Goal: Information Seeking & Learning: Learn about a topic

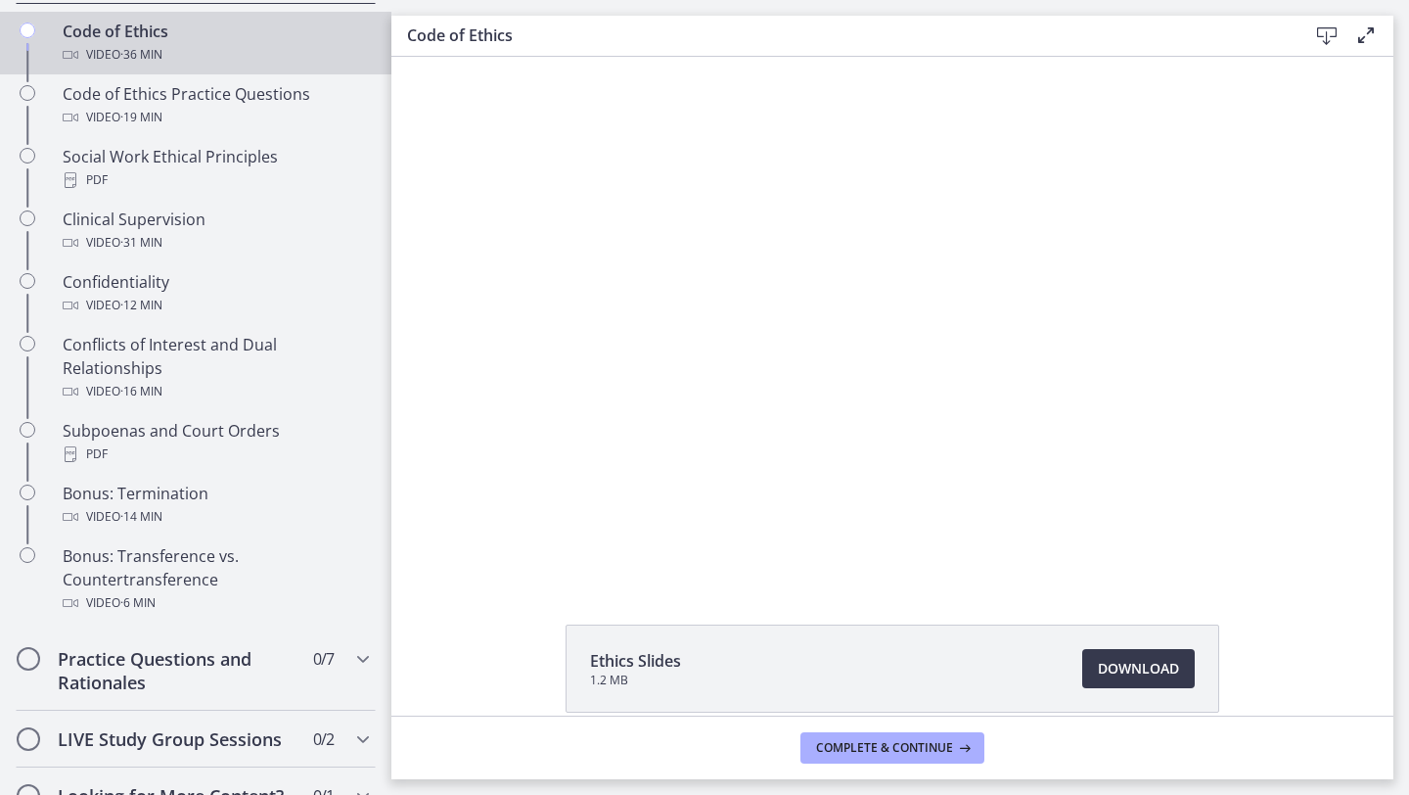
scroll to position [795, 0]
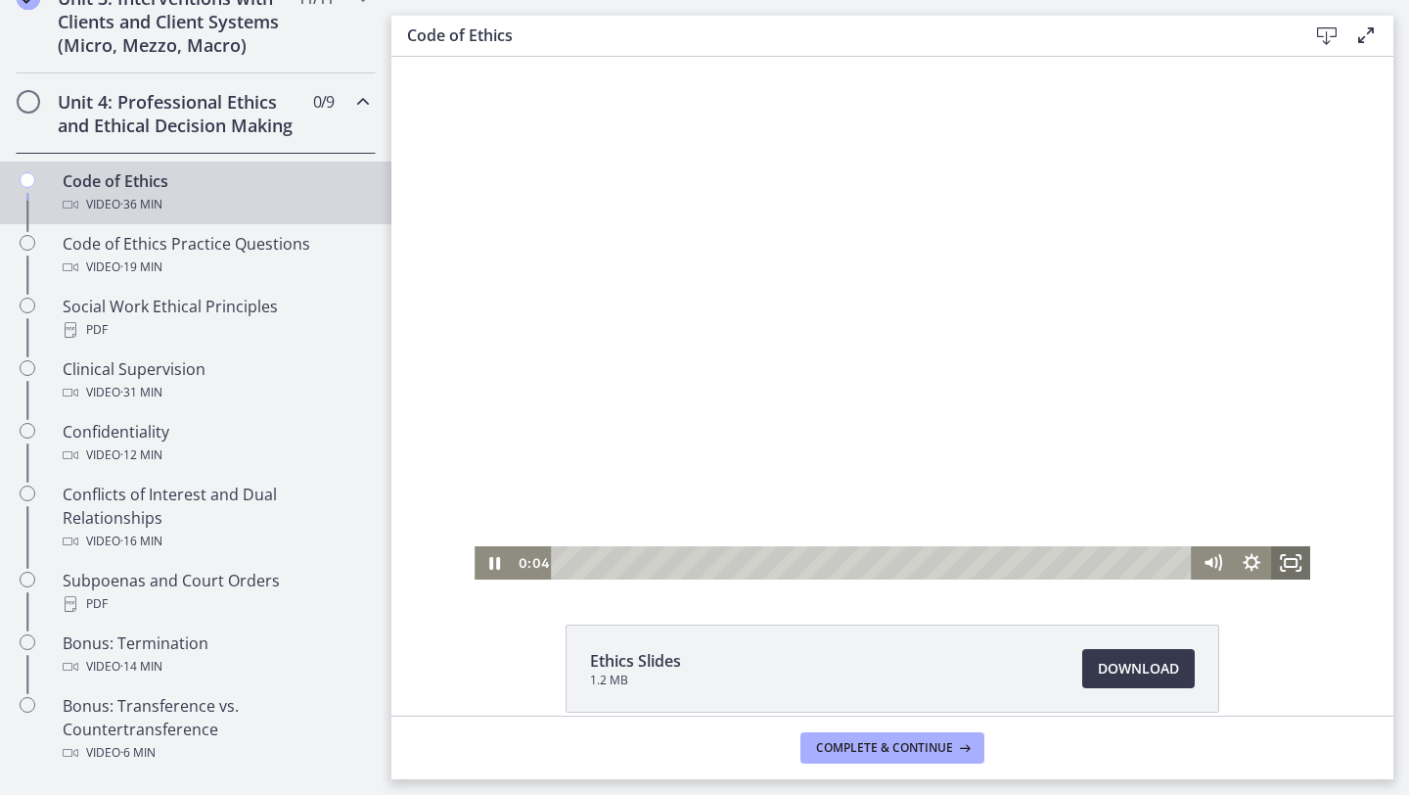
click at [1283, 560] on icon "Fullscreen" at bounding box center [1290, 562] width 39 height 33
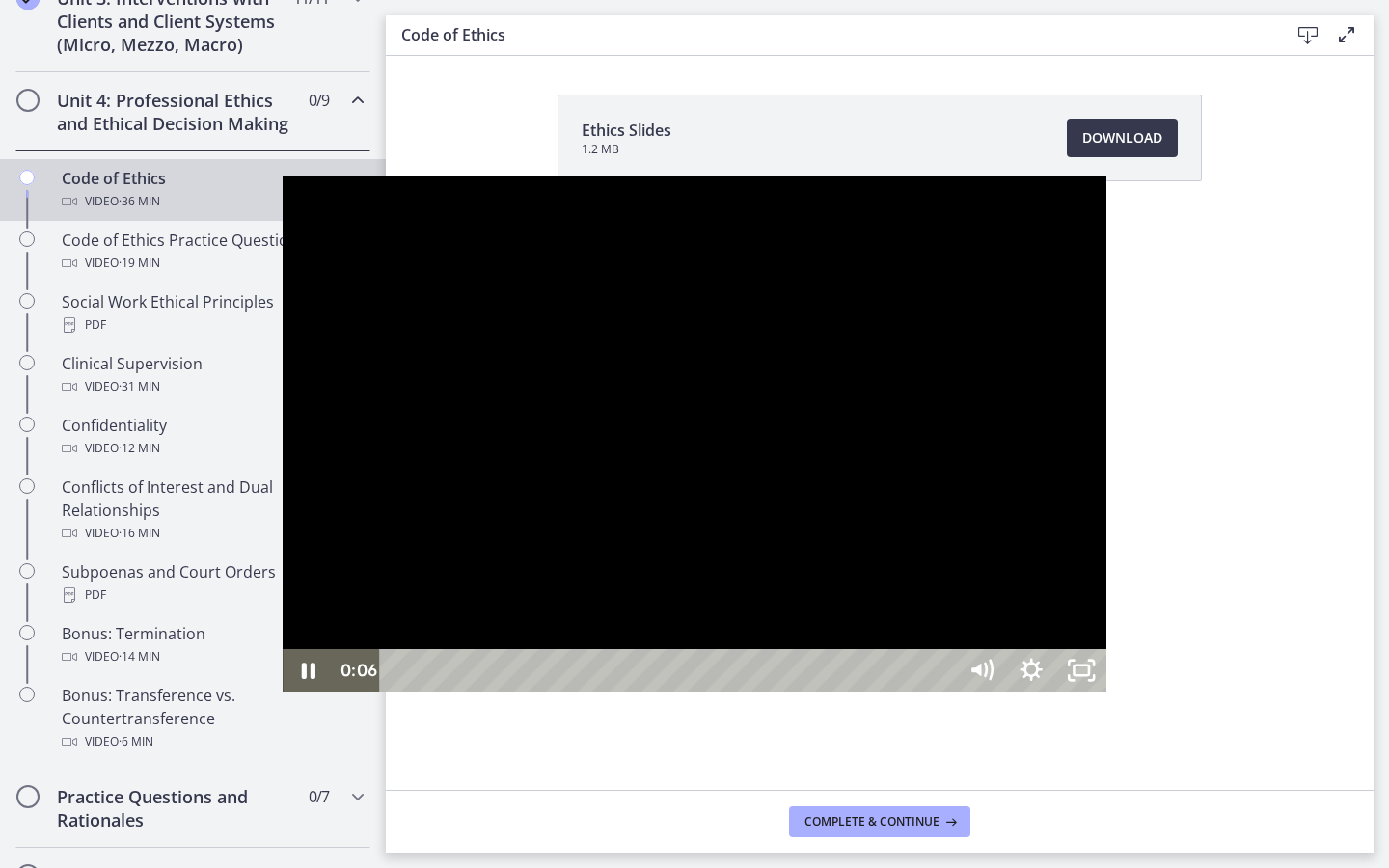
click at [398, 692] on div "Playbar" at bounding box center [670, 670] width 545 height 42
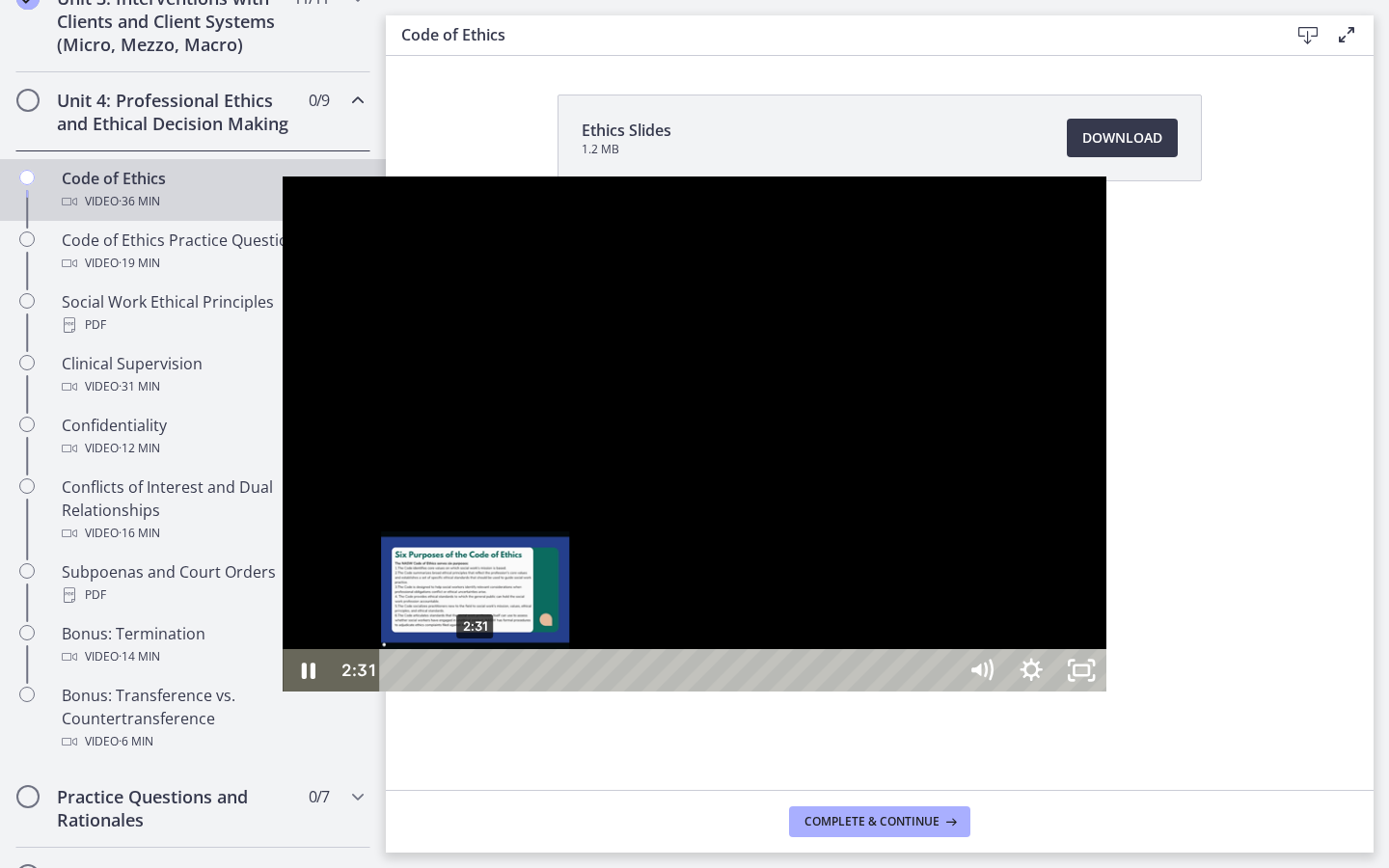
click at [398, 692] on div "2:31" at bounding box center [670, 670] width 545 height 42
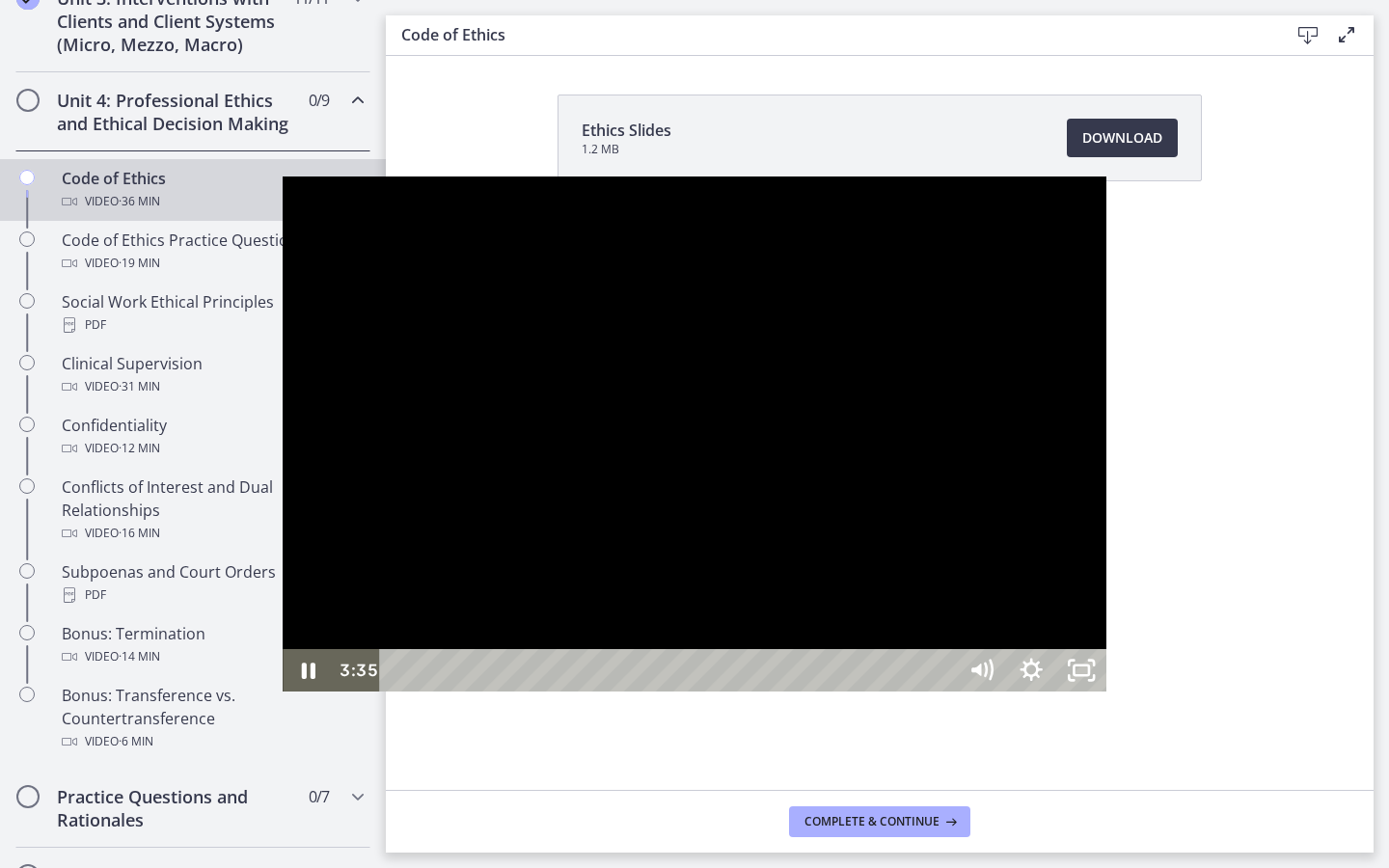
click at [342, 692] on div at bounding box center [695, 434] width 824 height 515
click at [430, 654] on div at bounding box center [695, 434] width 824 height 515
click at [283, 670] on div at bounding box center [695, 434] width 824 height 515
click at [1111, 697] on icon "Unfullscreen" at bounding box center [1081, 671] width 60 height 51
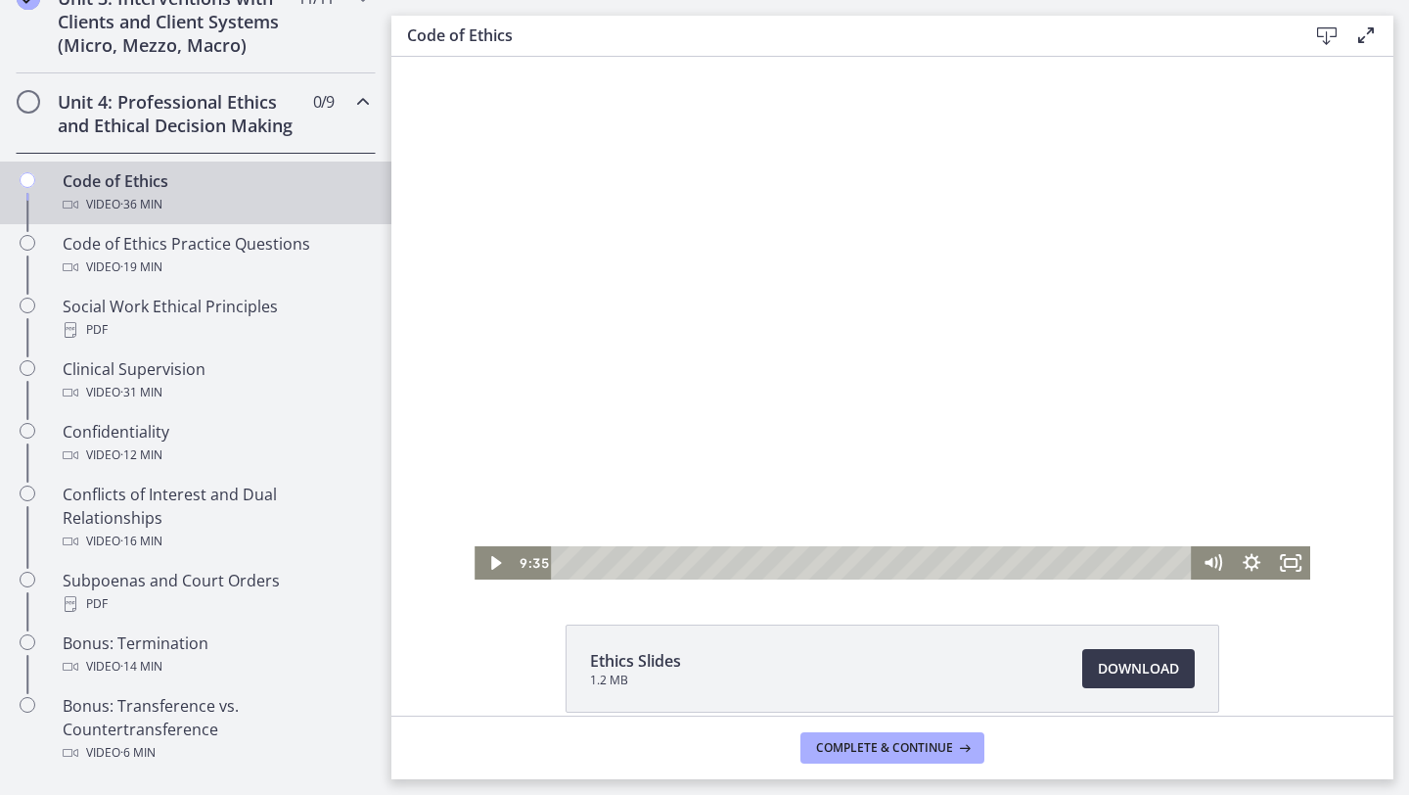
click at [706, 334] on div at bounding box center [893, 318] width 836 height 523
click at [1294, 567] on rect "Fullscreen" at bounding box center [1291, 563] width 12 height 8
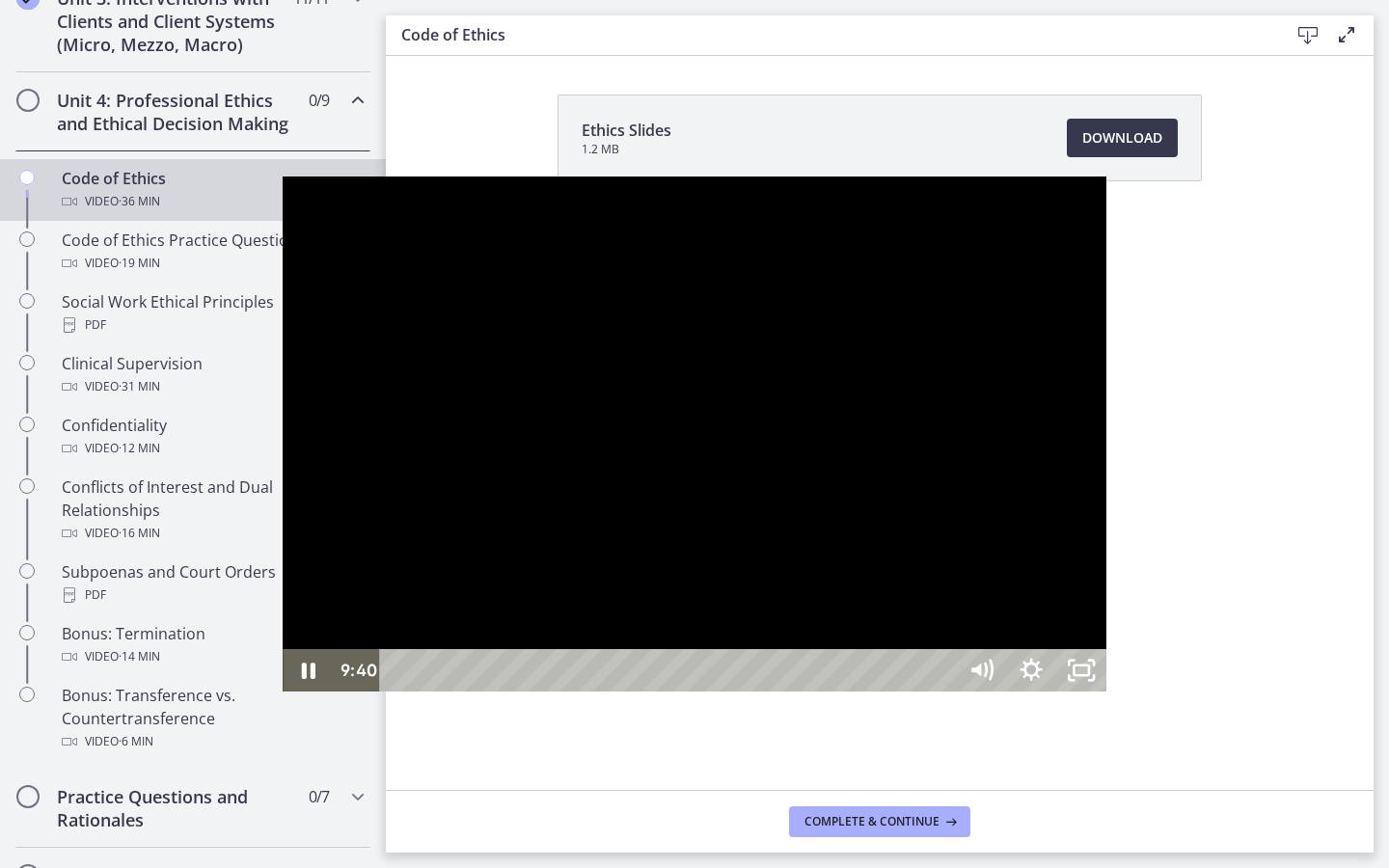
click at [1106, 643] on div at bounding box center [695, 434] width 824 height 515
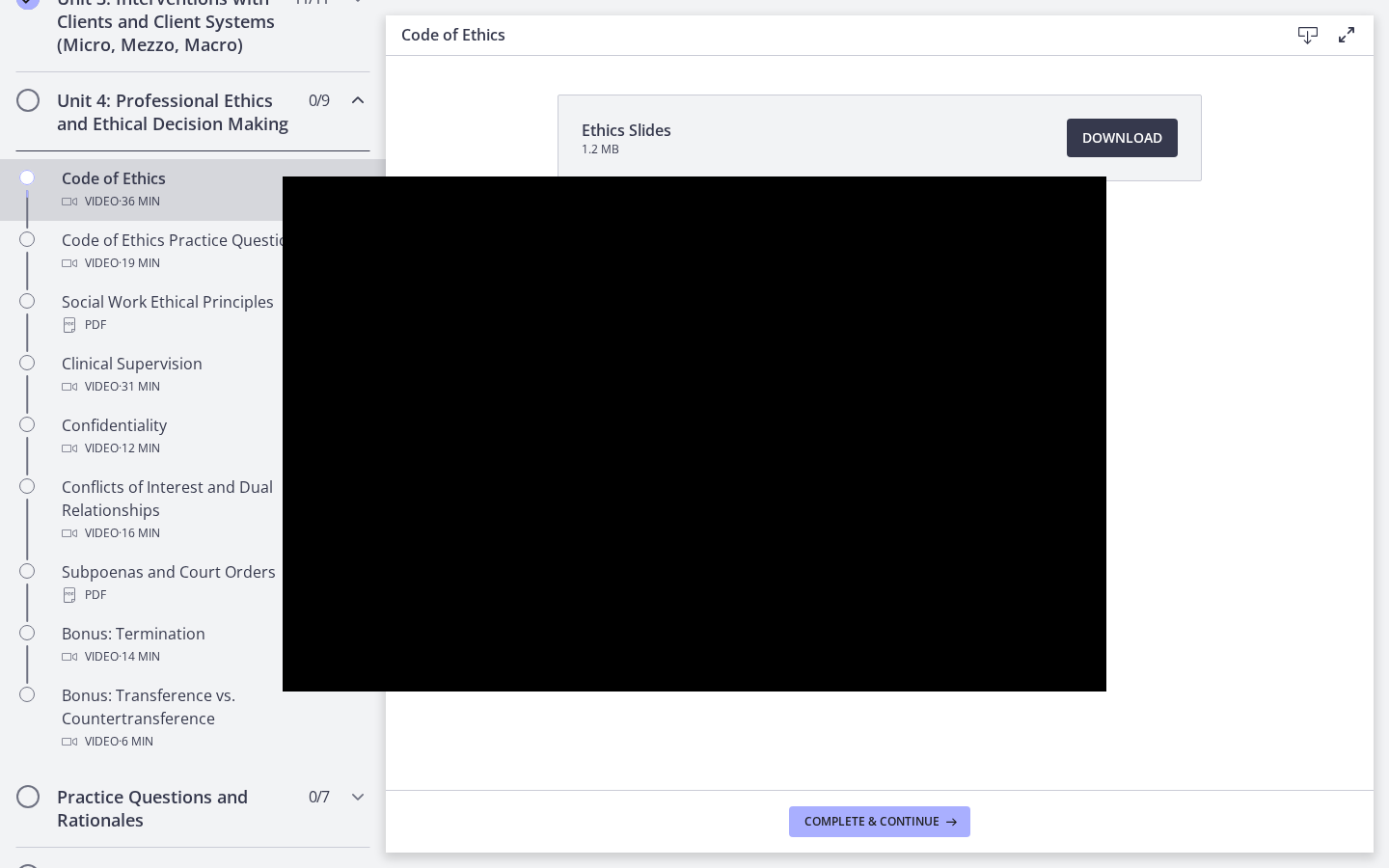
click at [1106, 643] on div at bounding box center [695, 434] width 824 height 515
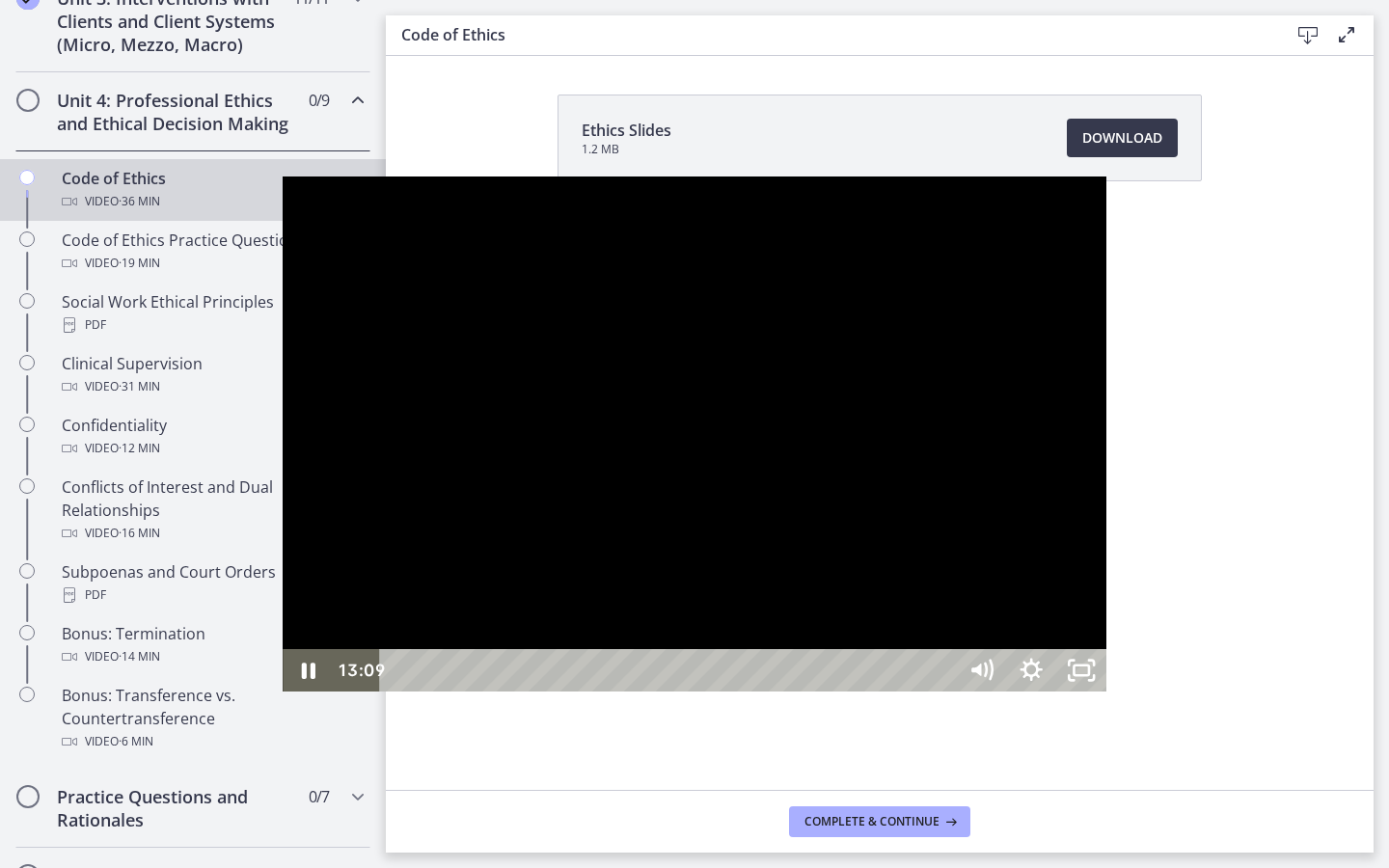
click at [958, 419] on div at bounding box center [695, 434] width 824 height 515
drag, startPoint x: 1357, startPoint y: 854, endPoint x: 1357, endPoint y: 769, distance: 85.0
click at [1111, 697] on icon "Unfullscreen" at bounding box center [1081, 671] width 60 height 51
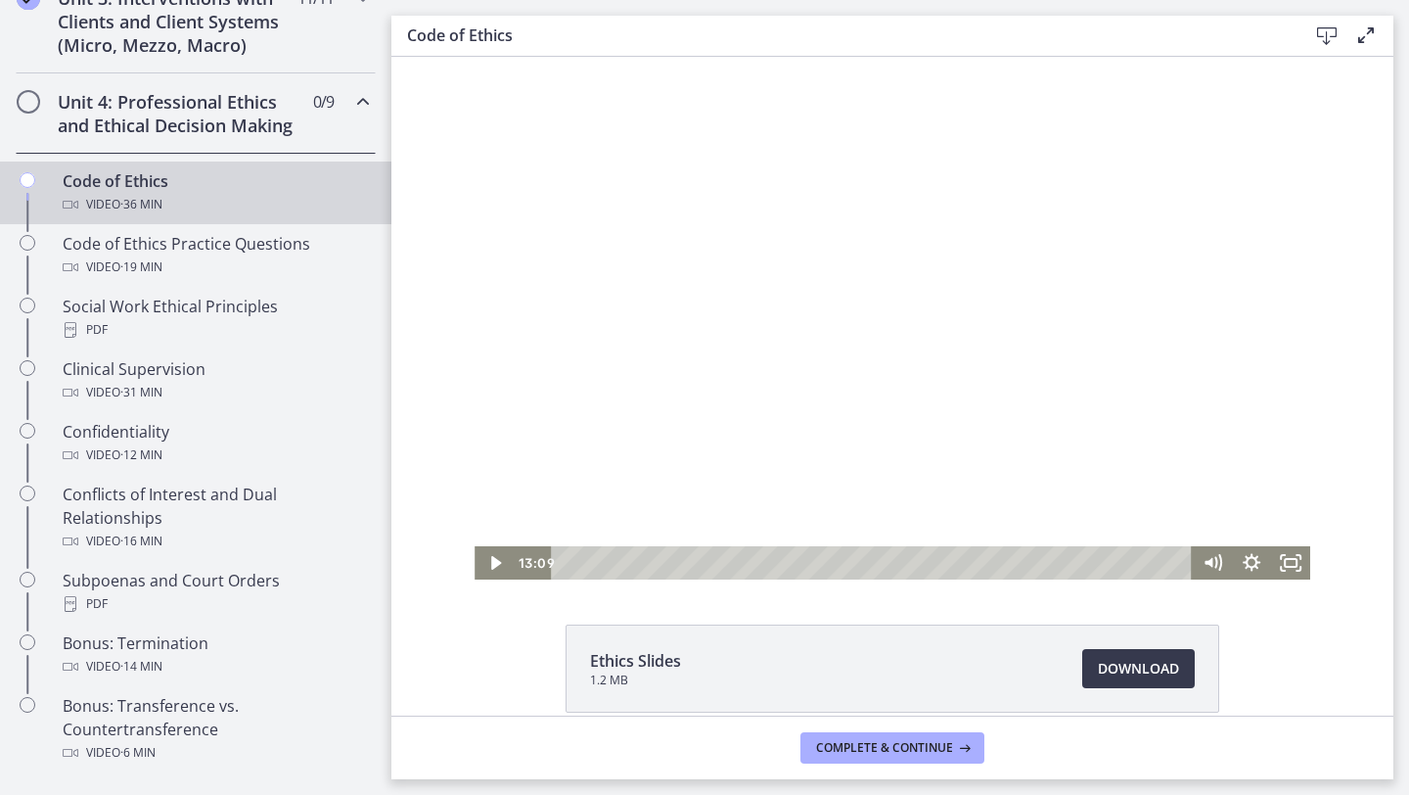
click at [890, 412] on div at bounding box center [893, 318] width 836 height 523
click at [1286, 567] on rect "Fullscreen" at bounding box center [1291, 563] width 12 height 8
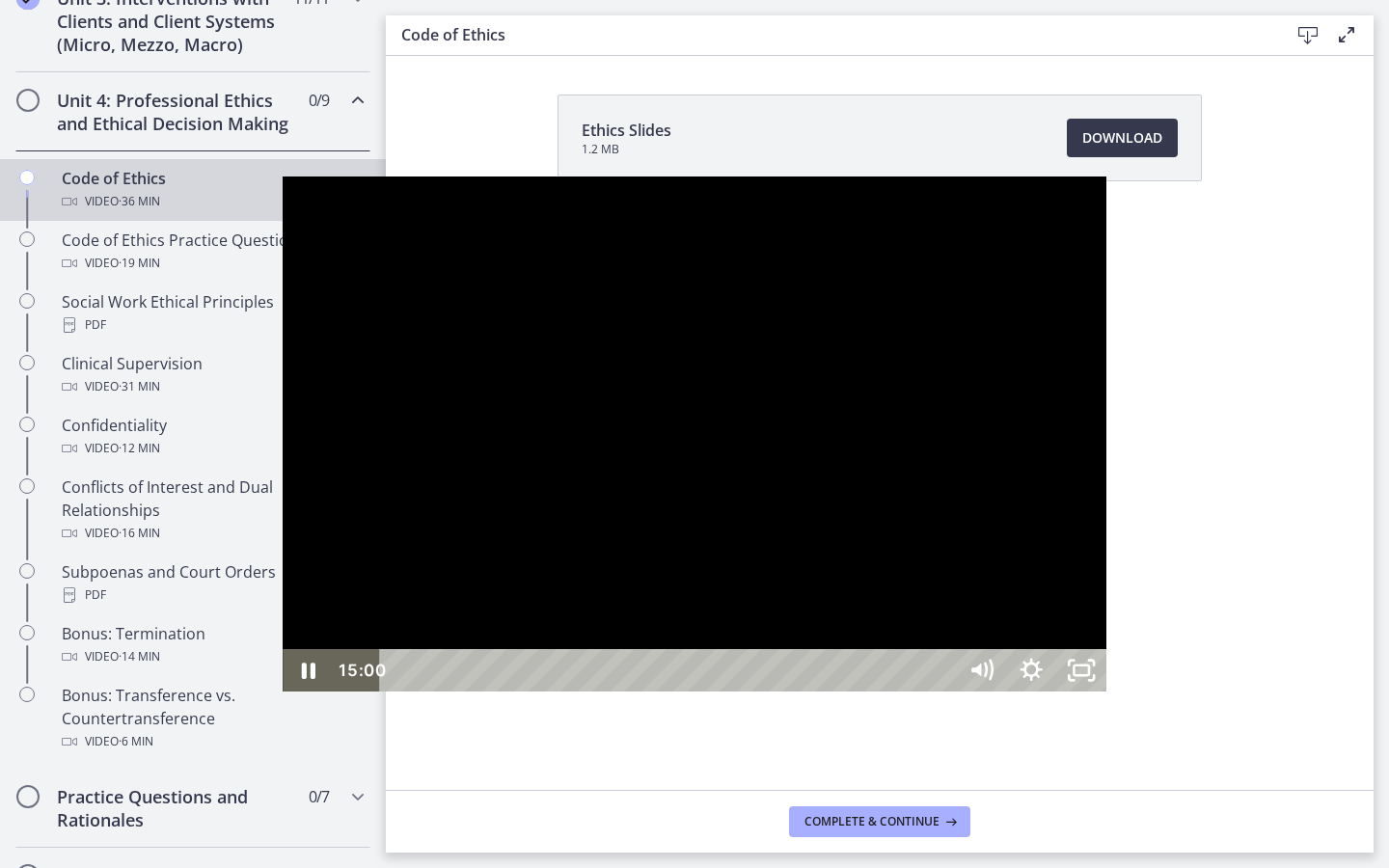
click at [1106, 595] on div at bounding box center [695, 434] width 824 height 515
click at [1106, 692] on icon "Unfullscreen" at bounding box center [1081, 670] width 50 height 42
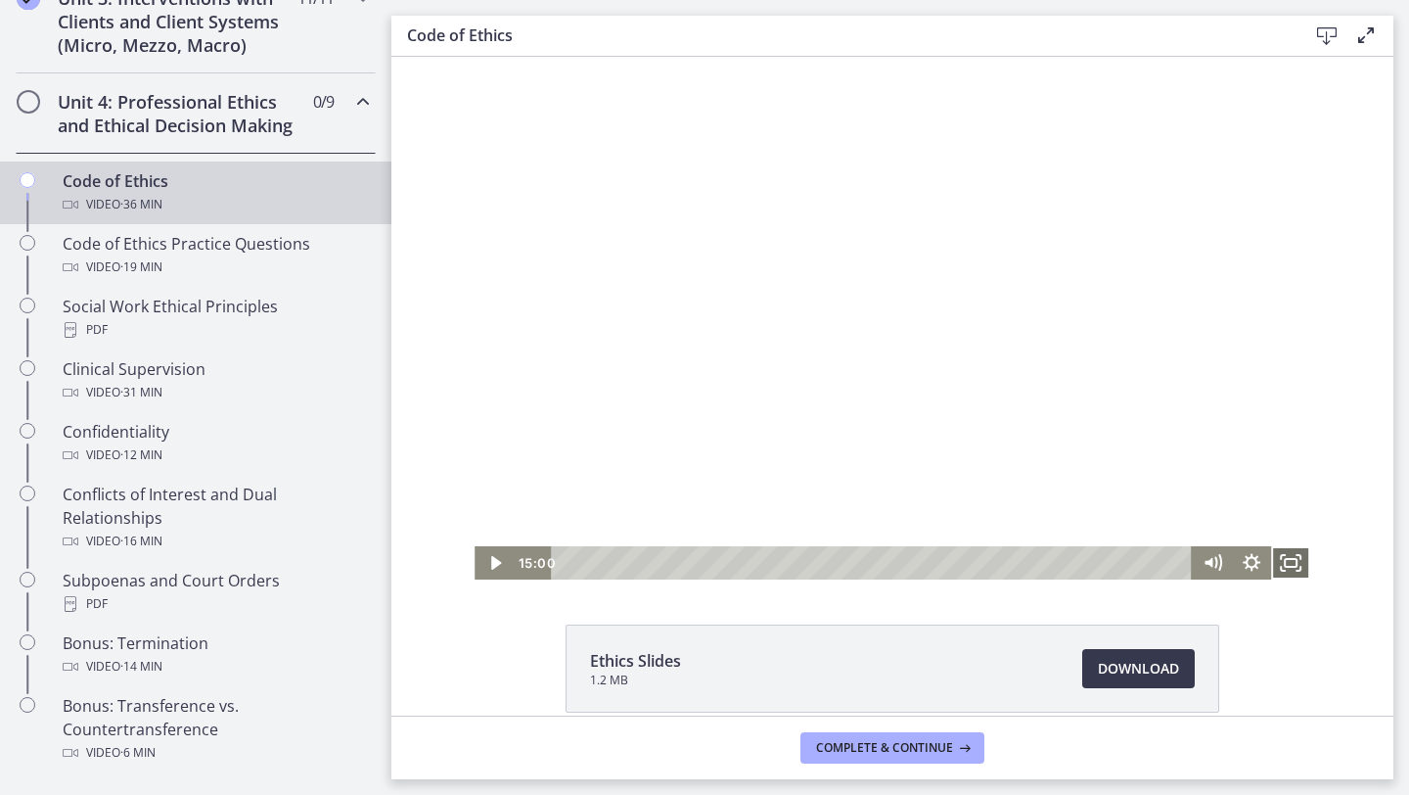
click at [1291, 570] on icon "Fullscreen" at bounding box center [1290, 562] width 39 height 33
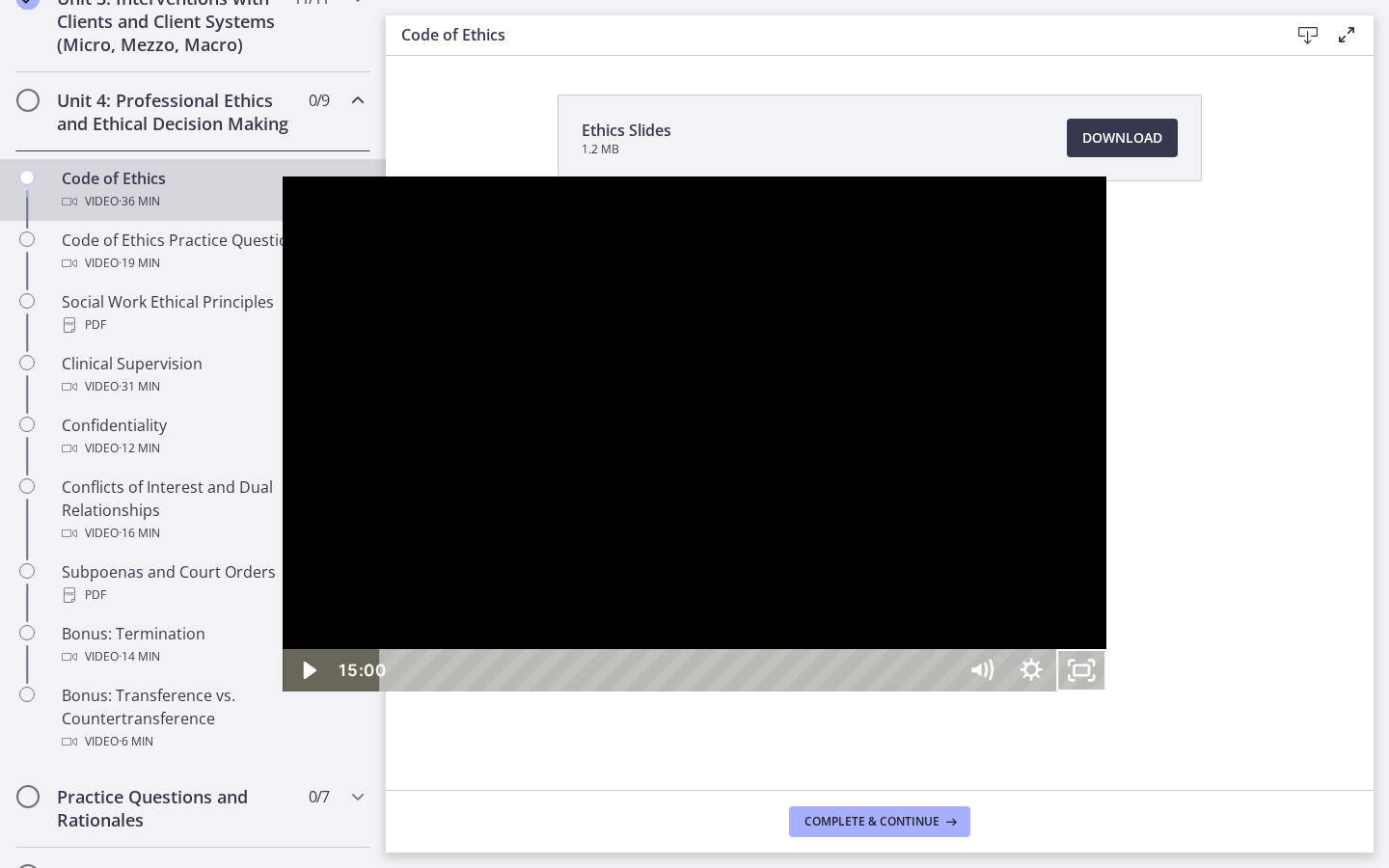
click at [1106, 647] on div at bounding box center [695, 434] width 824 height 515
click at [1106, 692] on div at bounding box center [695, 434] width 824 height 515
click at [1106, 692] on icon "Unfullscreen" at bounding box center [1081, 670] width 50 height 42
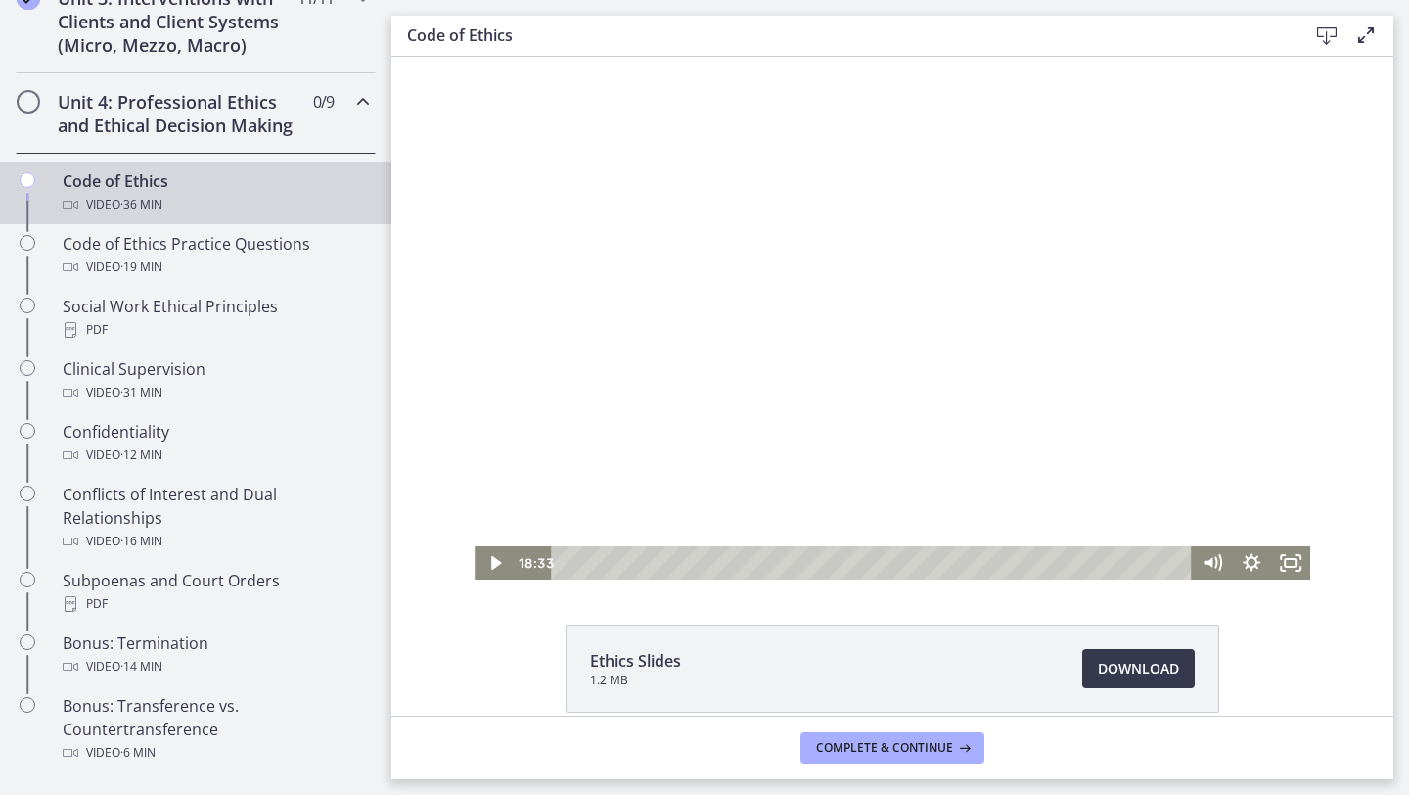
click at [787, 382] on div at bounding box center [893, 318] width 836 height 523
click at [1301, 562] on icon "Fullscreen" at bounding box center [1290, 563] width 47 height 40
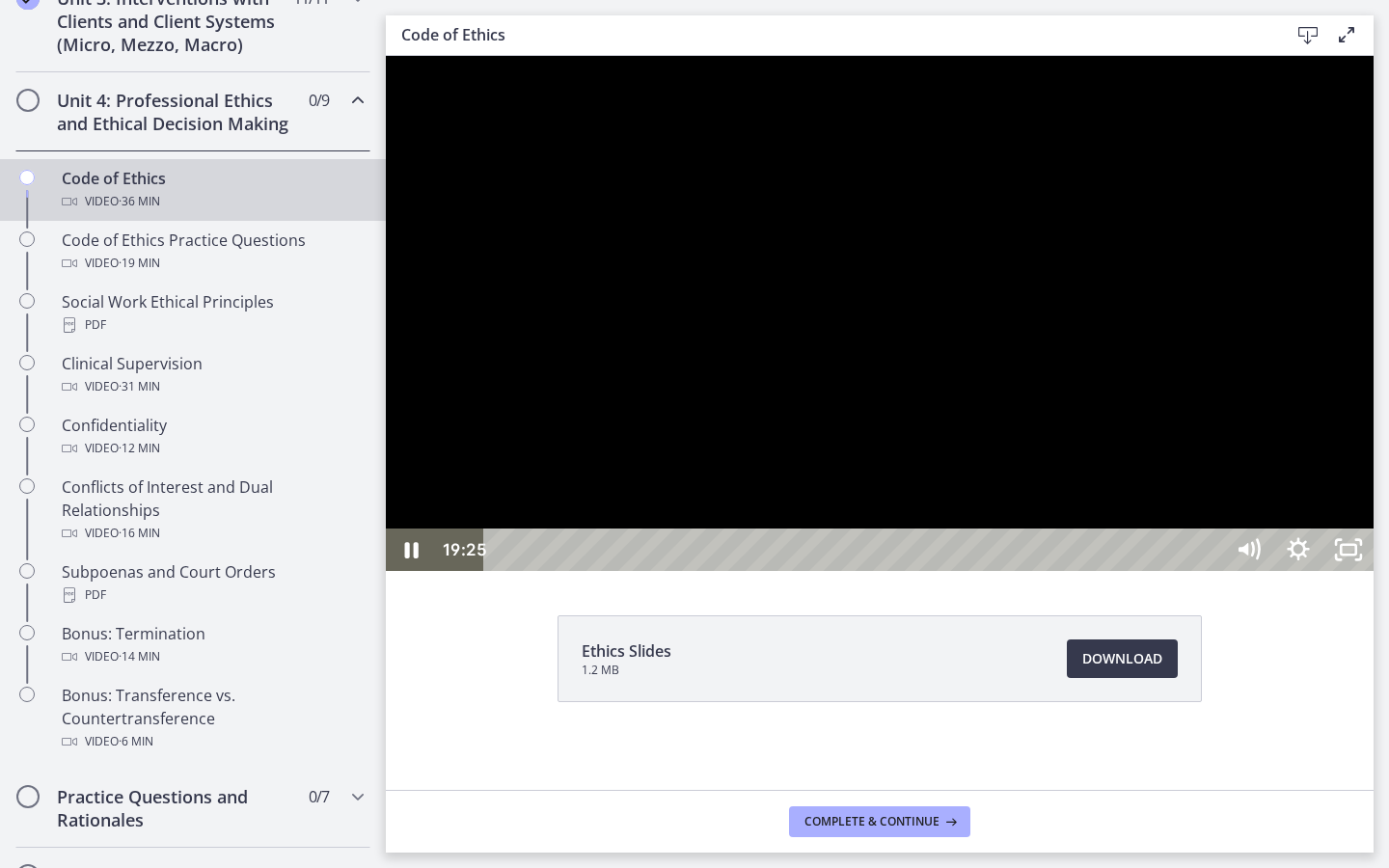
click at [1373, 570] on div at bounding box center [879, 313] width 988 height 515
click at [1373, 570] on icon "Unfullscreen" at bounding box center [1349, 549] width 50 height 42
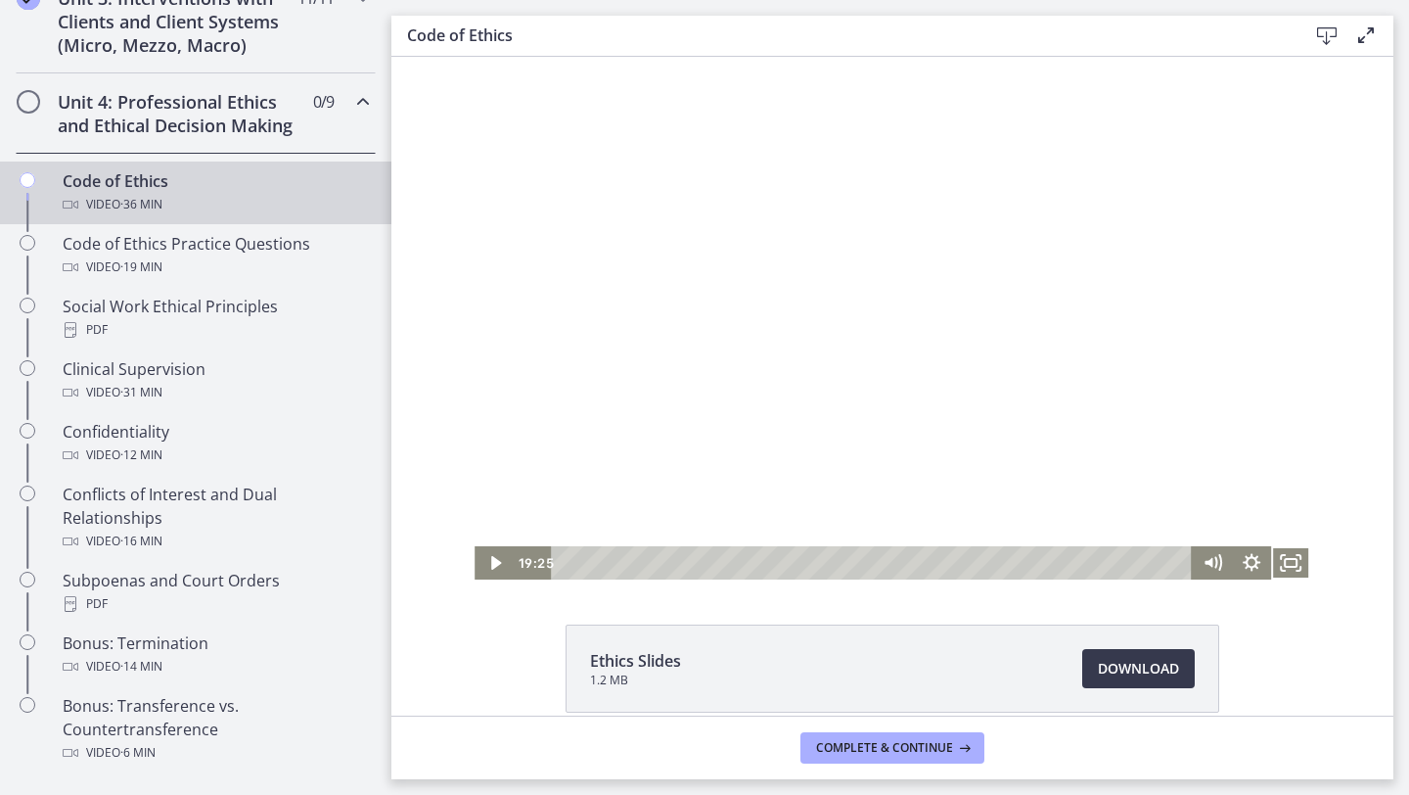
click at [741, 258] on div at bounding box center [893, 318] width 836 height 523
click at [1289, 563] on icon "Fullscreen" at bounding box center [1290, 563] width 47 height 40
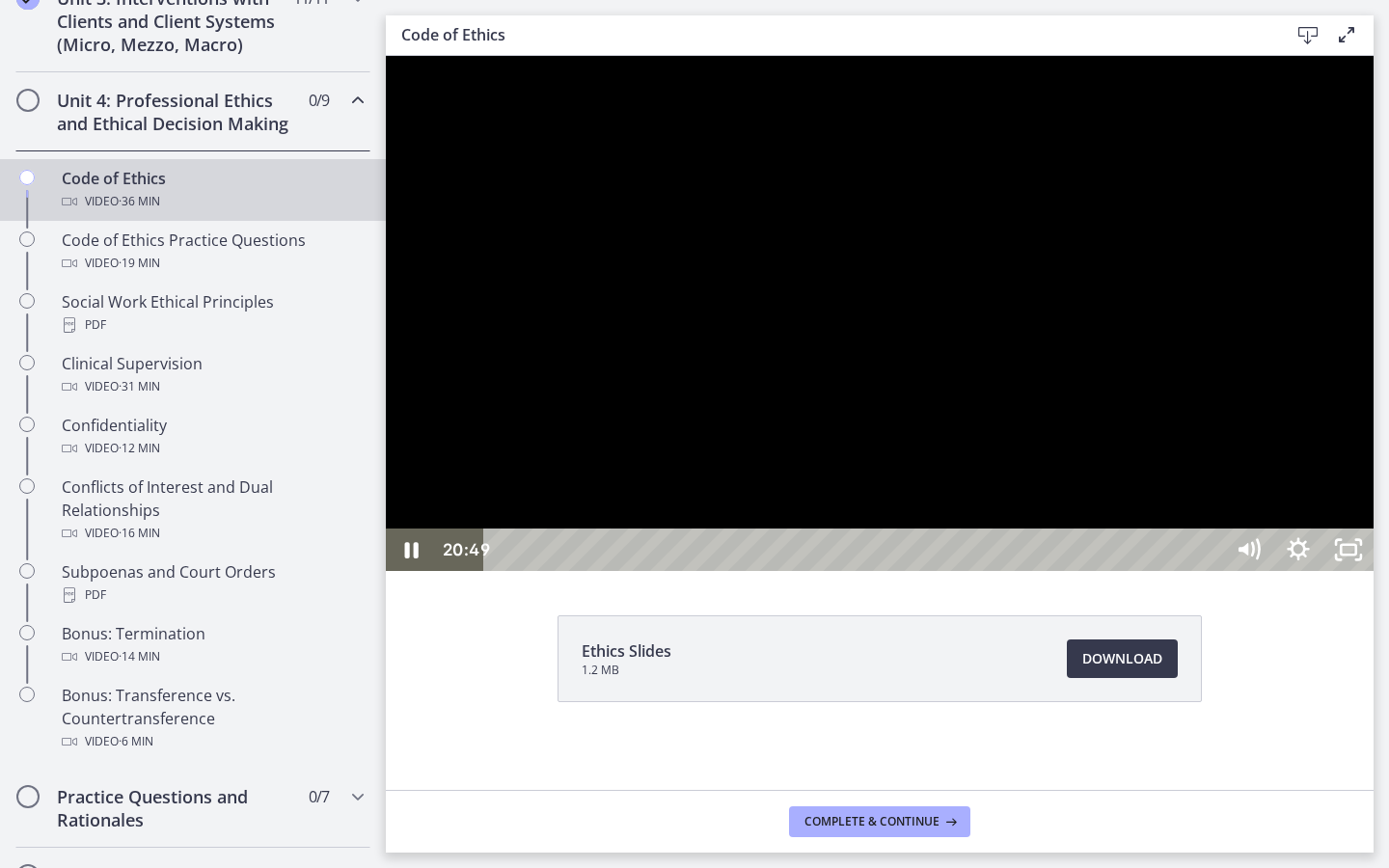
click at [1373, 570] on div at bounding box center [879, 313] width 988 height 515
click at [1356, 555] on rect "Unfullscreen" at bounding box center [1349, 550] width 16 height 10
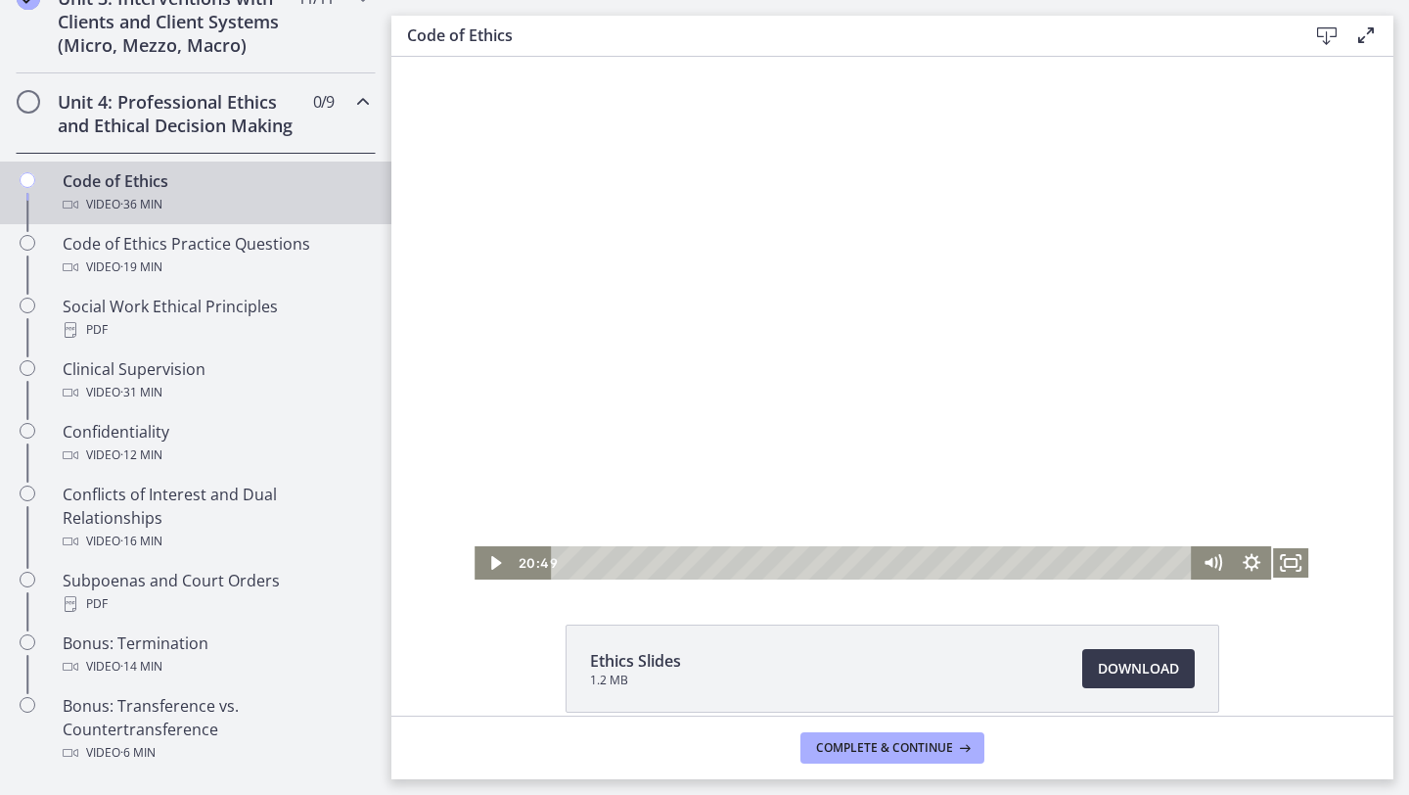
click at [666, 304] on div at bounding box center [893, 318] width 836 height 523
click at [1299, 566] on icon "Fullscreen" at bounding box center [1290, 563] width 47 height 40
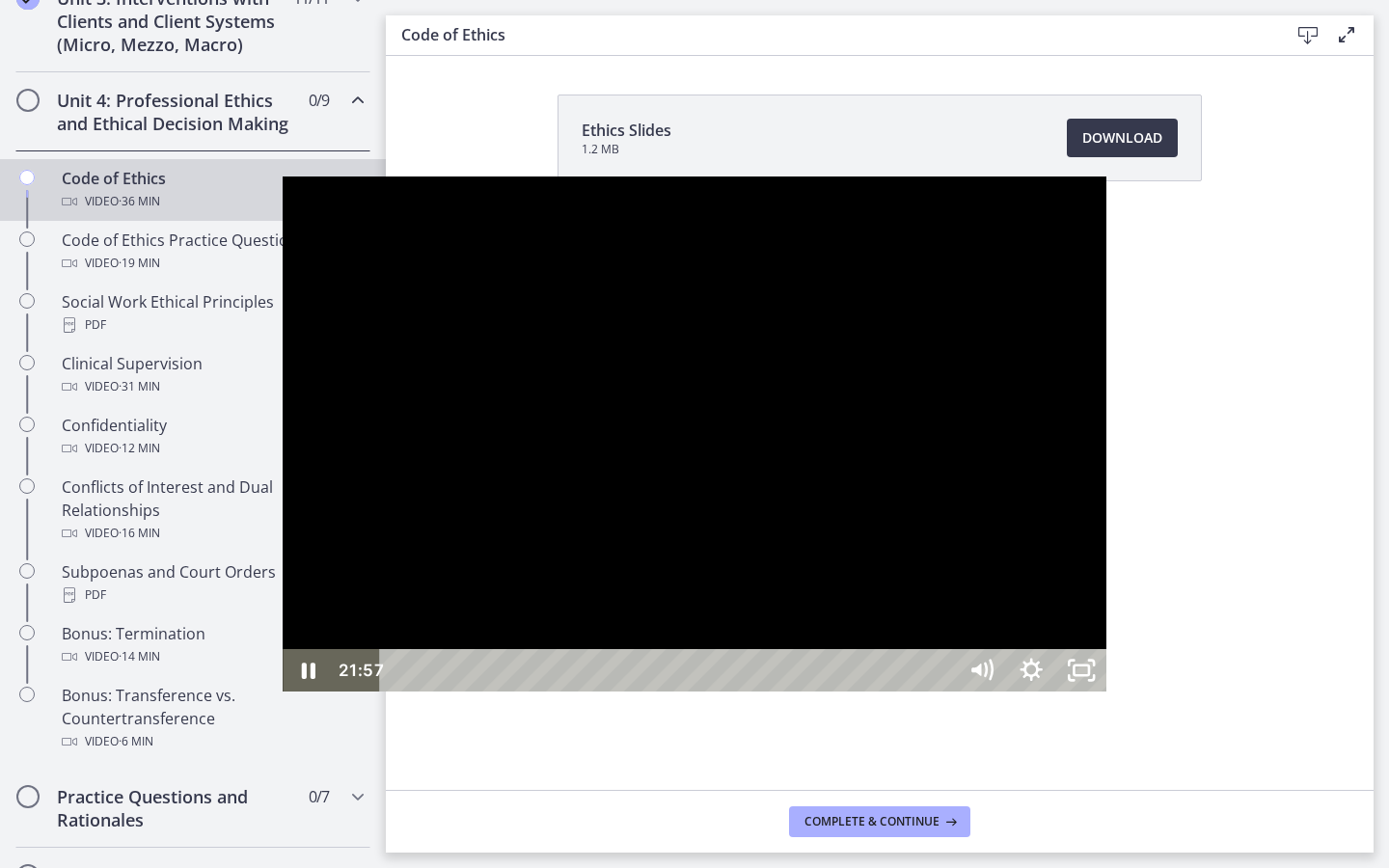
click at [1106, 522] on div at bounding box center [695, 434] width 824 height 515
click at [1106, 692] on icon "Unfullscreen" at bounding box center [1081, 670] width 50 height 42
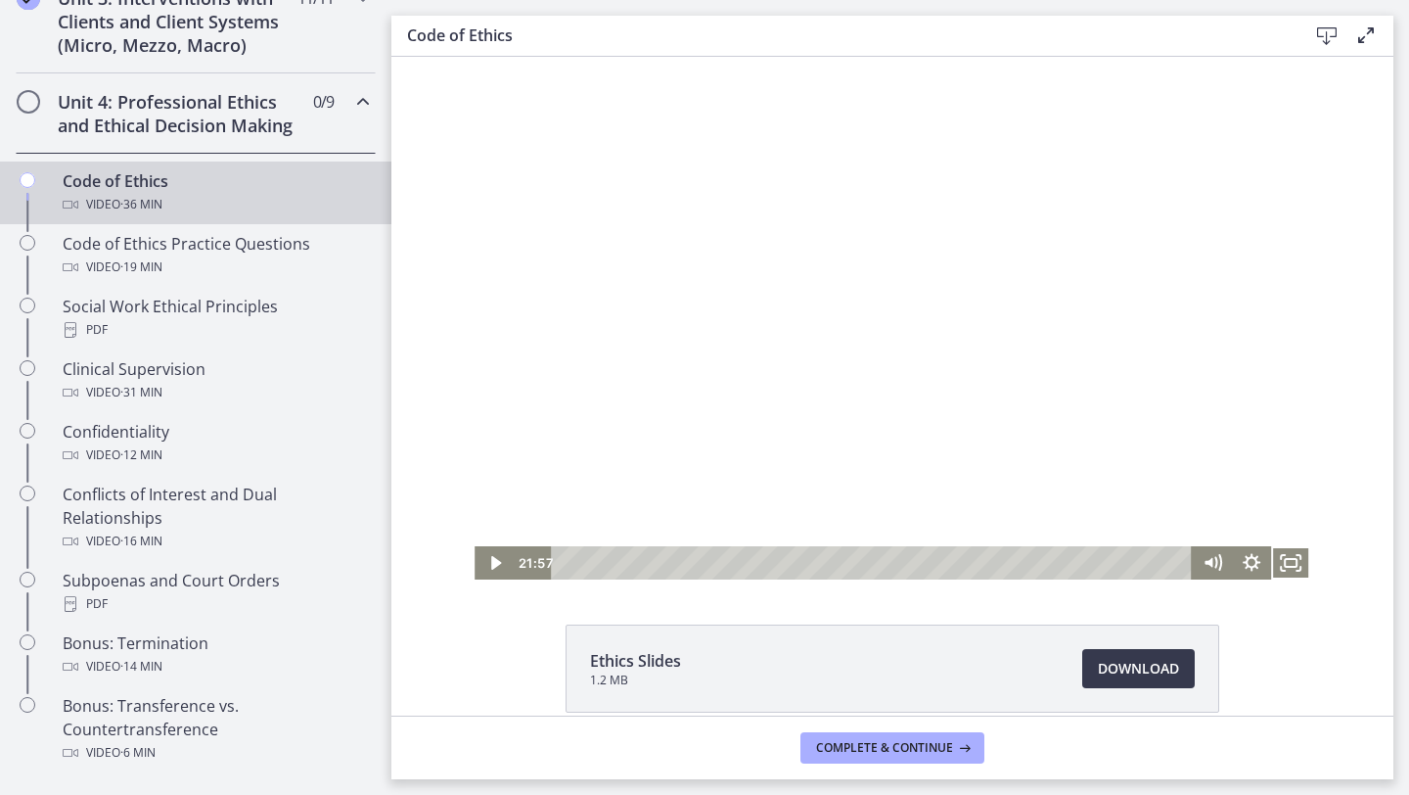
click at [719, 406] on div at bounding box center [893, 318] width 836 height 523
click at [1298, 572] on icon "Fullscreen" at bounding box center [1290, 562] width 39 height 33
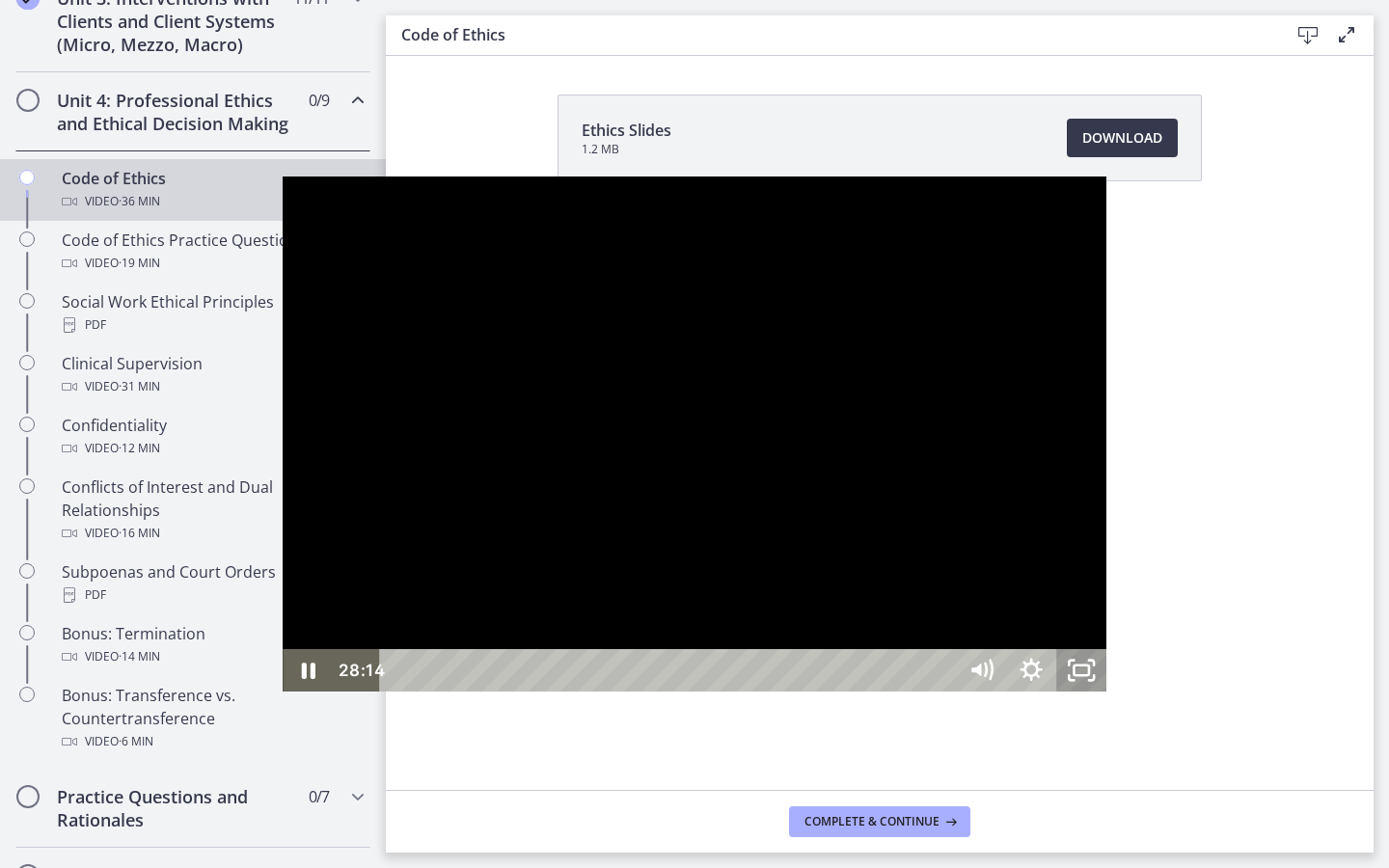
click at [1106, 692] on icon "Unfullscreen" at bounding box center [1081, 670] width 50 height 42
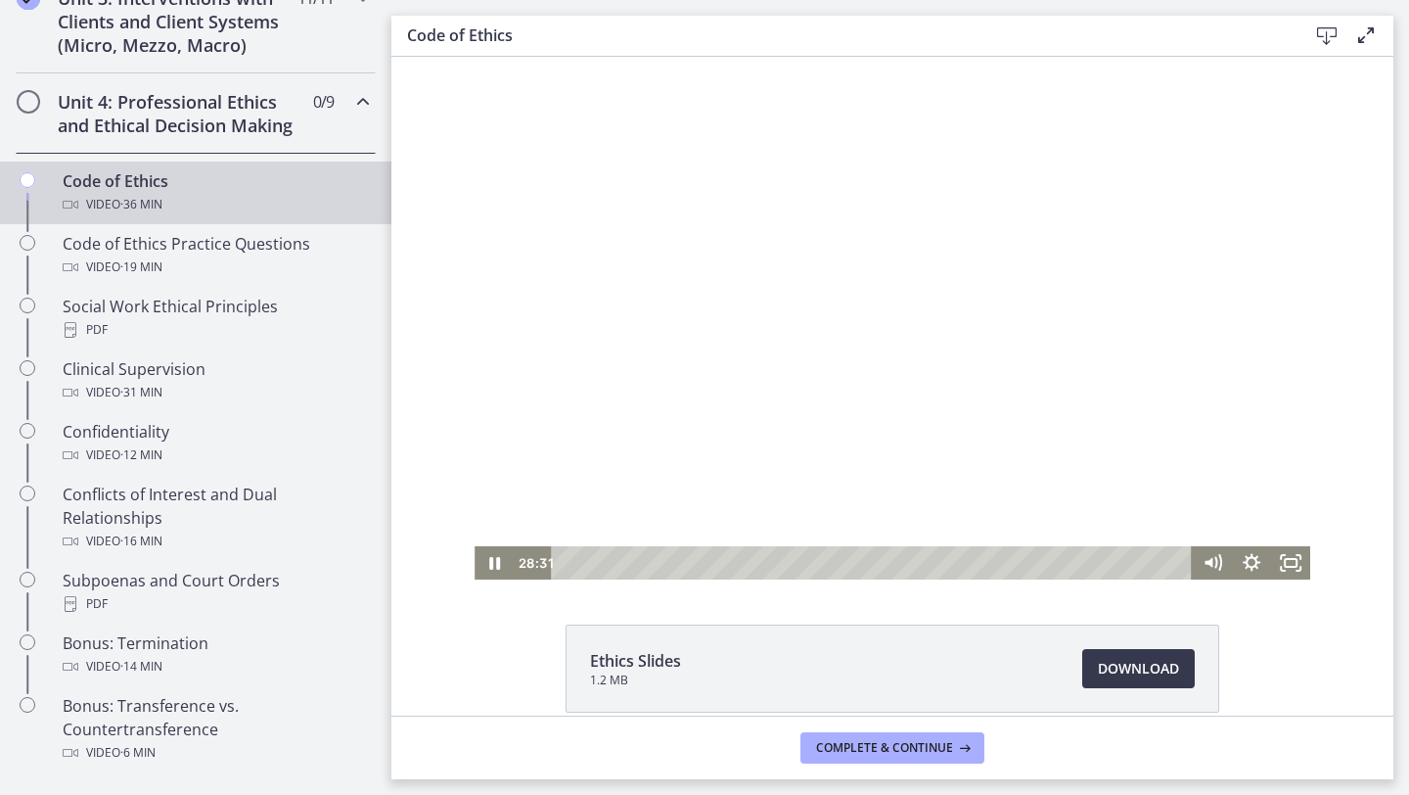
click at [695, 303] on div at bounding box center [893, 318] width 836 height 523
click at [685, 261] on div at bounding box center [893, 318] width 836 height 523
click at [1297, 572] on icon "Fullscreen" at bounding box center [1290, 562] width 39 height 33
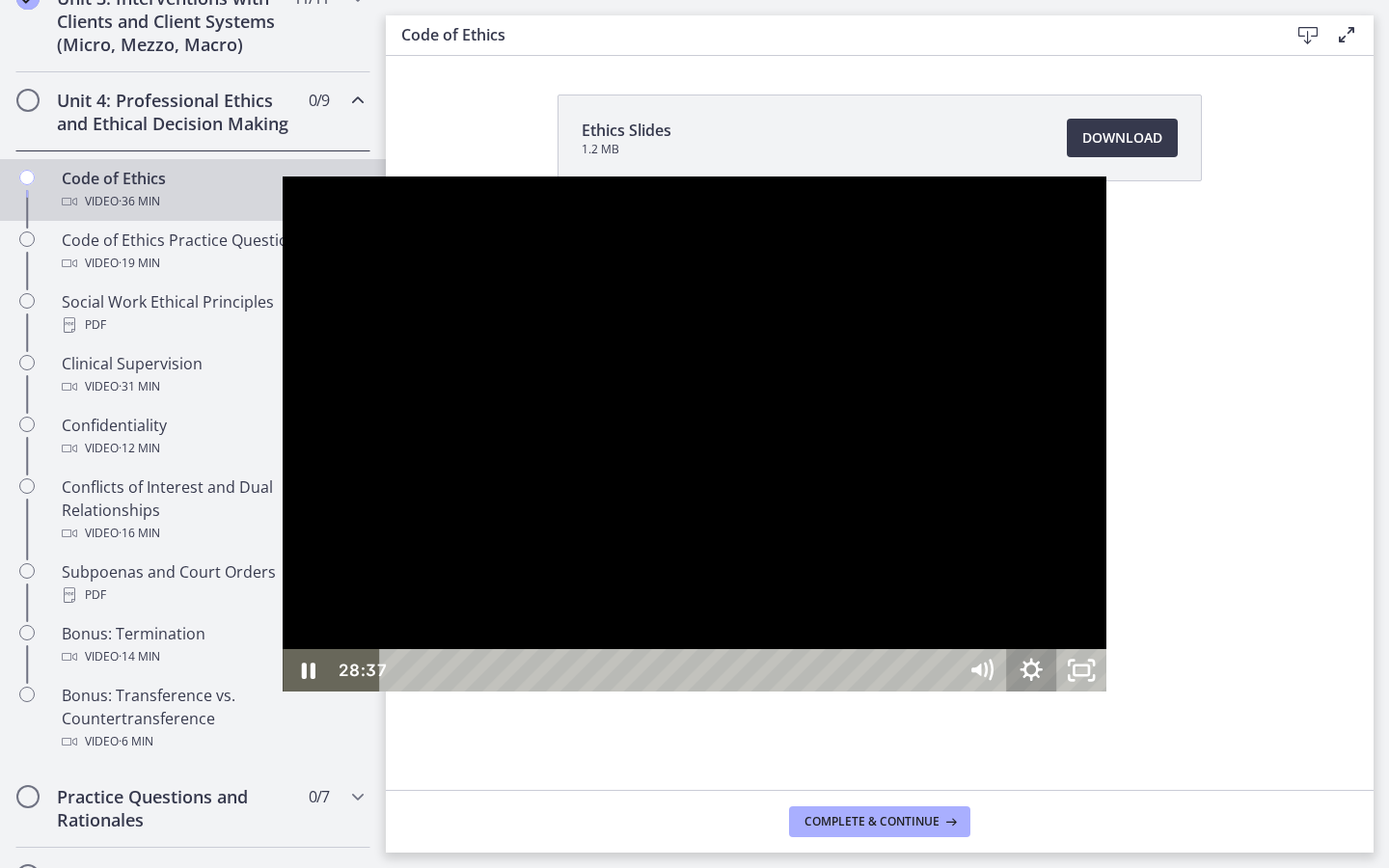
click at [1057, 692] on icon "Show settings menu" at bounding box center [1031, 670] width 50 height 42
click at [1106, 598] on div at bounding box center [695, 434] width 824 height 515
click at [1105, 614] on div at bounding box center [695, 434] width 824 height 515
click at [1030, 692] on div at bounding box center [695, 434] width 824 height 515
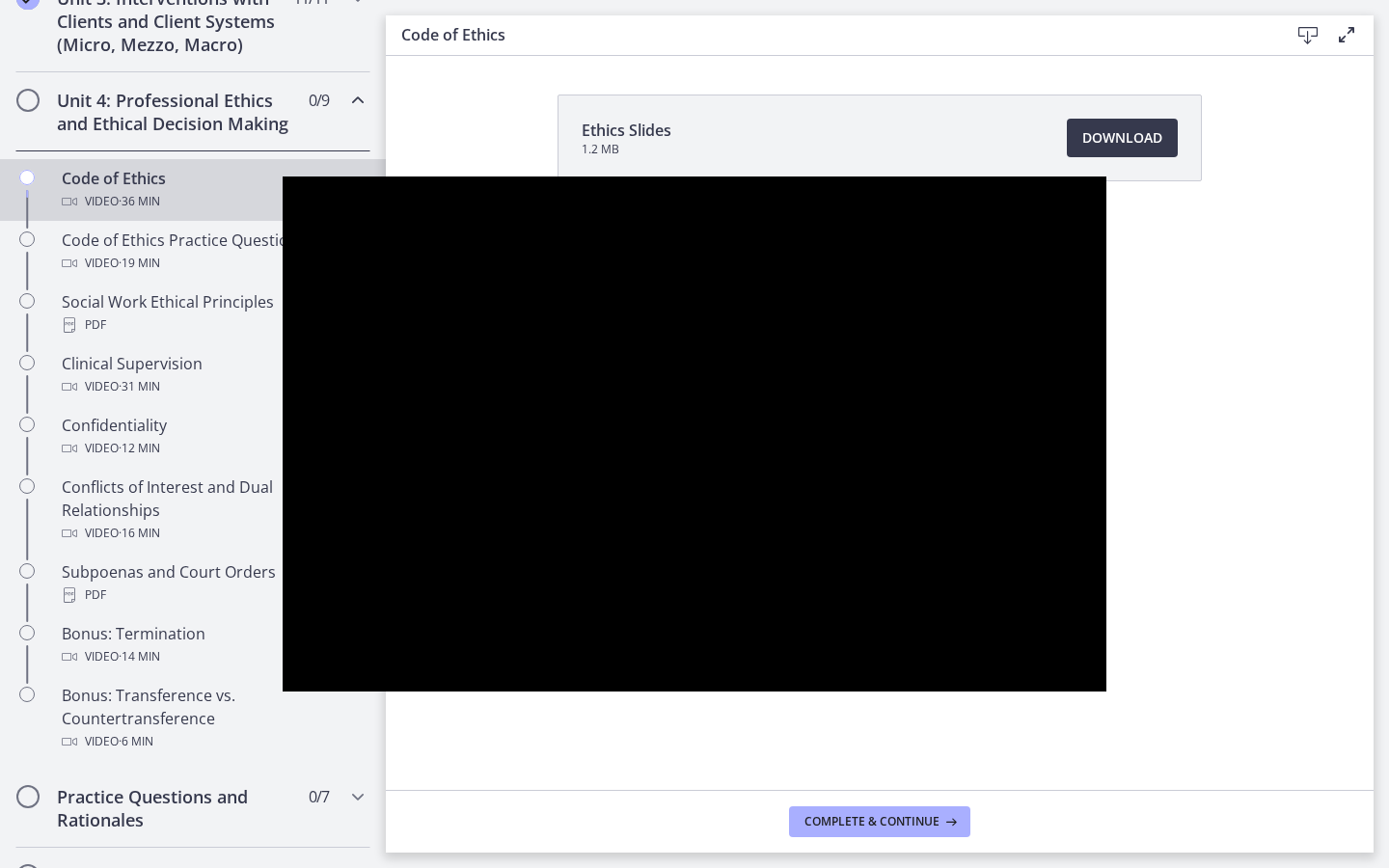
click at [889, 577] on div at bounding box center [695, 434] width 824 height 515
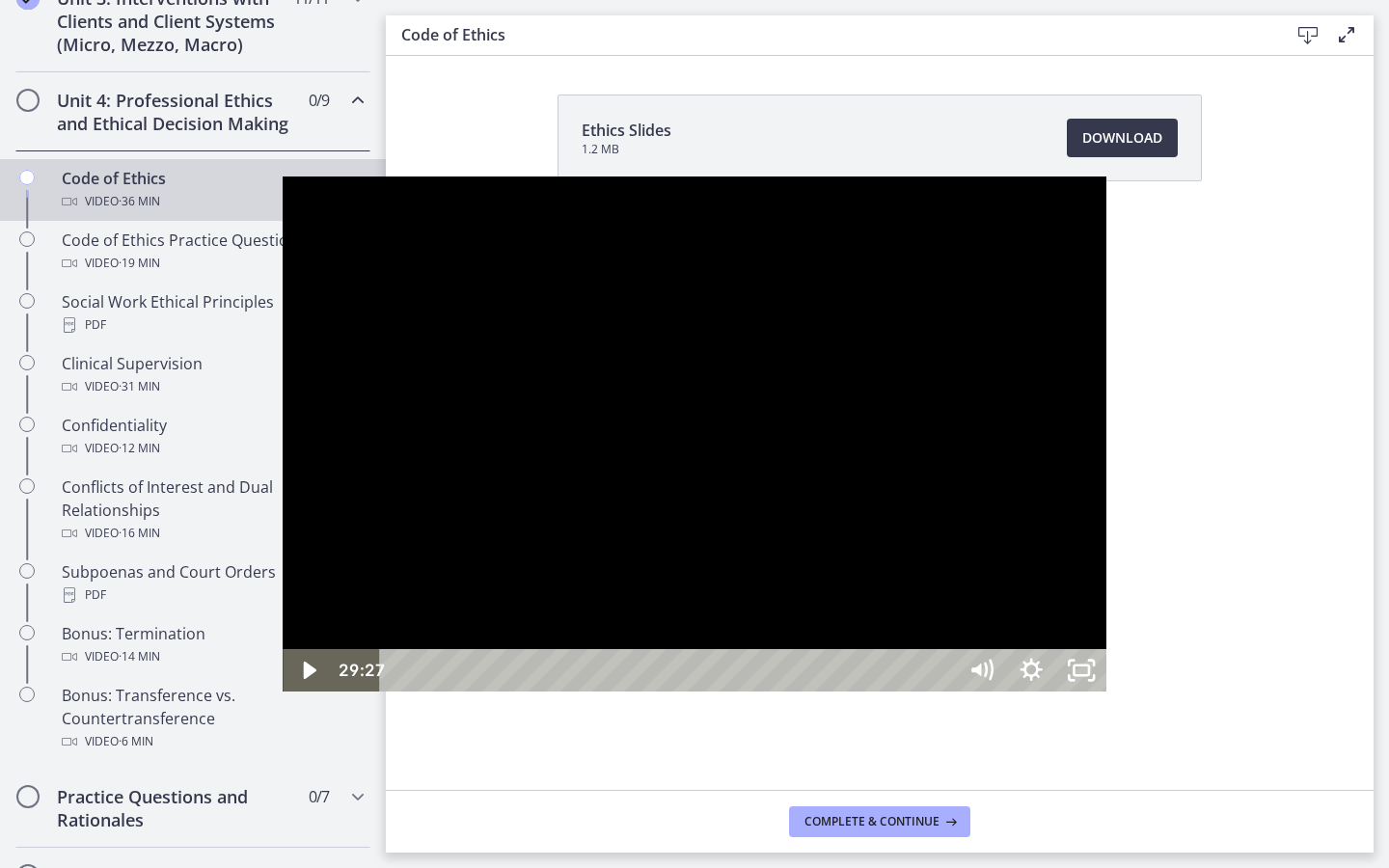
click at [636, 294] on div at bounding box center [695, 434] width 824 height 515
click at [655, 434] on div at bounding box center [695, 434] width 824 height 515
click at [530, 490] on div at bounding box center [695, 434] width 824 height 515
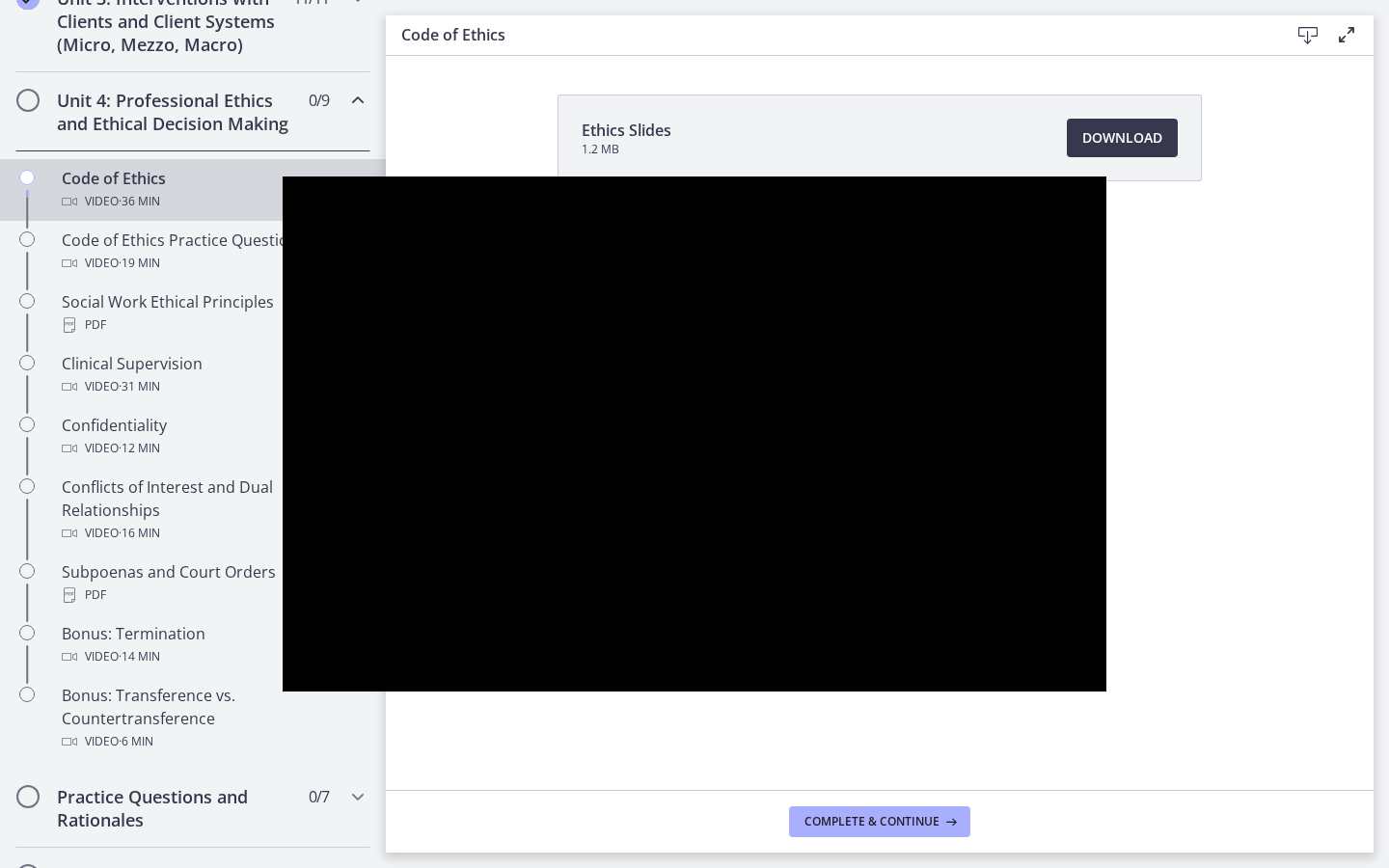
click at [283, 176] on button "Pause: cbe64g9t4o1cl02sihb0.mp4" at bounding box center [283, 176] width 1 height 1
click at [283, 176] on button "Play Video: cbe64g9t4o1cl02sihb0.mp4" at bounding box center [283, 176] width 1 height 1
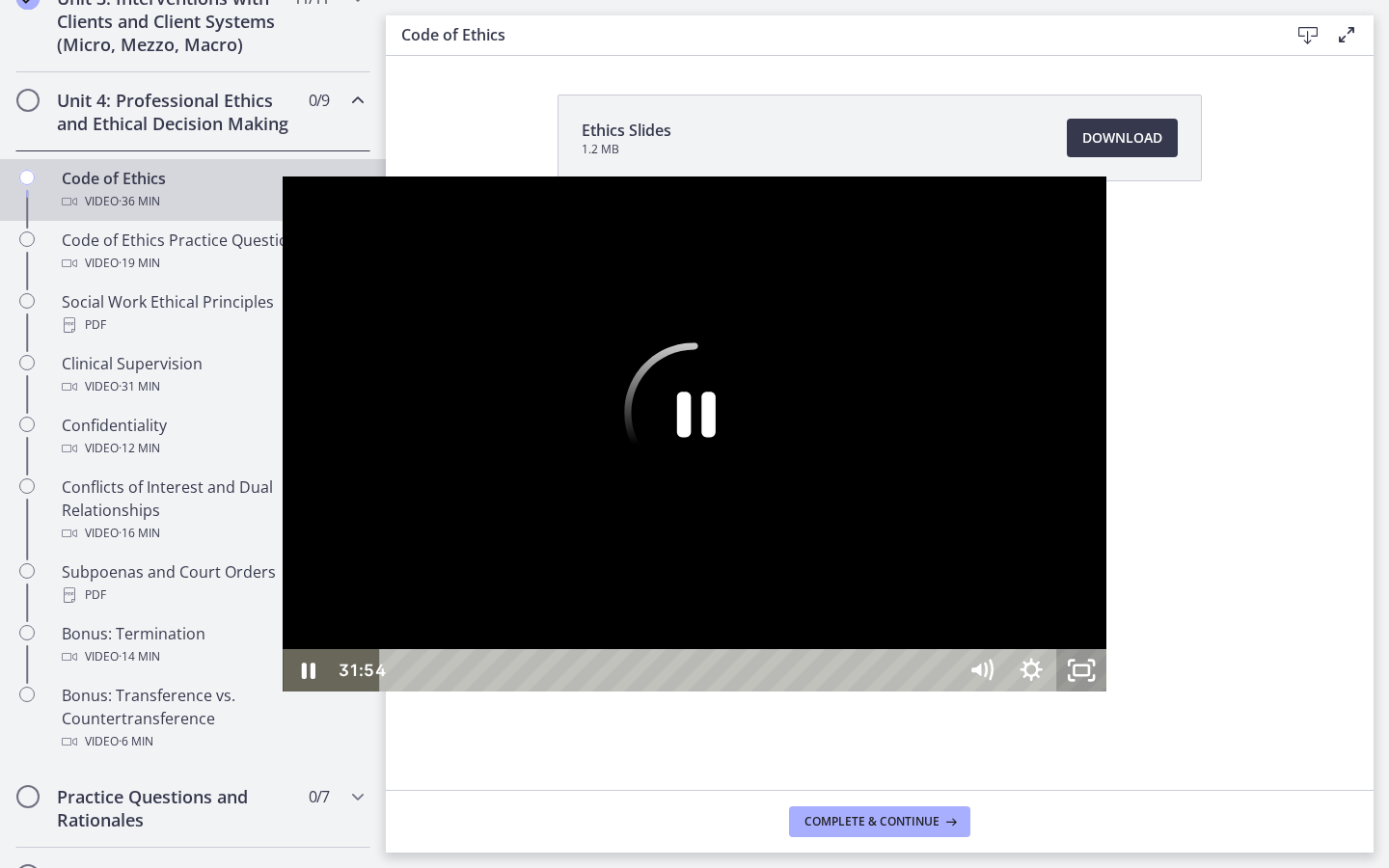
click at [1106, 692] on icon "Unfullscreen" at bounding box center [1081, 670] width 50 height 42
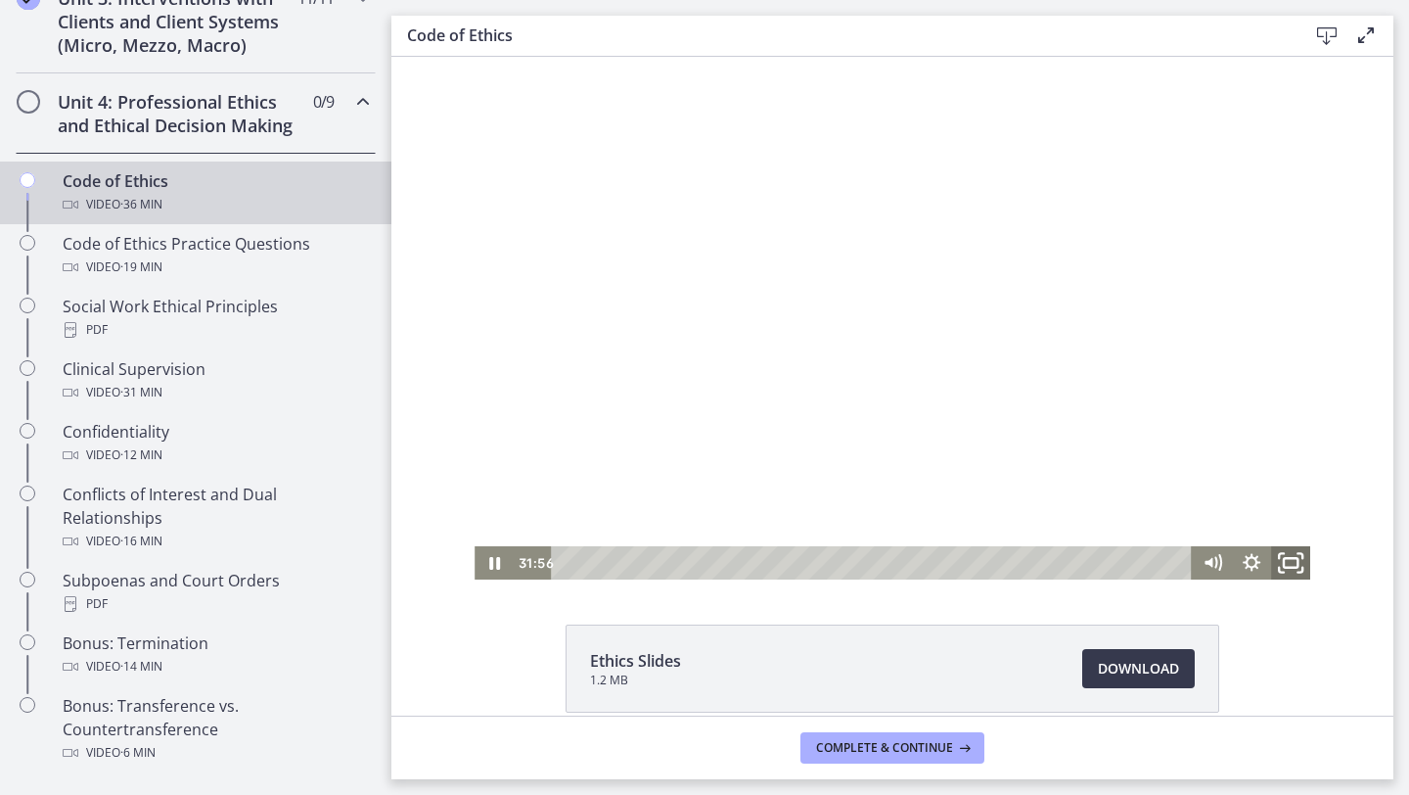
click at [1300, 567] on icon "Fullscreen" at bounding box center [1290, 563] width 47 height 40
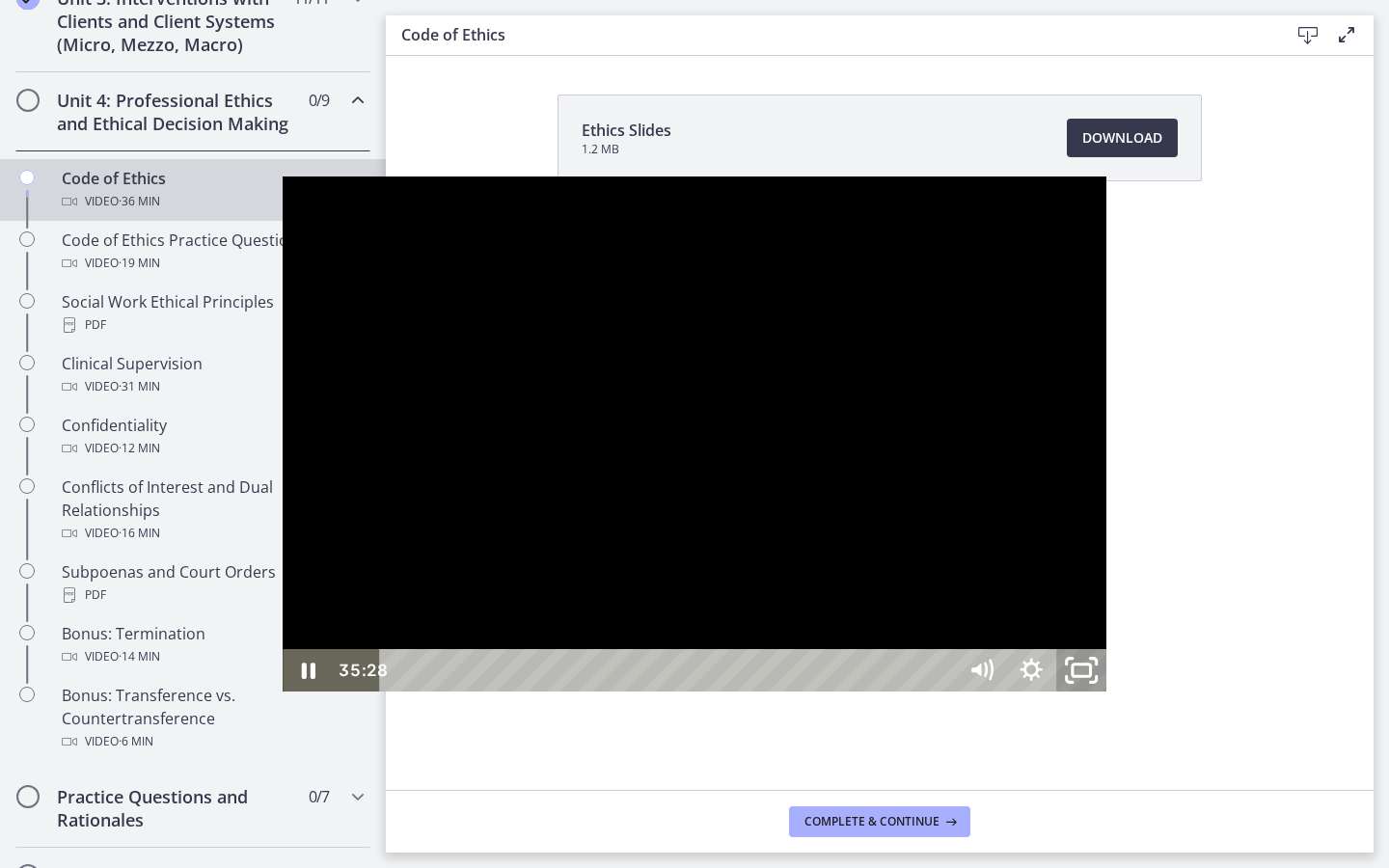
click at [1097, 682] on icon "Unfullscreen" at bounding box center [1094, 679] width 6 height 6
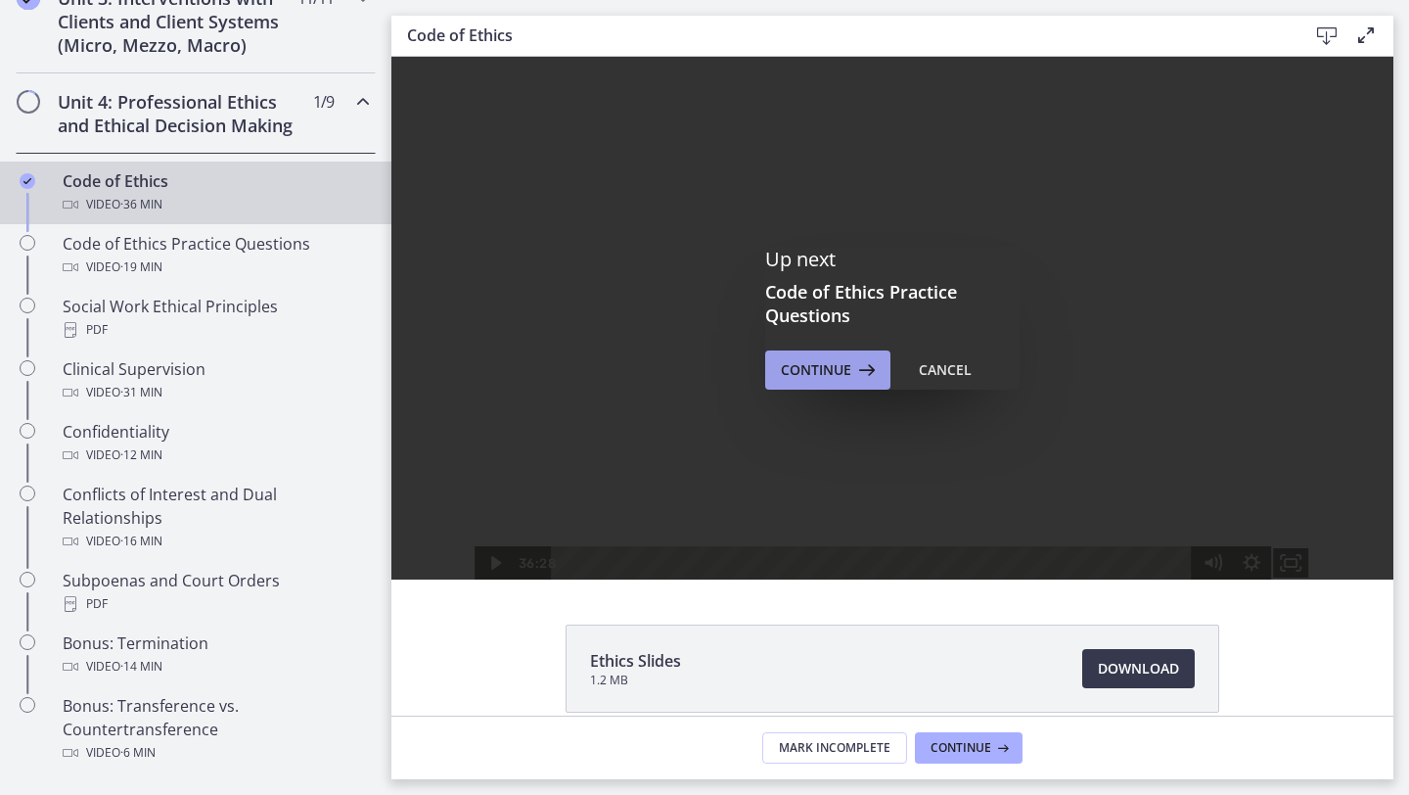
click at [775, 356] on button "Continue" at bounding box center [827, 369] width 125 height 39
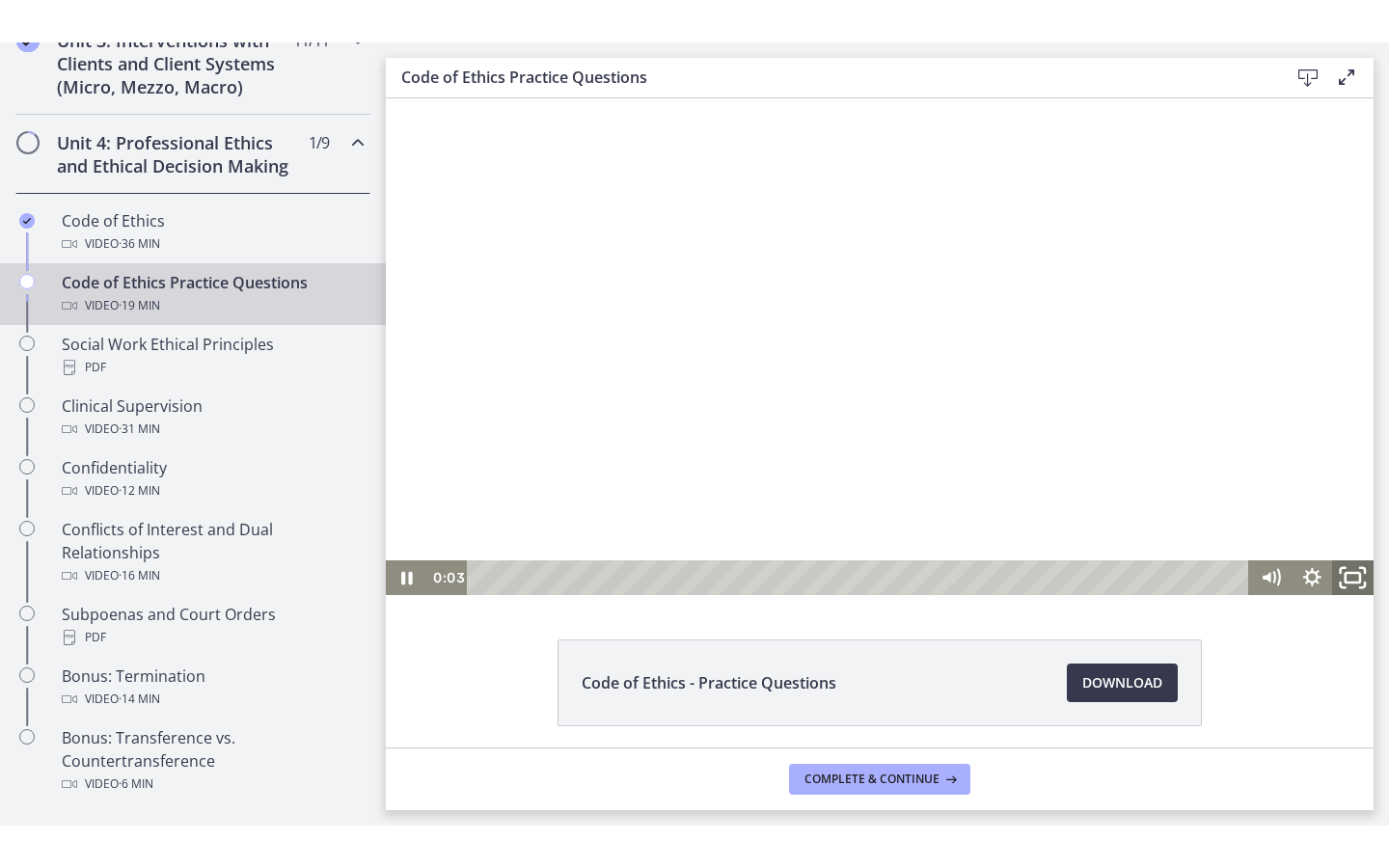
click at [1345, 584] on icon "Fullscreen" at bounding box center [1353, 577] width 49 height 41
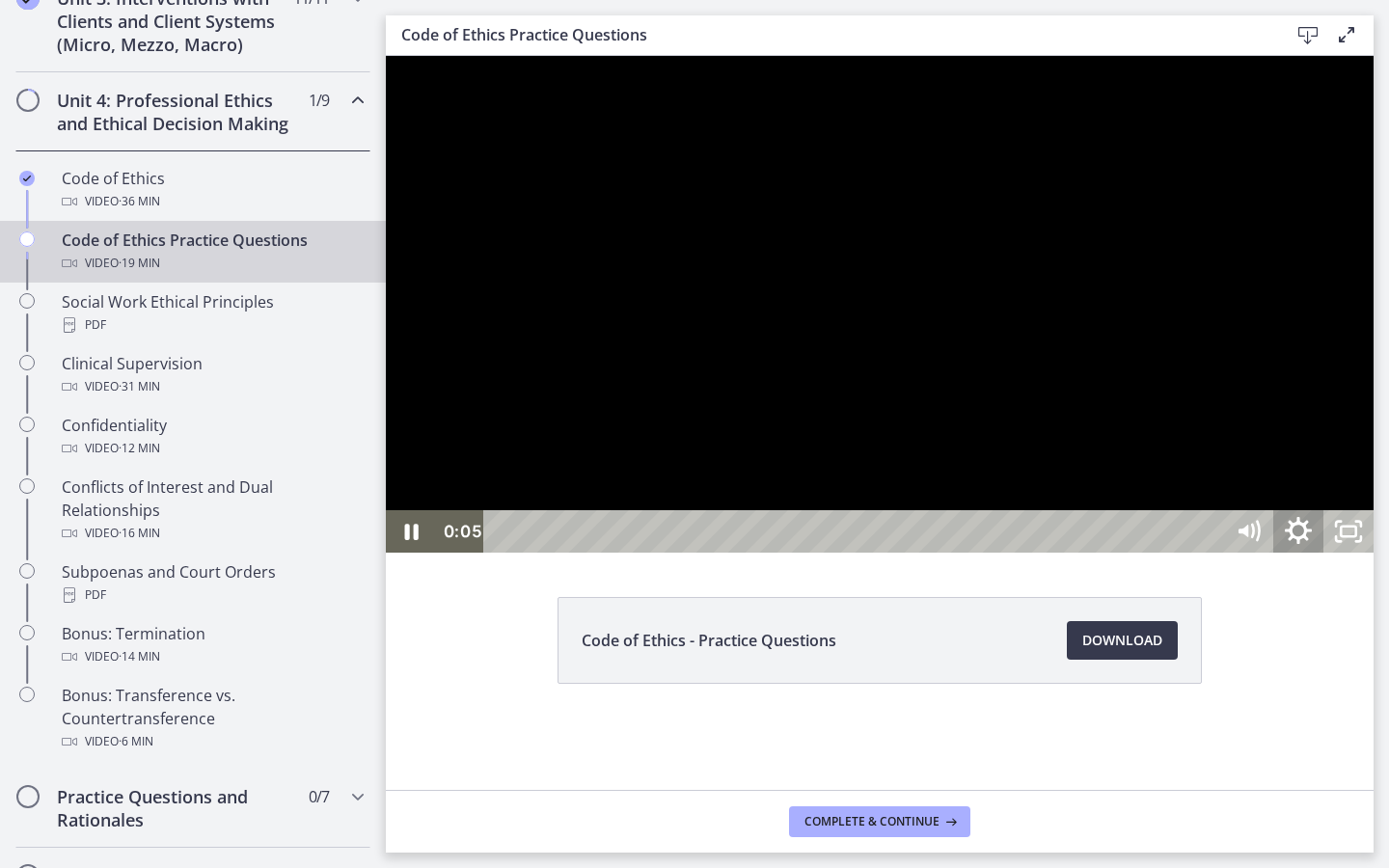
click at [1312, 544] on icon "Show settings menu" at bounding box center [1297, 530] width 27 height 27
click at [1373, 471] on div at bounding box center [879, 304] width 988 height 497
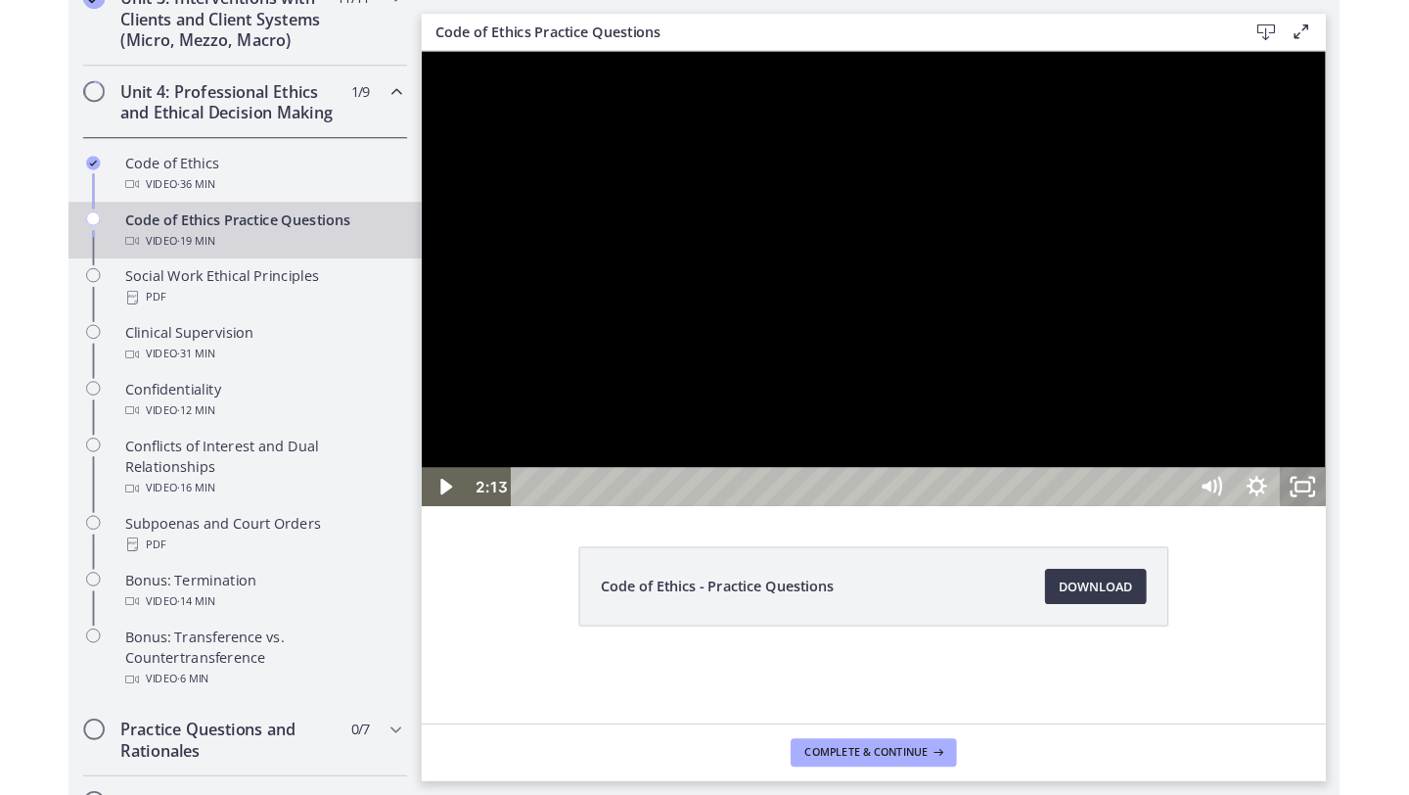
click at [1408, 555] on icon "Unfullscreen" at bounding box center [1398, 533] width 51 height 43
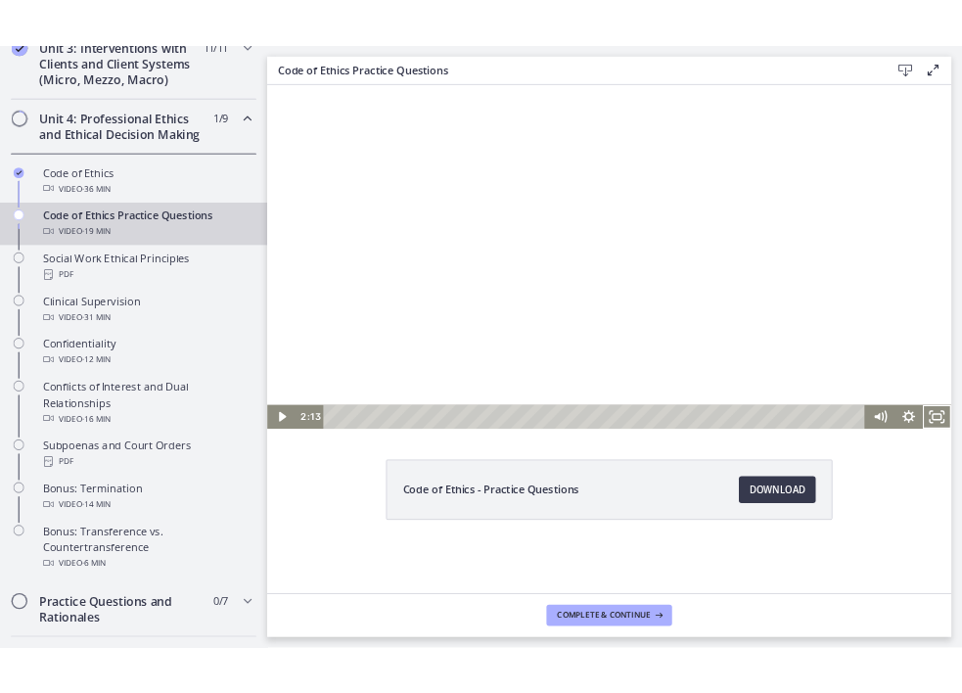
scroll to position [795, 0]
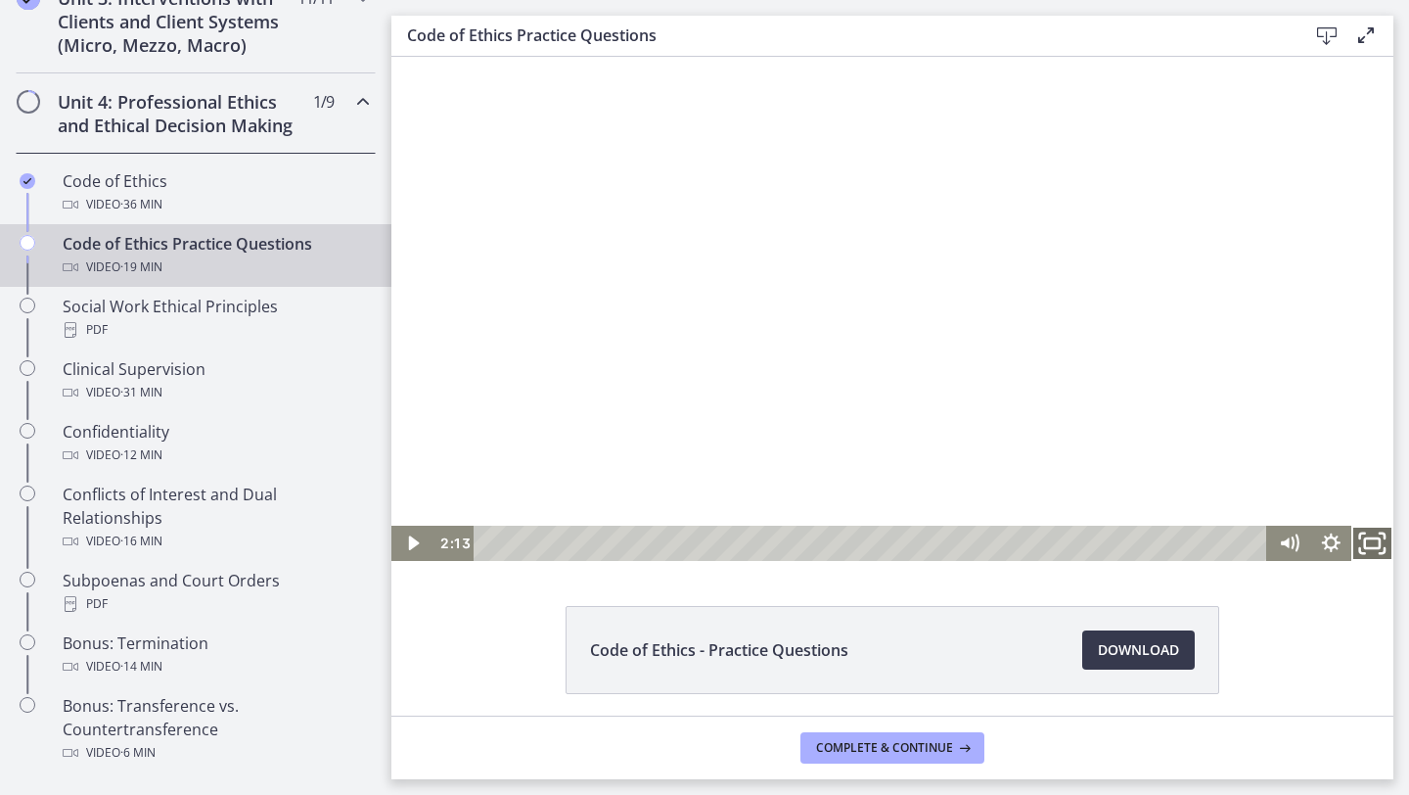
click at [1362, 543] on icon "Fullscreen" at bounding box center [1372, 543] width 50 height 42
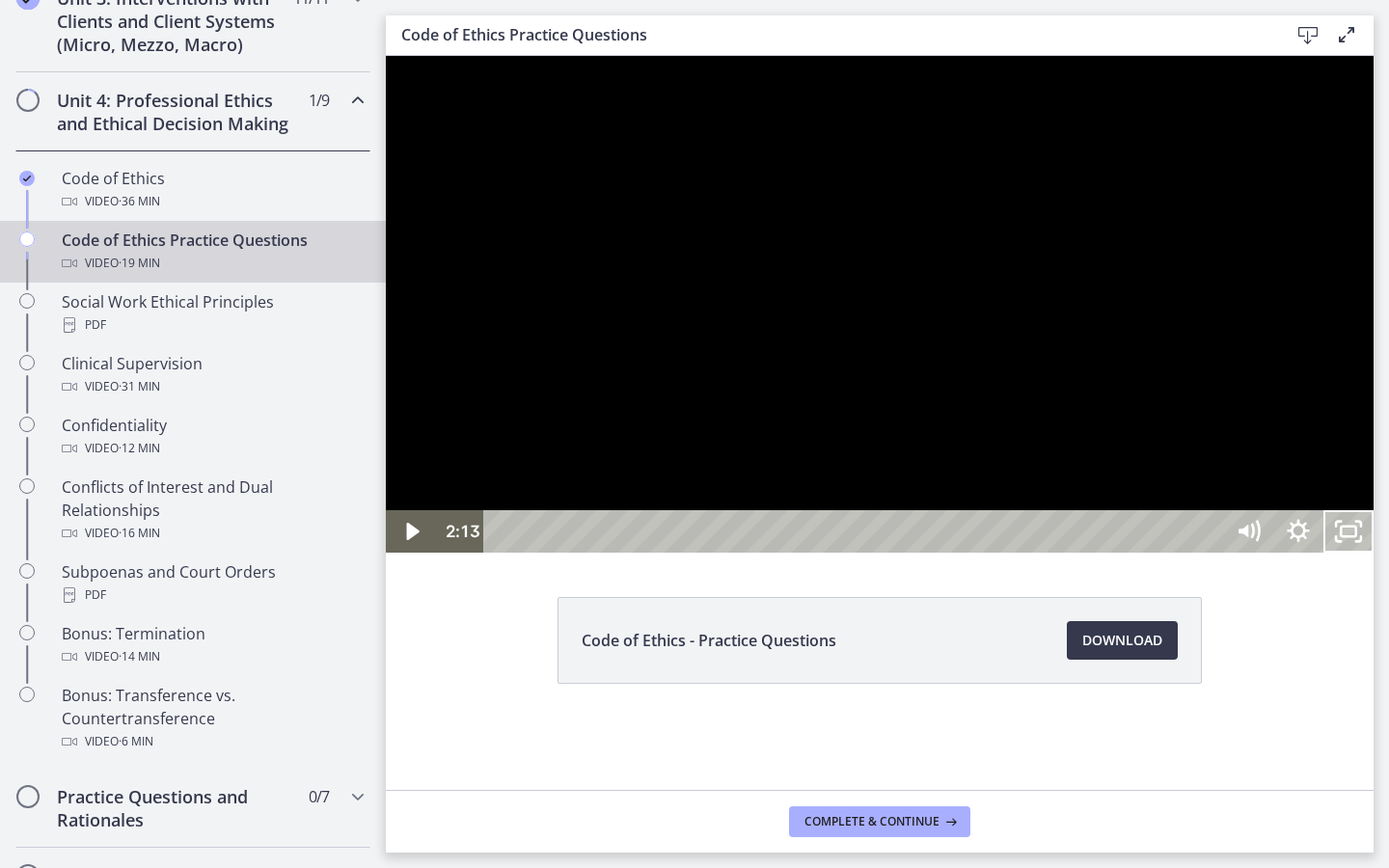
click at [1373, 553] on div at bounding box center [879, 304] width 988 height 497
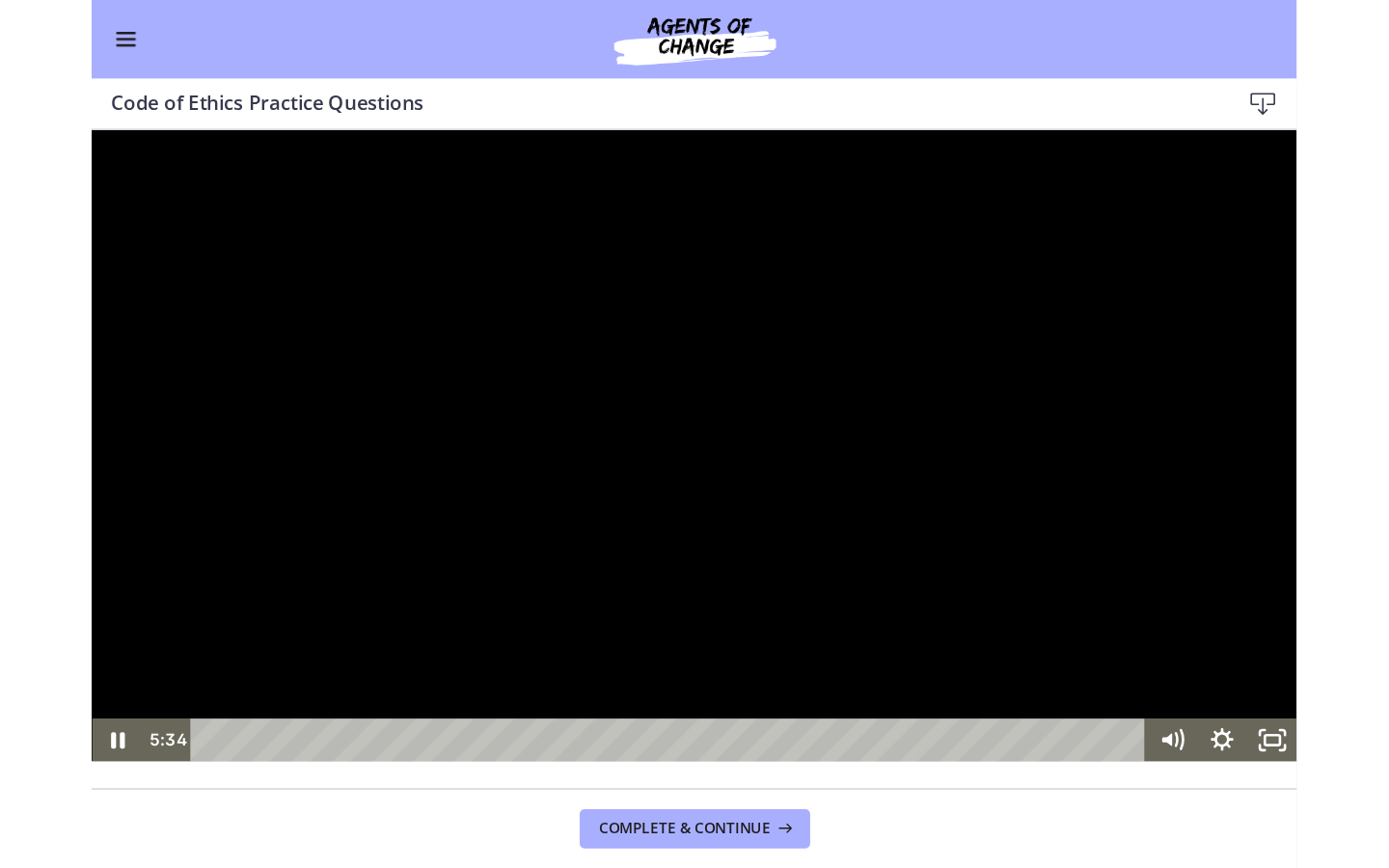
scroll to position [779, 0]
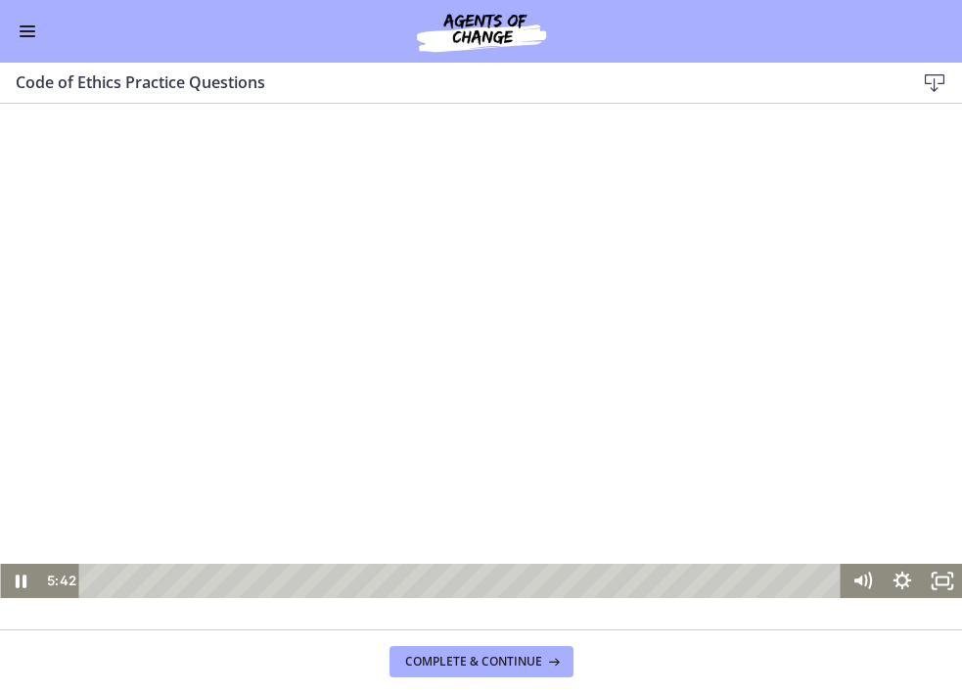
click at [347, 287] on div at bounding box center [481, 356] width 962 height 484
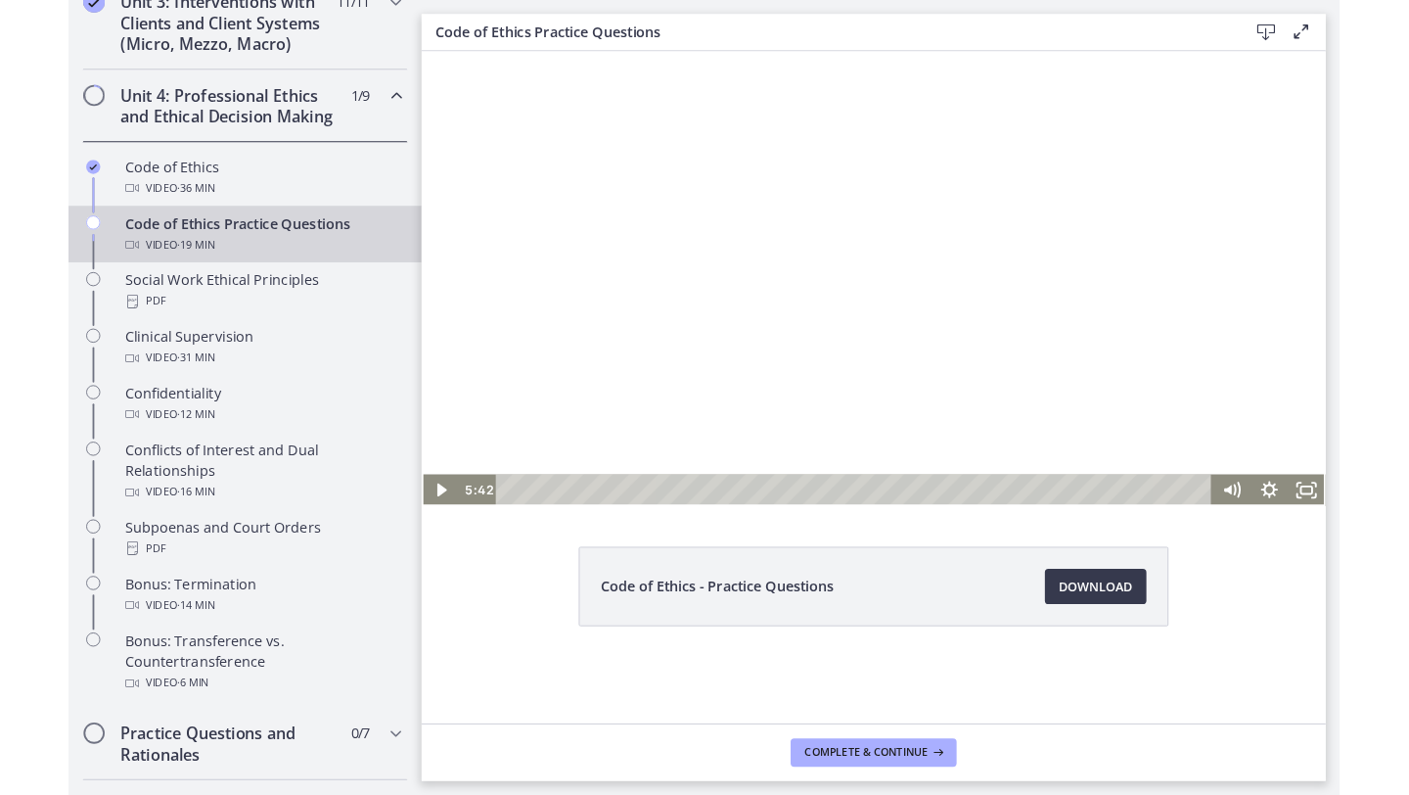
scroll to position [795, 0]
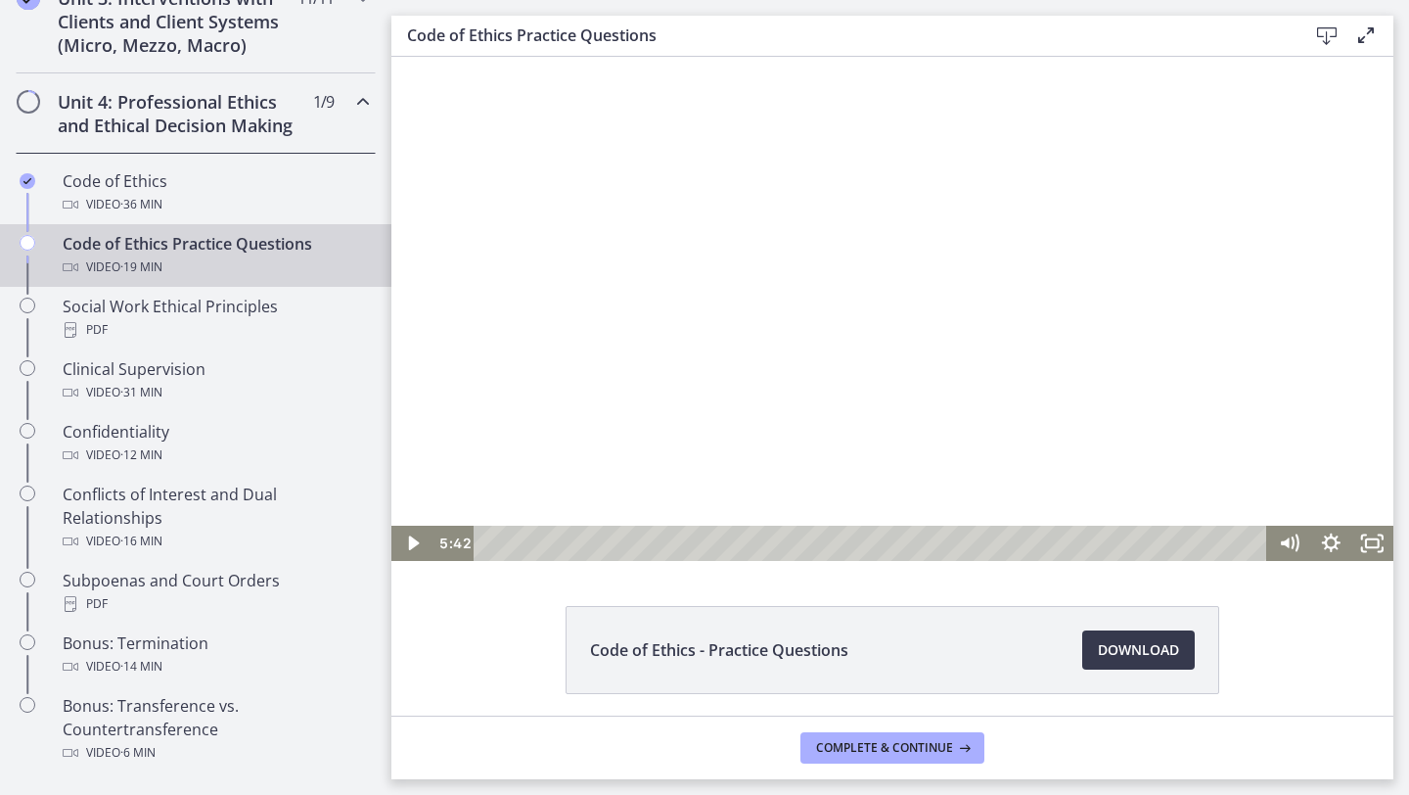
click at [809, 433] on div at bounding box center [892, 309] width 1002 height 504
click at [1376, 546] on icon "Fullscreen" at bounding box center [1372, 542] width 42 height 35
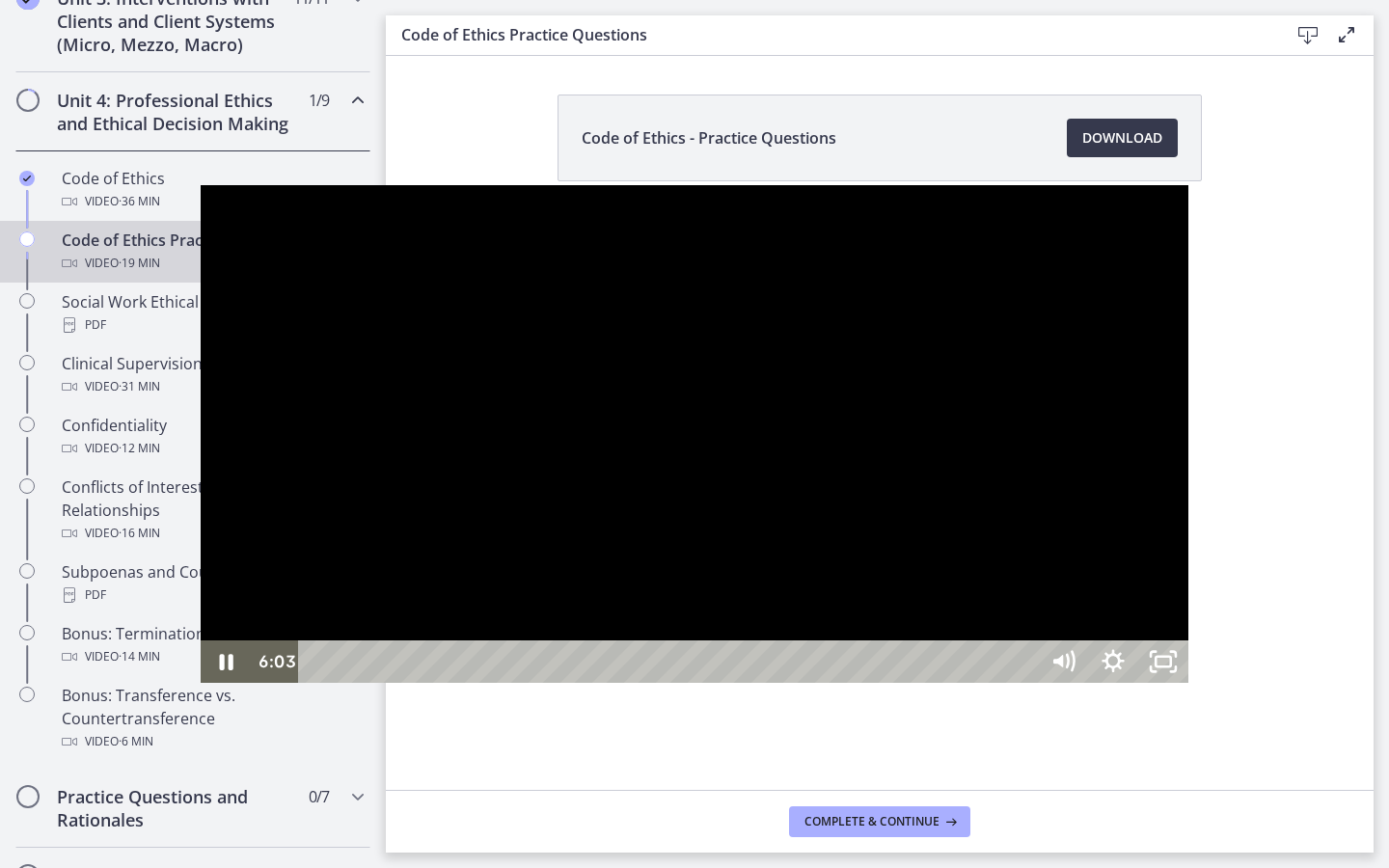
click at [1189, 682] on div at bounding box center [695, 434] width 988 height 497
click at [1189, 597] on div at bounding box center [695, 434] width 988 height 497
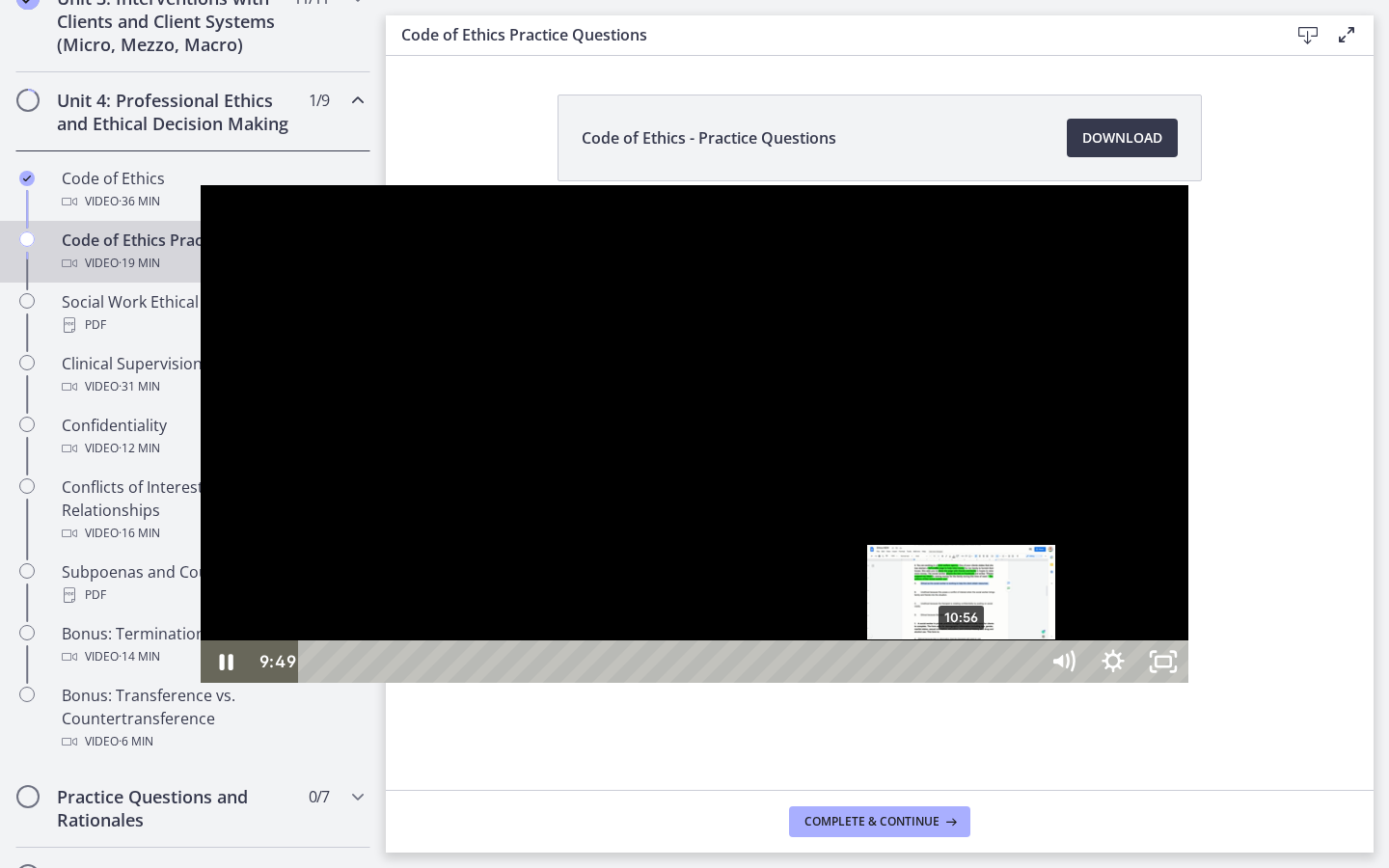
click at [762, 683] on div "10:56" at bounding box center [671, 661] width 708 height 42
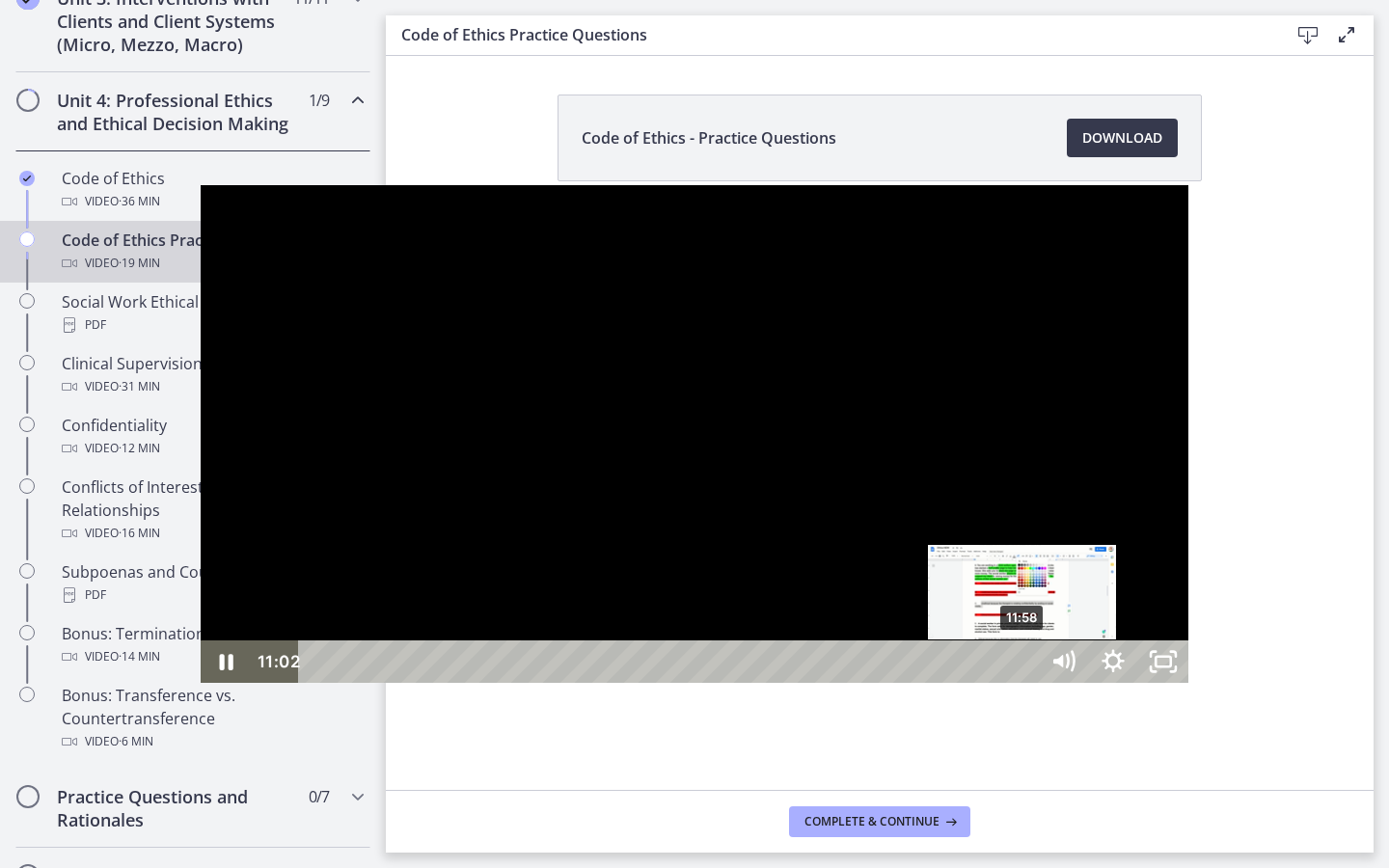
click at [823, 683] on div "11:58" at bounding box center [671, 661] width 708 height 42
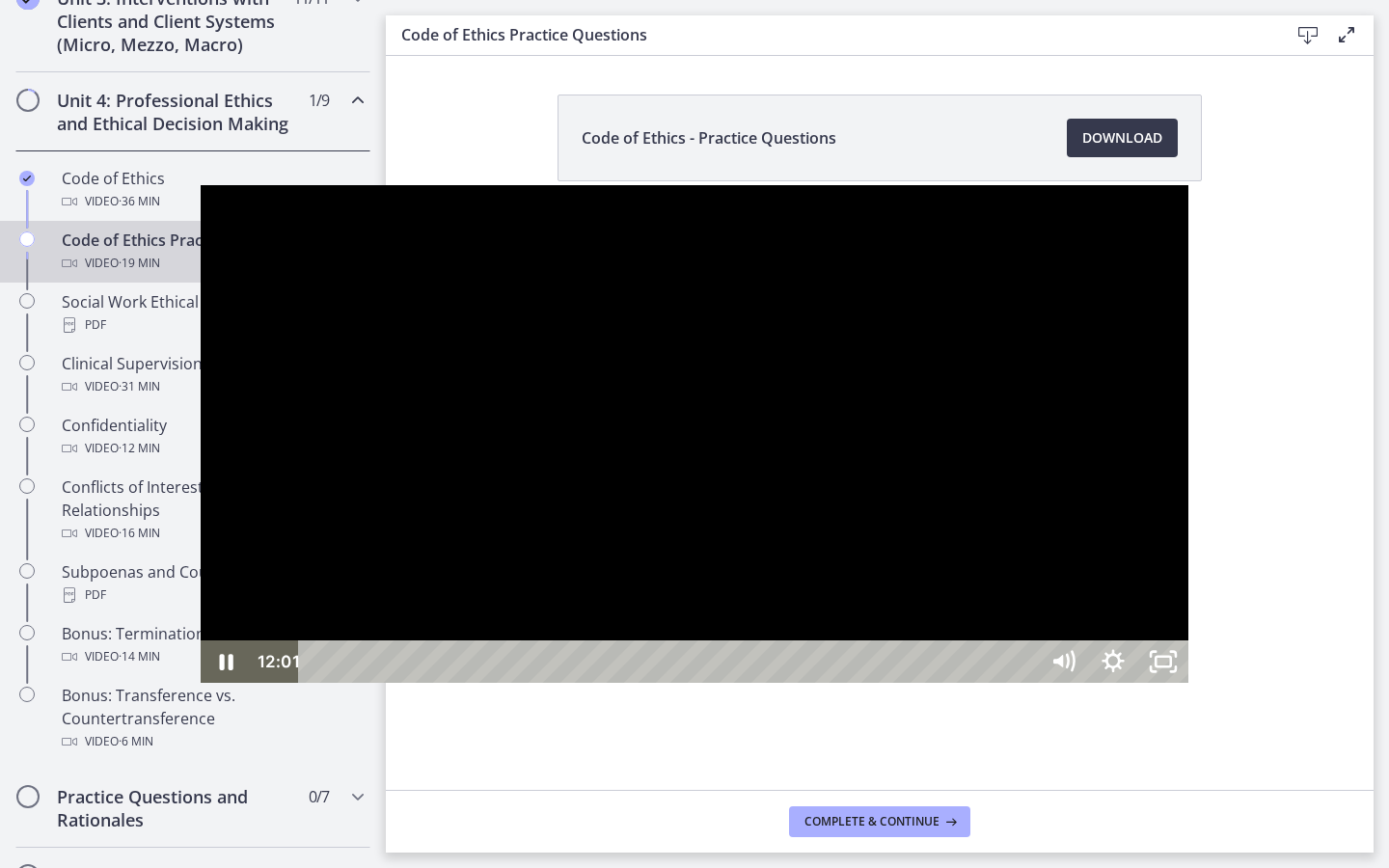
click at [720, 682] on div at bounding box center [695, 434] width 988 height 497
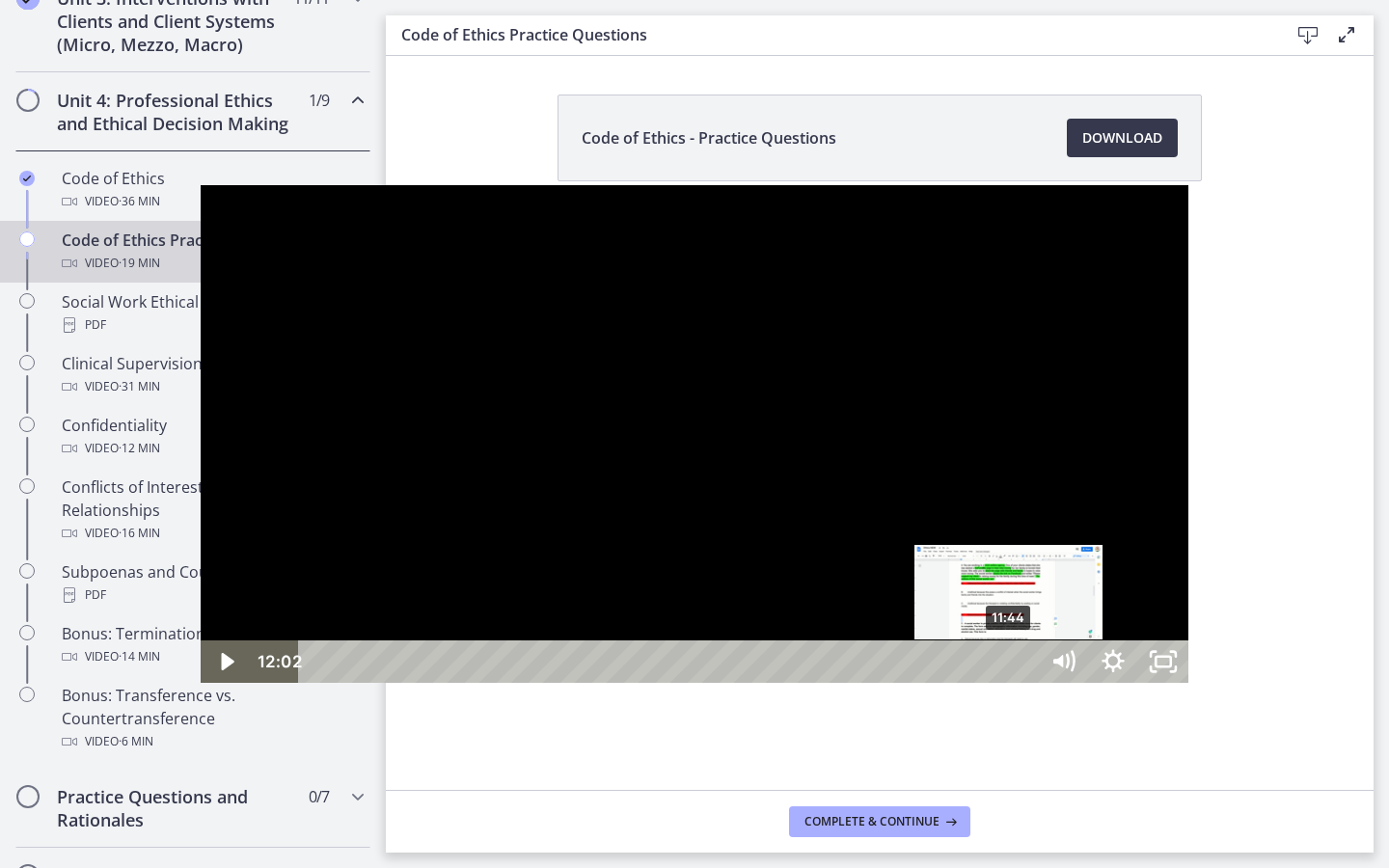
click at [809, 683] on div "11:44" at bounding box center [671, 661] width 708 height 42
click at [797, 683] on div "11:31" at bounding box center [671, 661] width 708 height 42
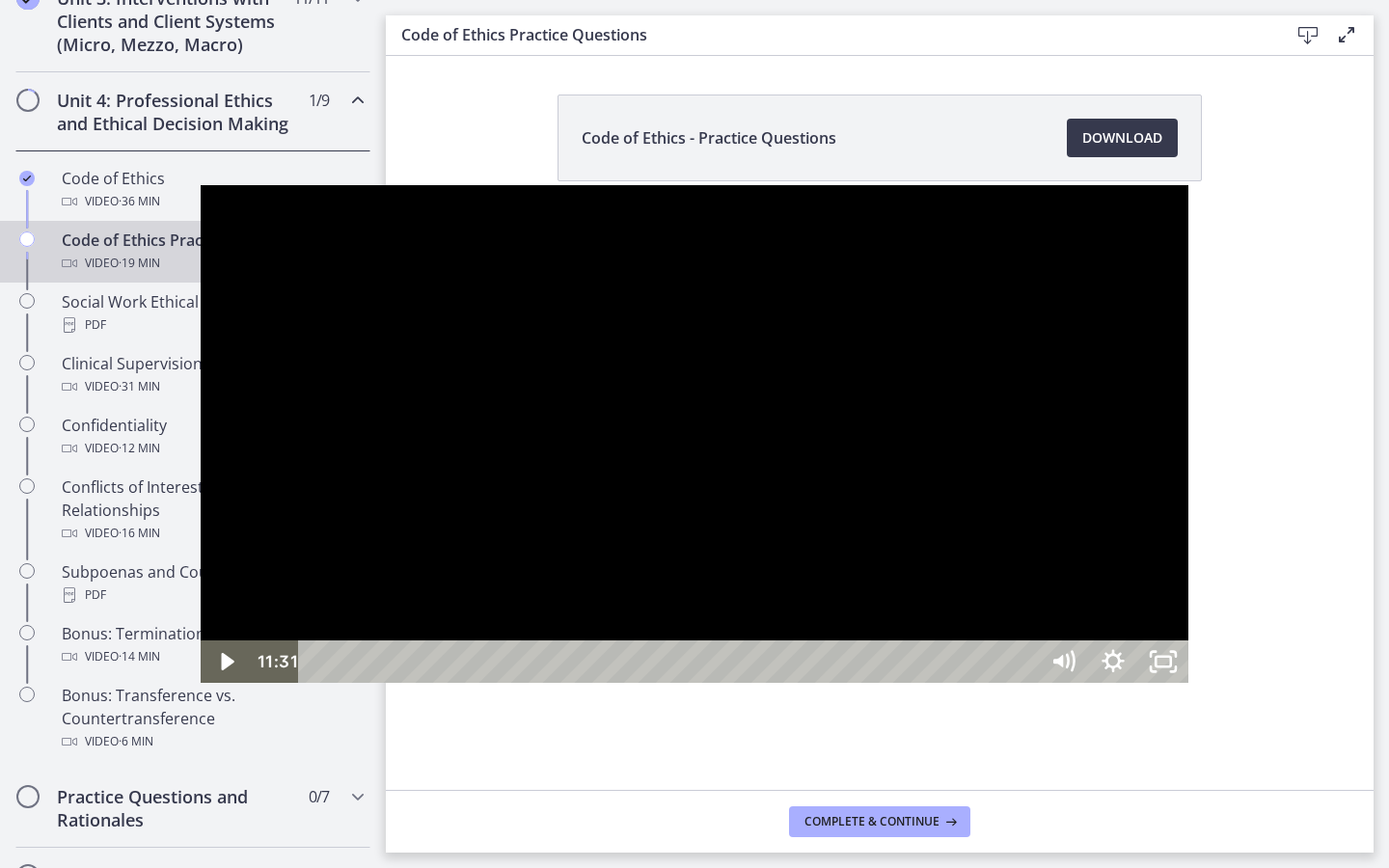
click at [694, 614] on div at bounding box center [695, 434] width 988 height 497
click at [512, 434] on div at bounding box center [695, 434] width 988 height 497
click at [780, 471] on div at bounding box center [695, 434] width 988 height 497
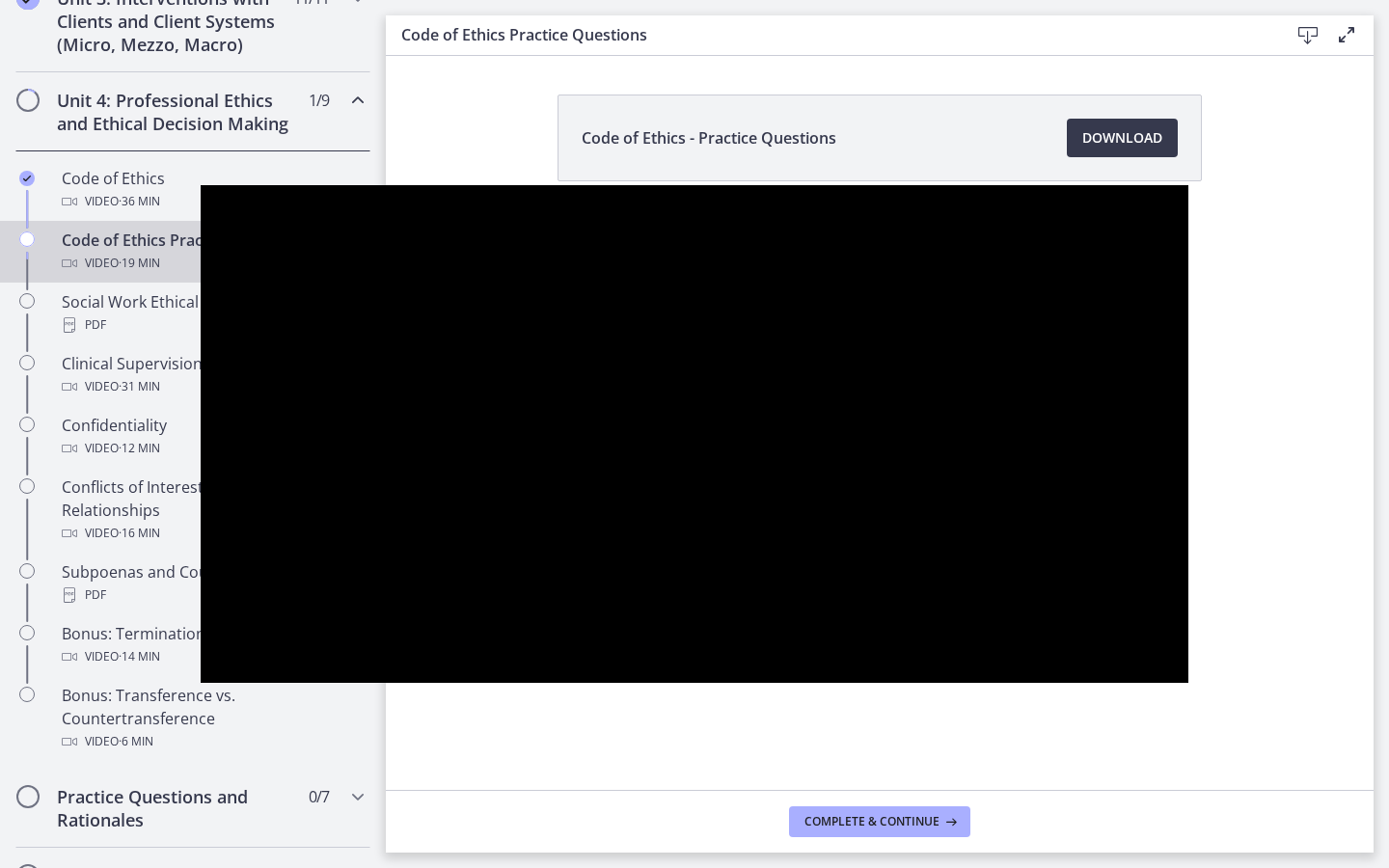
click at [201, 185] on button "Pause: cbe66putov91j64ic120.mp4" at bounding box center [201, 185] width 1 height 1
click at [201, 185] on button "Play Video: cbe66putov91j64ic120.mp4" at bounding box center [201, 185] width 1 height 1
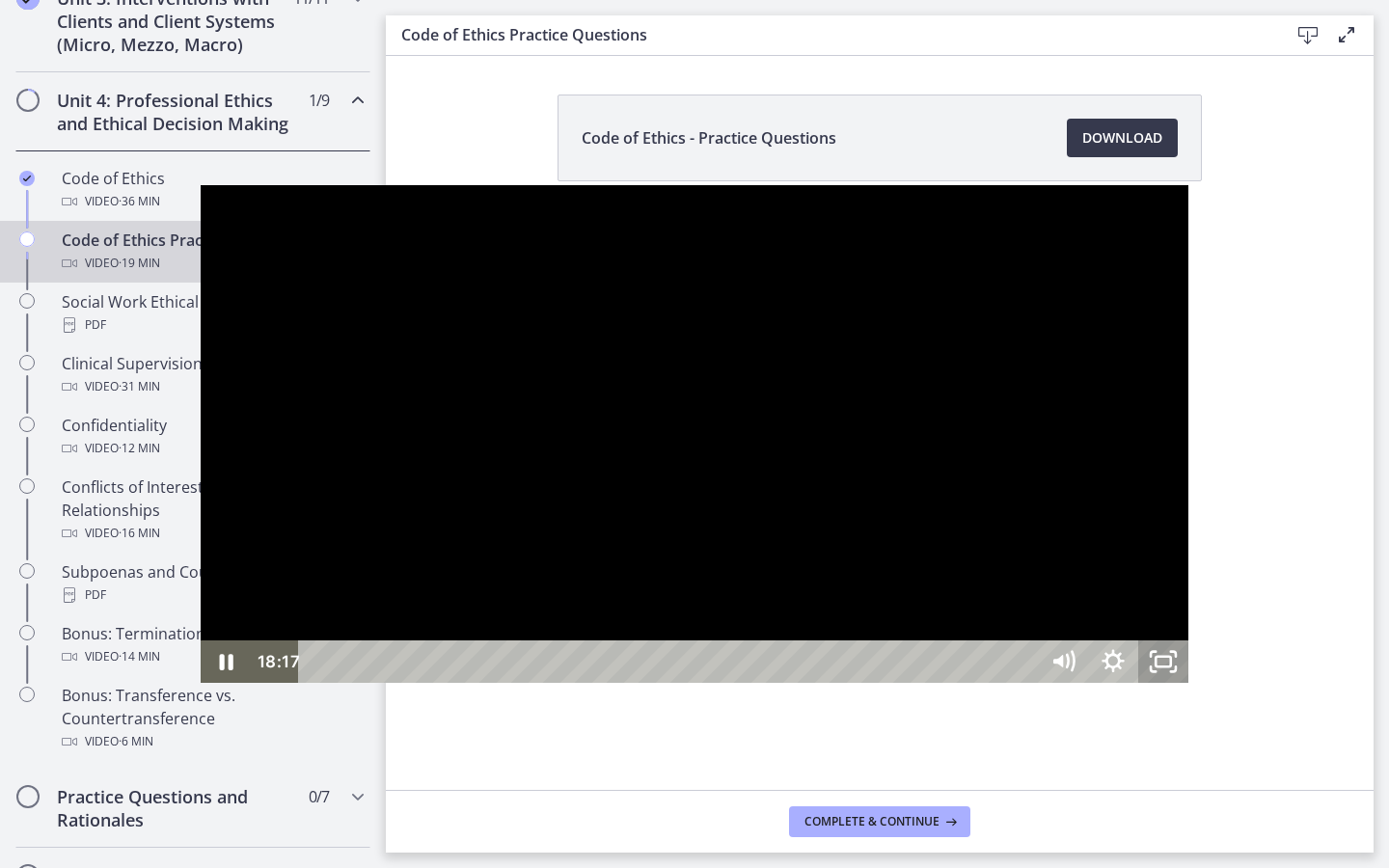
click at [1189, 683] on icon "Unfullscreen" at bounding box center [1163, 661] width 50 height 42
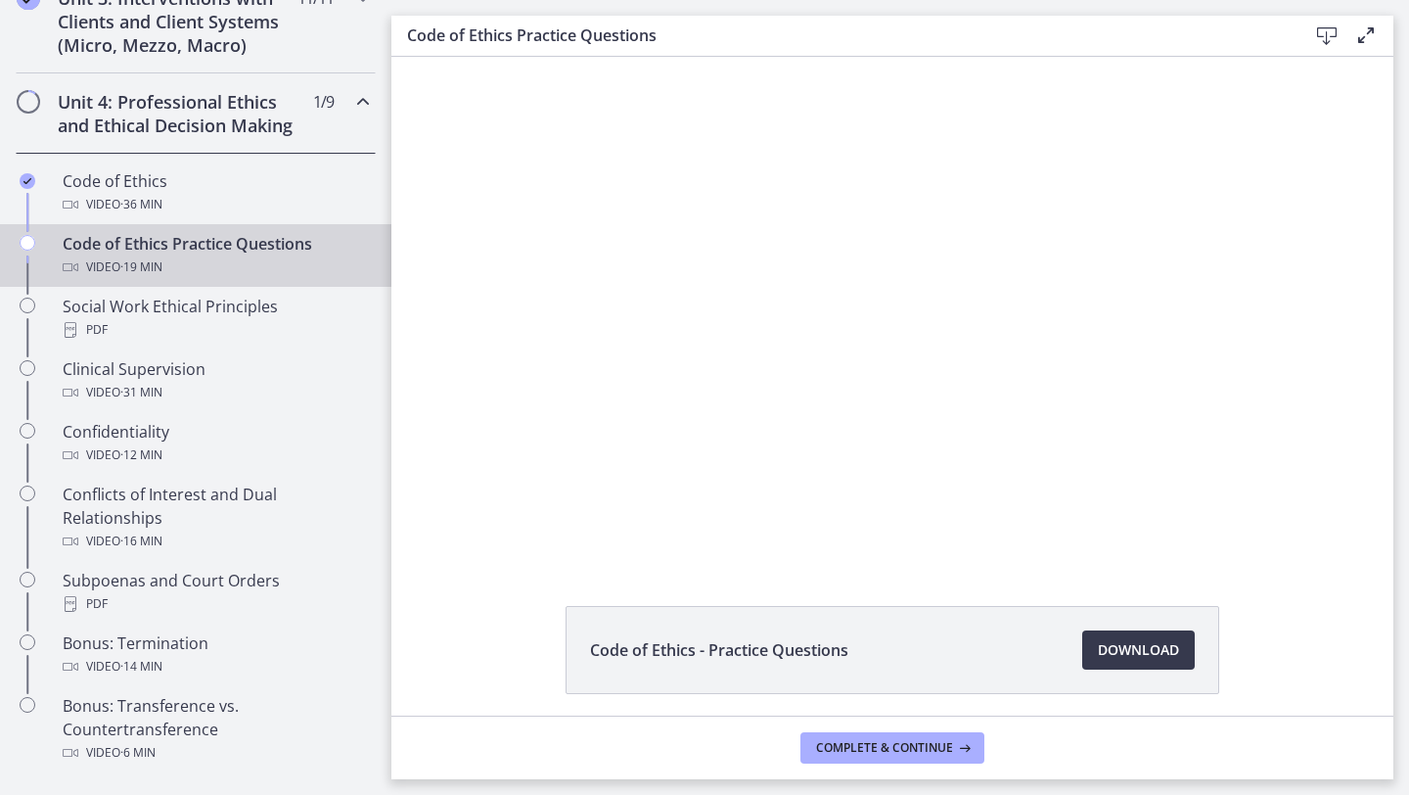
click at [894, 729] on footer "Complete & continue" at bounding box center [892, 747] width 1002 height 64
click at [897, 744] on span "Complete & continue" at bounding box center [884, 748] width 137 height 16
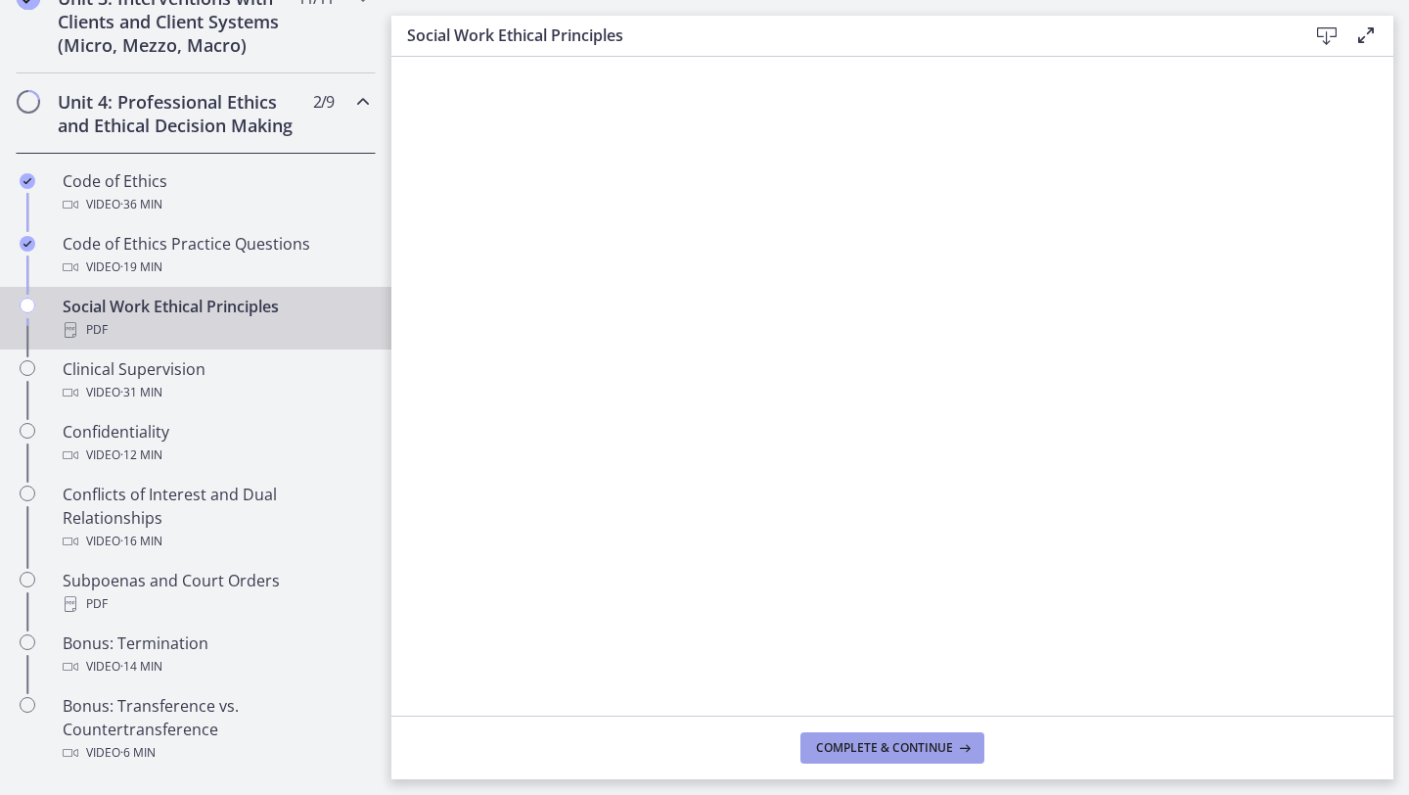
click at [879, 740] on span "Complete & continue" at bounding box center [884, 748] width 137 height 16
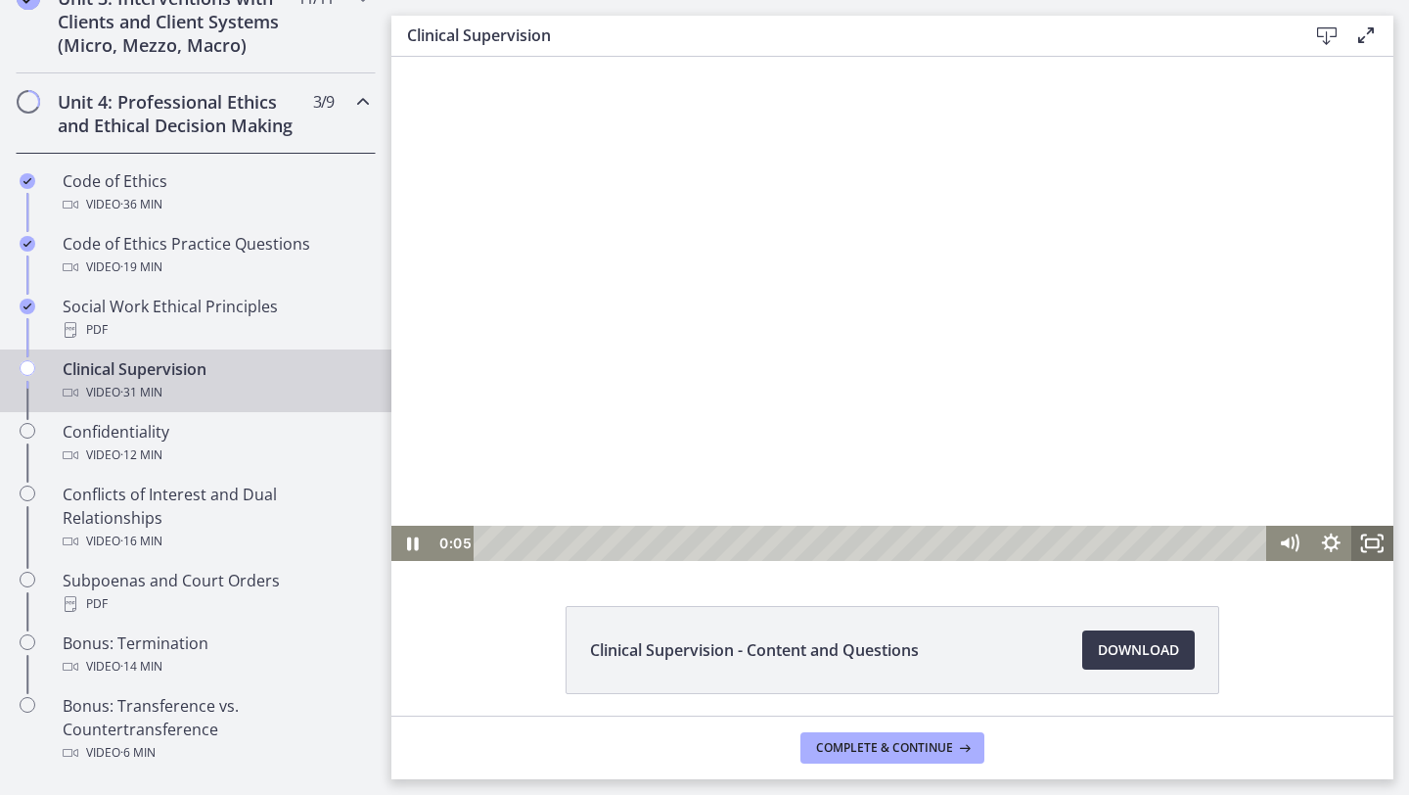
click at [1364, 539] on icon "Fullscreen" at bounding box center [1372, 542] width 42 height 35
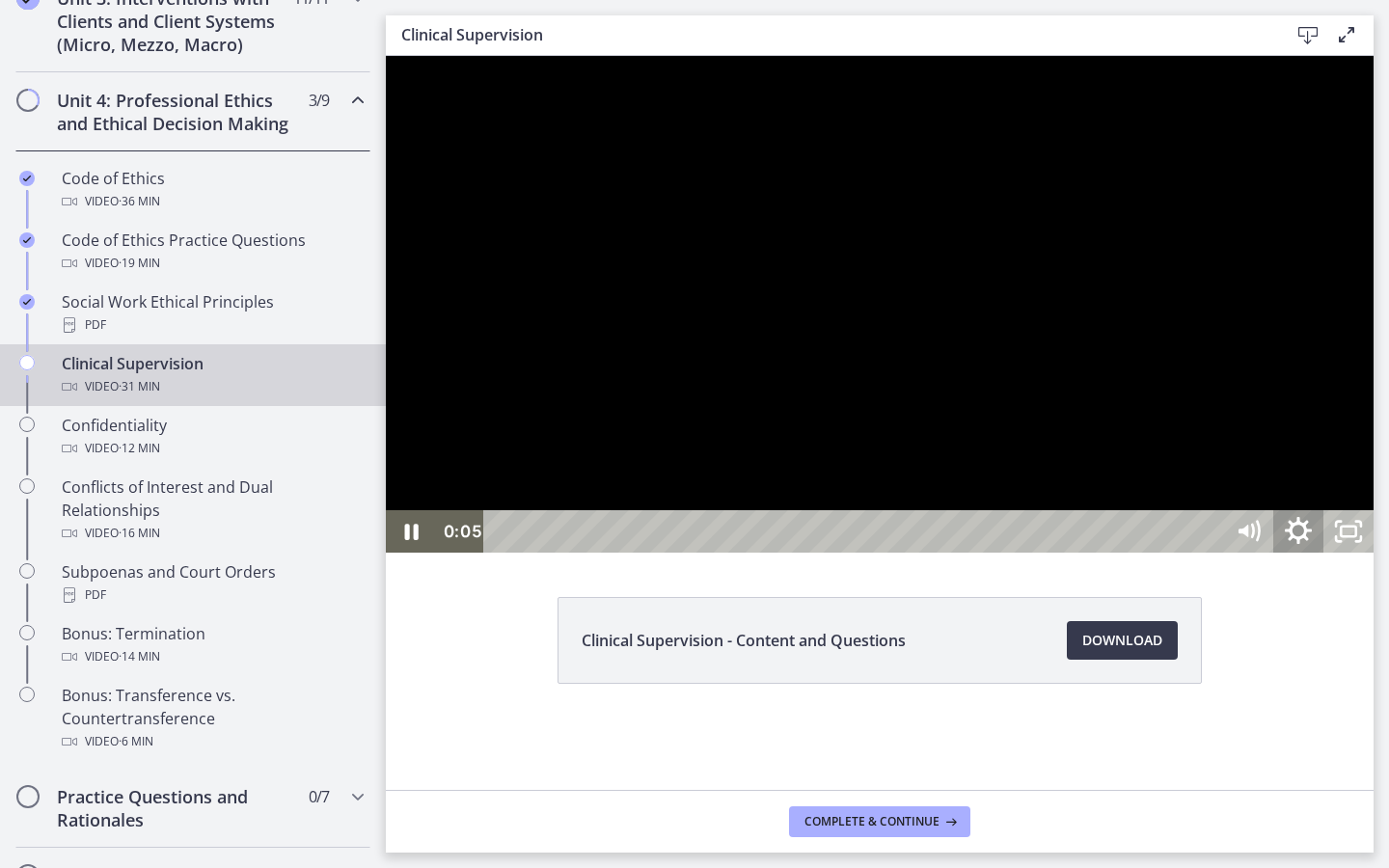
click at [1328, 558] on icon "Show settings menu" at bounding box center [1298, 532] width 60 height 51
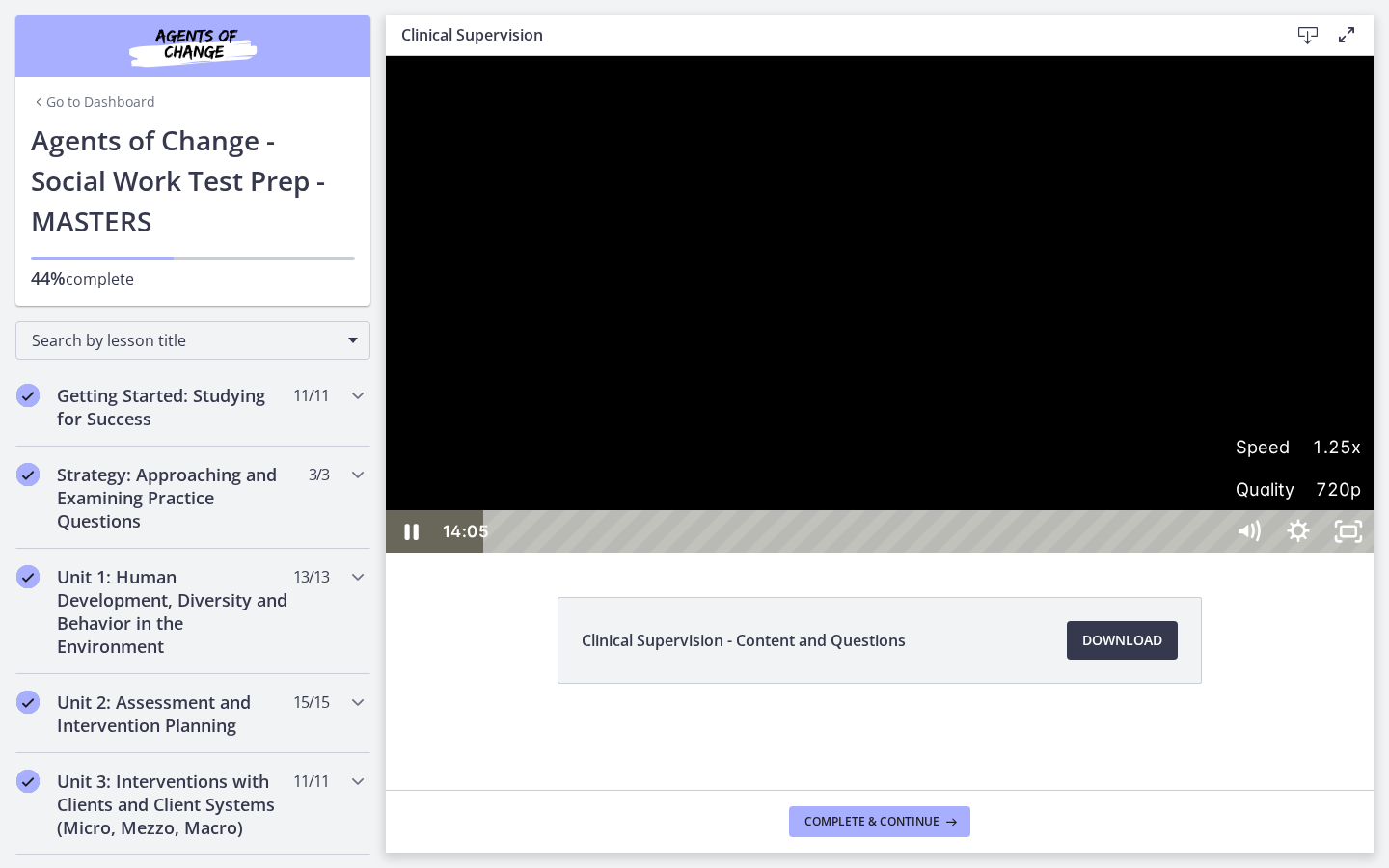
scroll to position [783, 0]
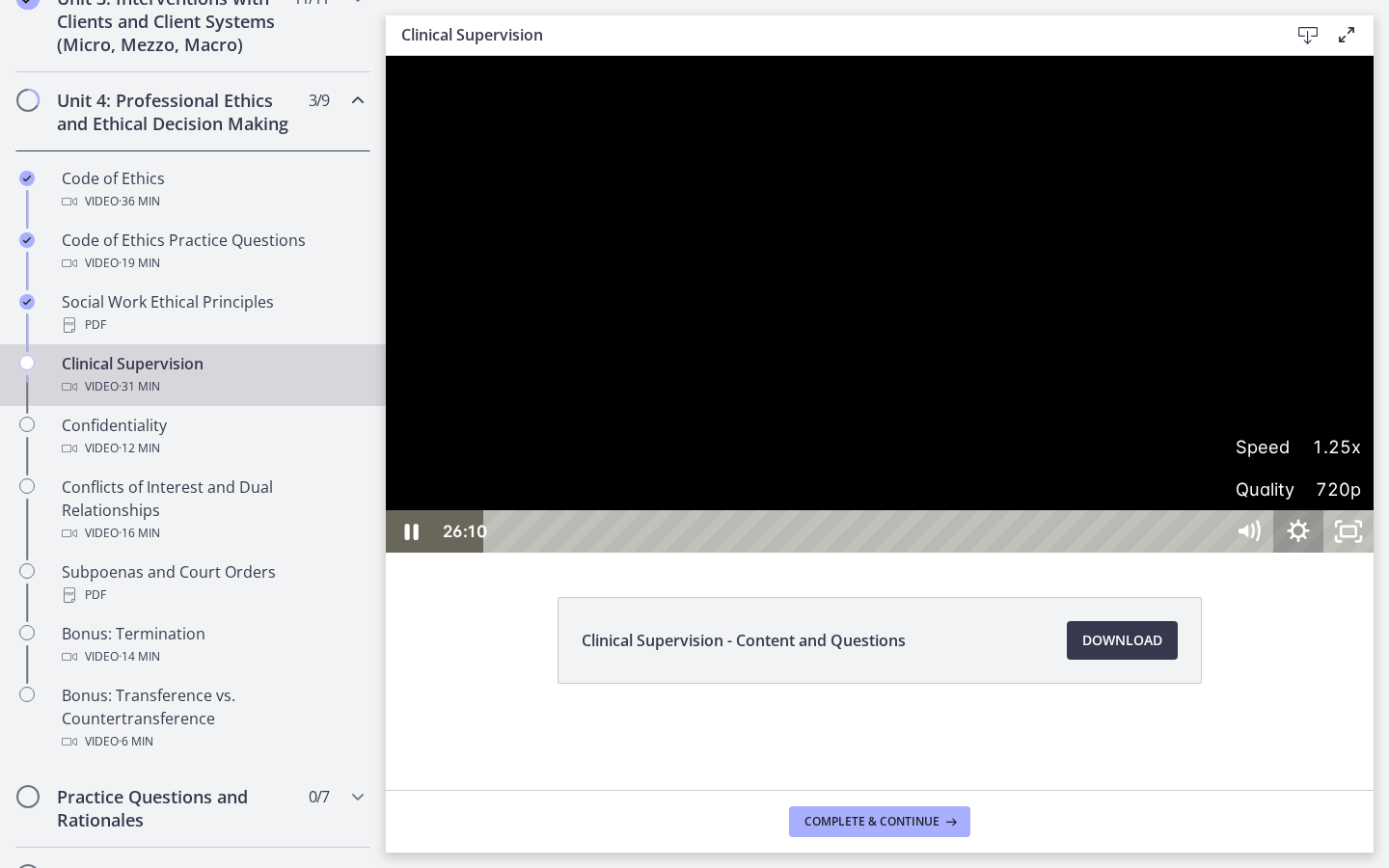
click at [1324, 553] on icon "Hide settings menu" at bounding box center [1298, 531] width 50 height 42
click at [1356, 536] on rect "Unfullscreen" at bounding box center [1349, 531] width 16 height 10
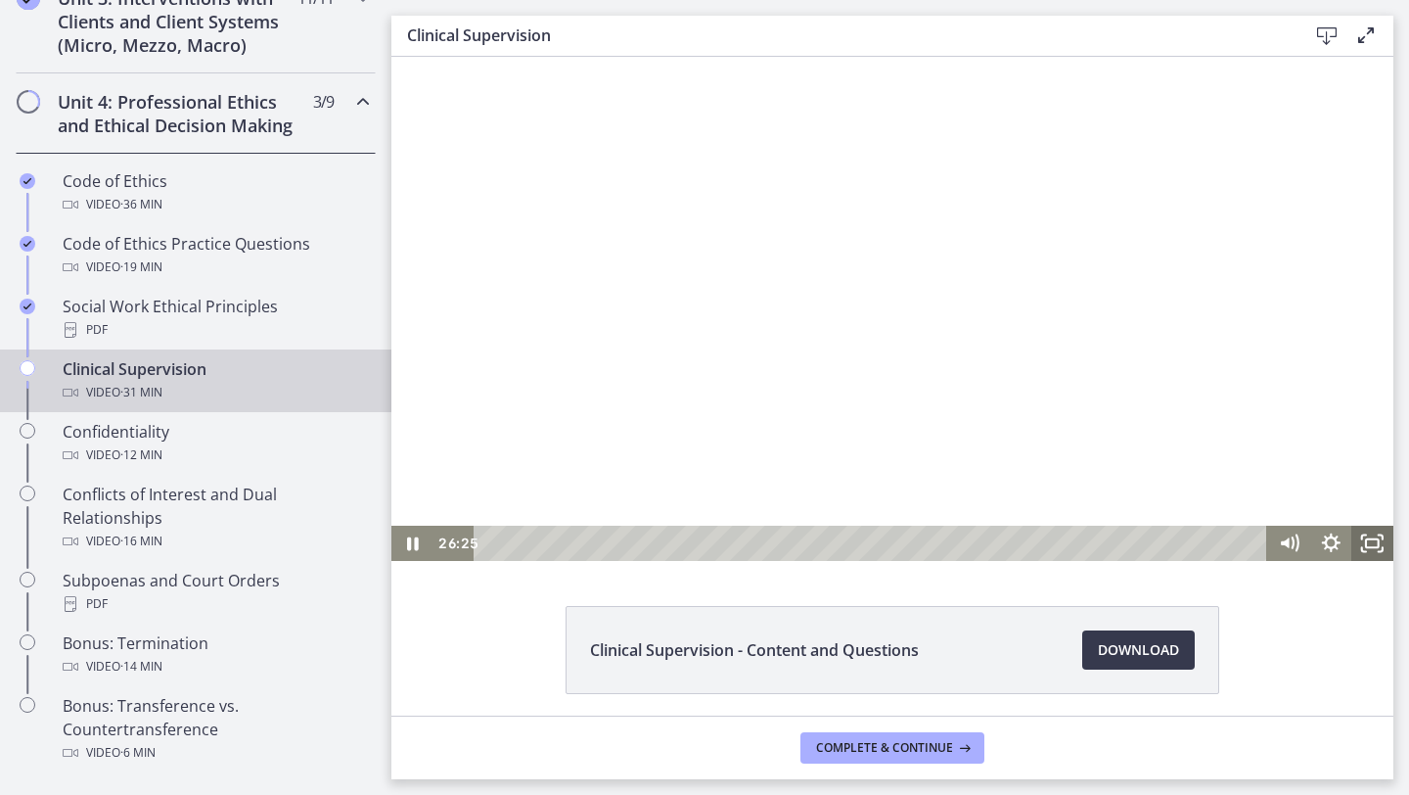
click at [1372, 549] on icon "Fullscreen" at bounding box center [1372, 542] width 42 height 35
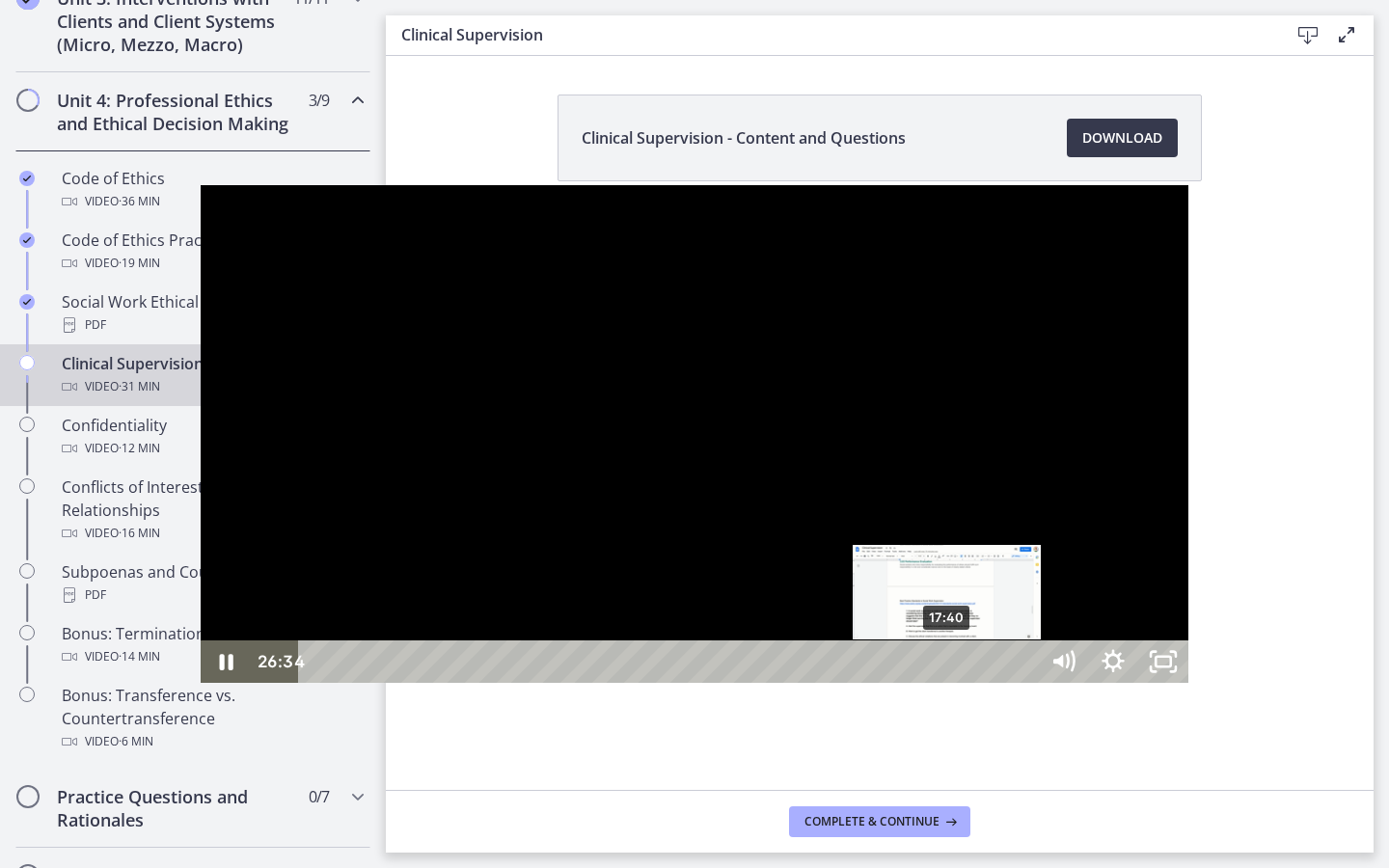
click at [748, 683] on div "17:40" at bounding box center [671, 661] width 708 height 42
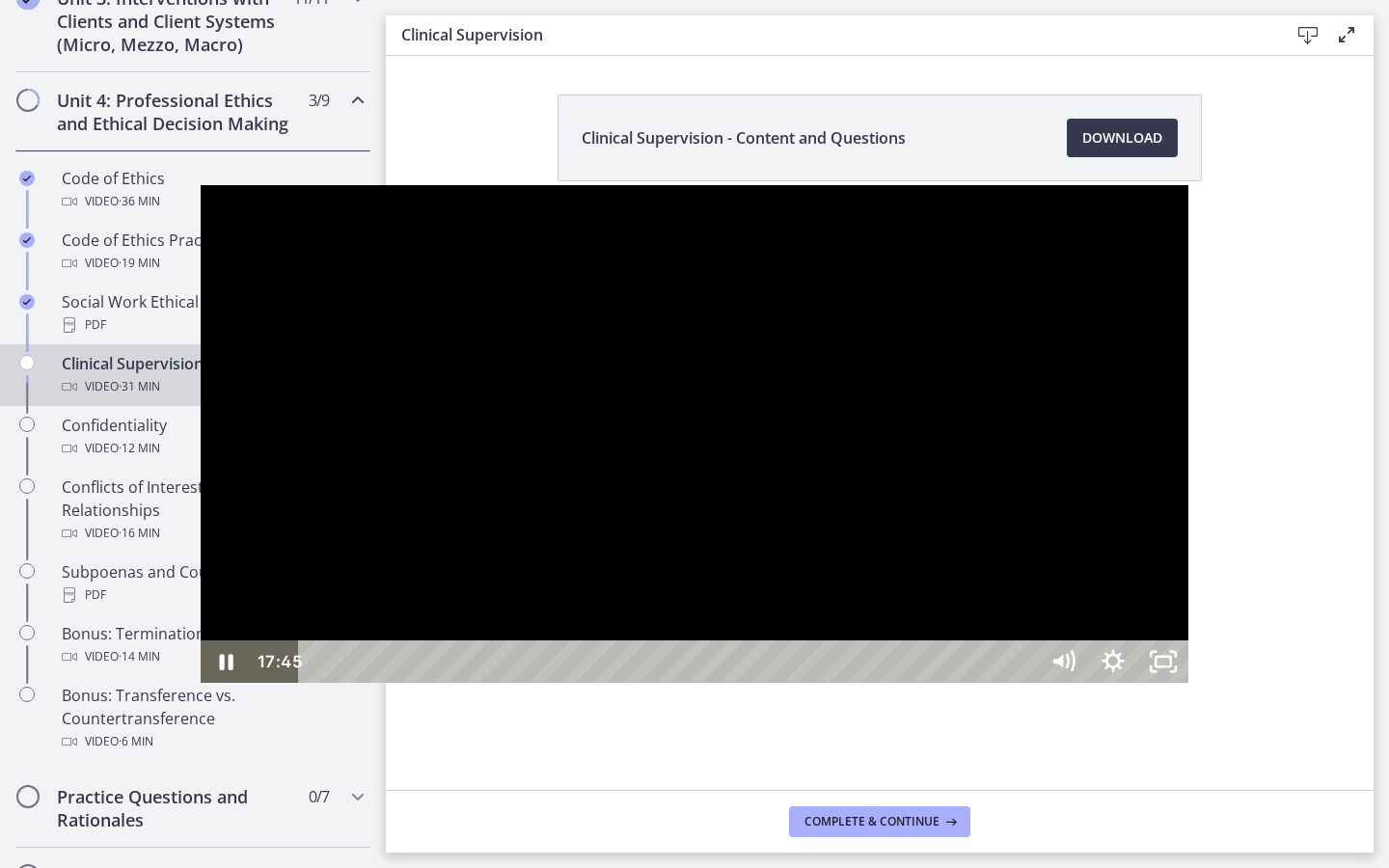
click at [802, 682] on div at bounding box center [695, 434] width 988 height 497
click at [776, 682] on div at bounding box center [695, 434] width 988 height 497
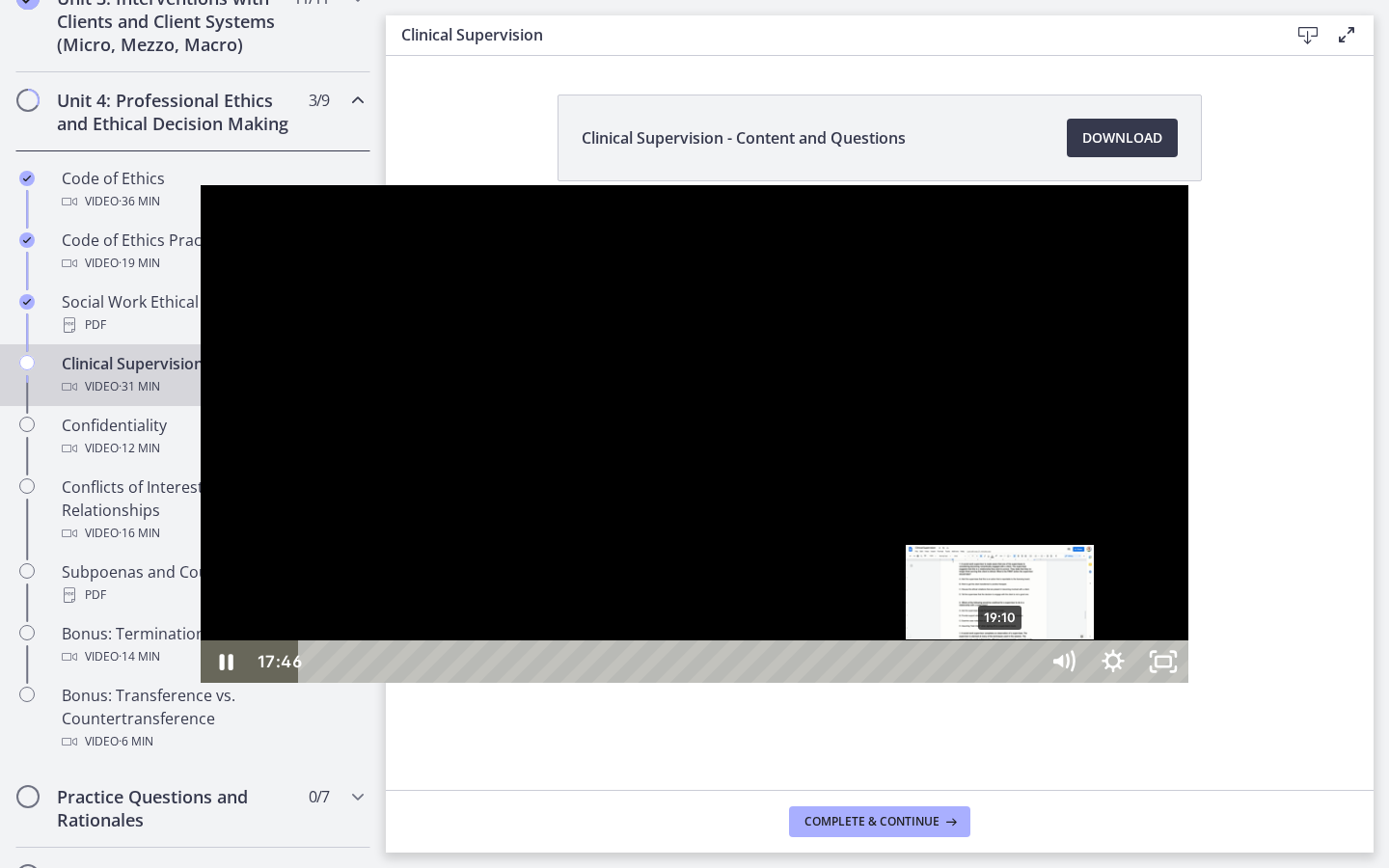
click at [799, 683] on div "19:10" at bounding box center [671, 661] width 708 height 42
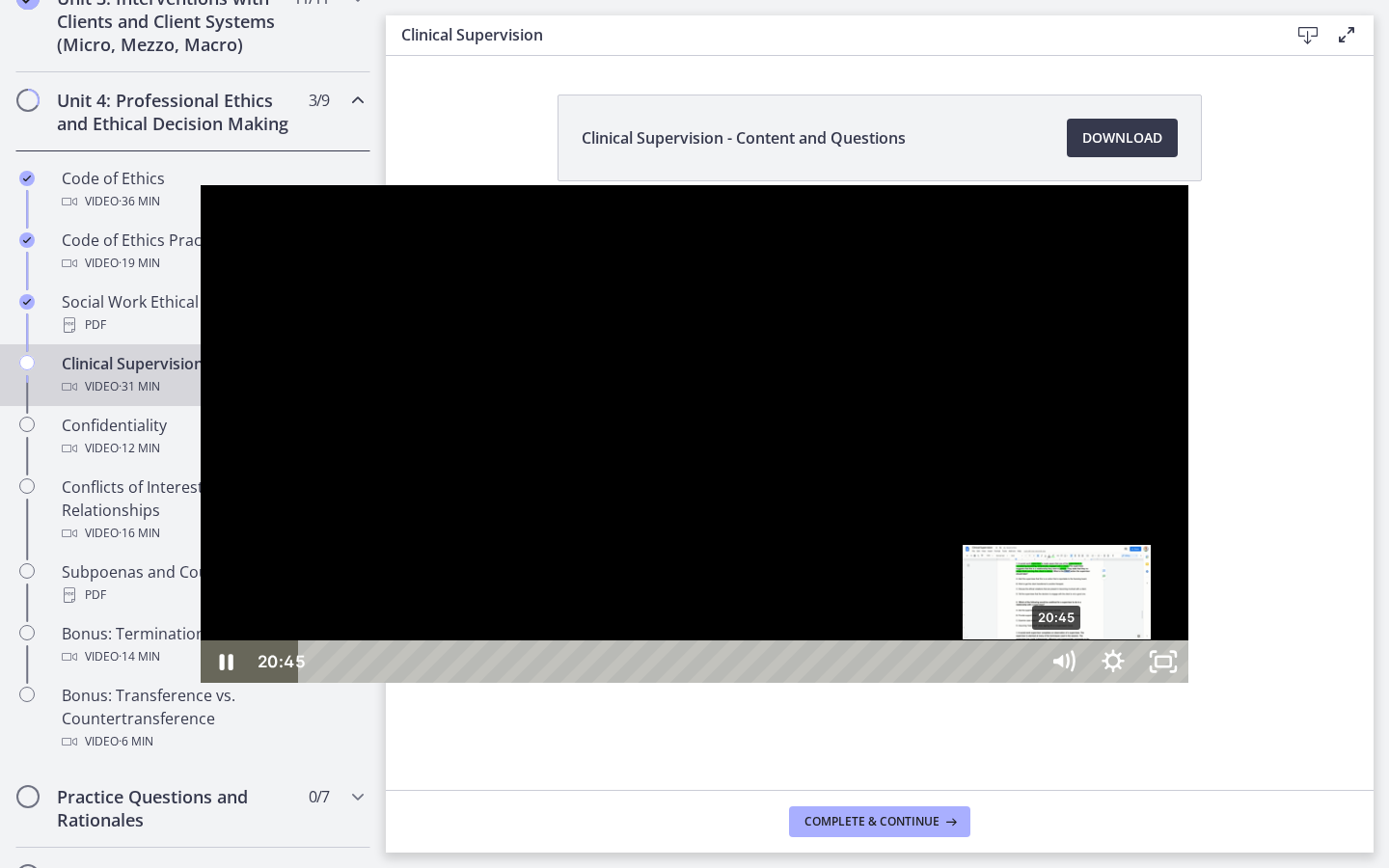
click at [858, 683] on div "20:45" at bounding box center [671, 661] width 708 height 42
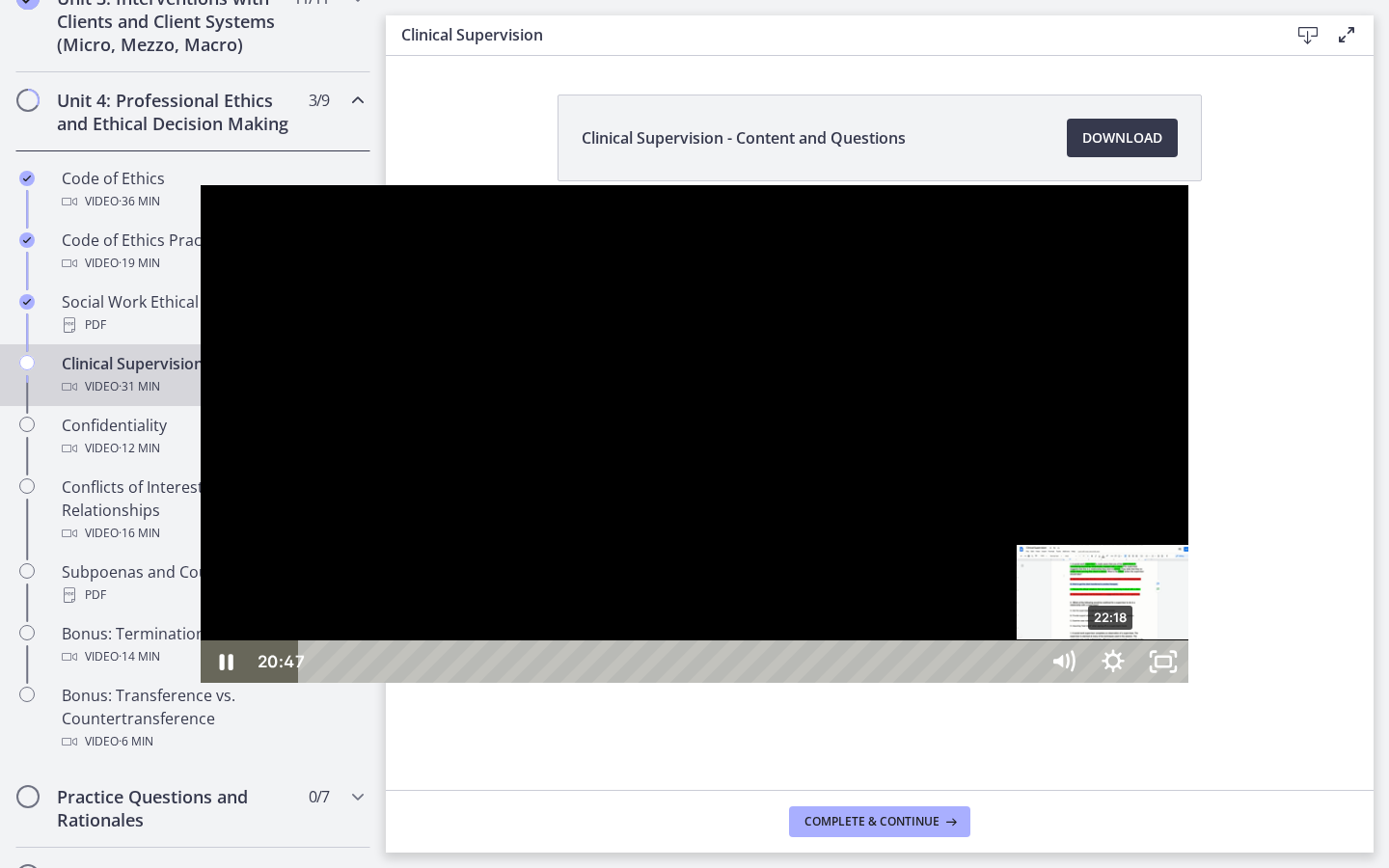
click at [913, 683] on div "22:18" at bounding box center [671, 661] width 708 height 42
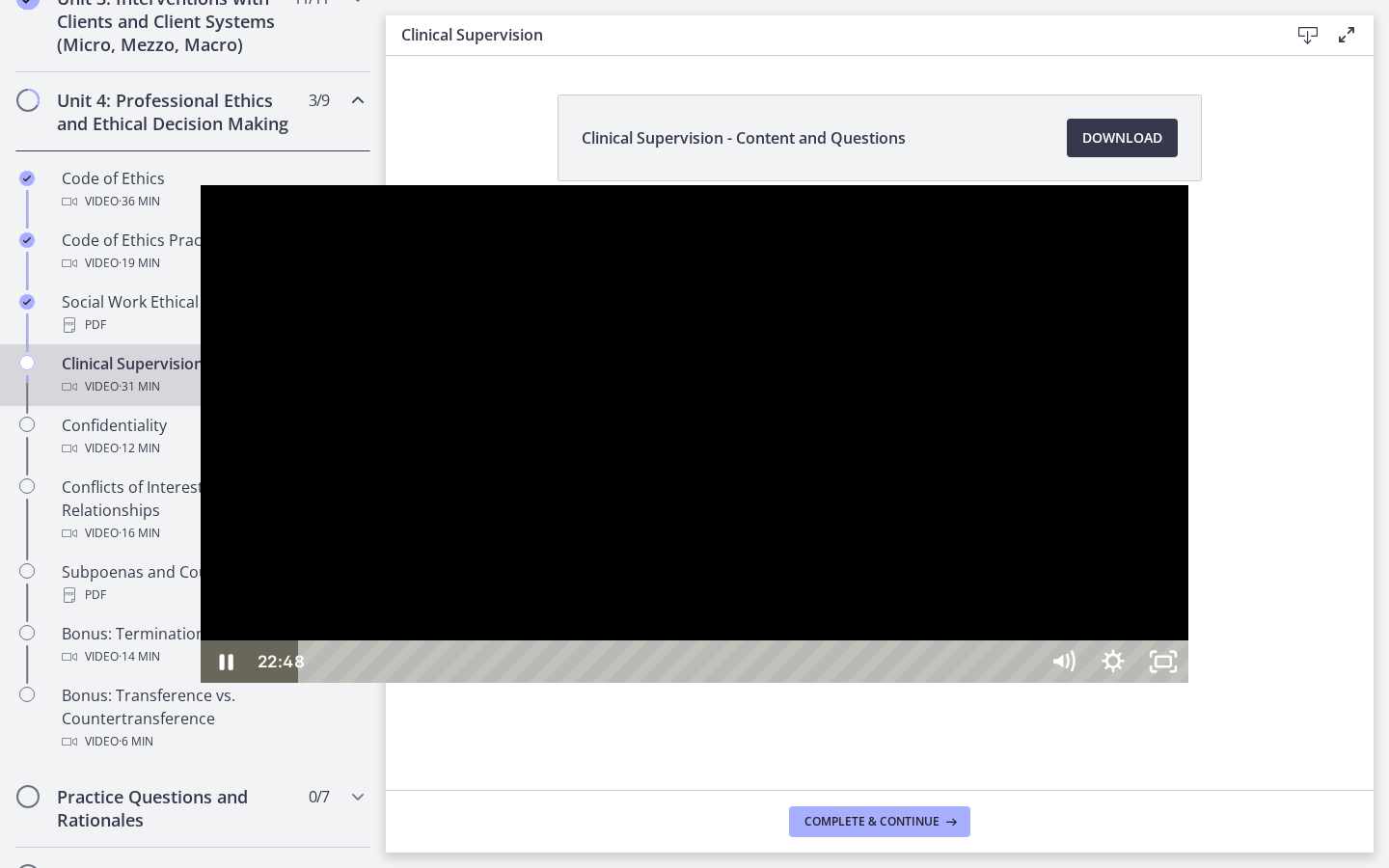
click at [609, 270] on div at bounding box center [695, 434] width 988 height 497
click at [1049, 608] on div at bounding box center [695, 434] width 988 height 497
click at [1189, 683] on icon "Unfullscreen" at bounding box center [1163, 661] width 50 height 42
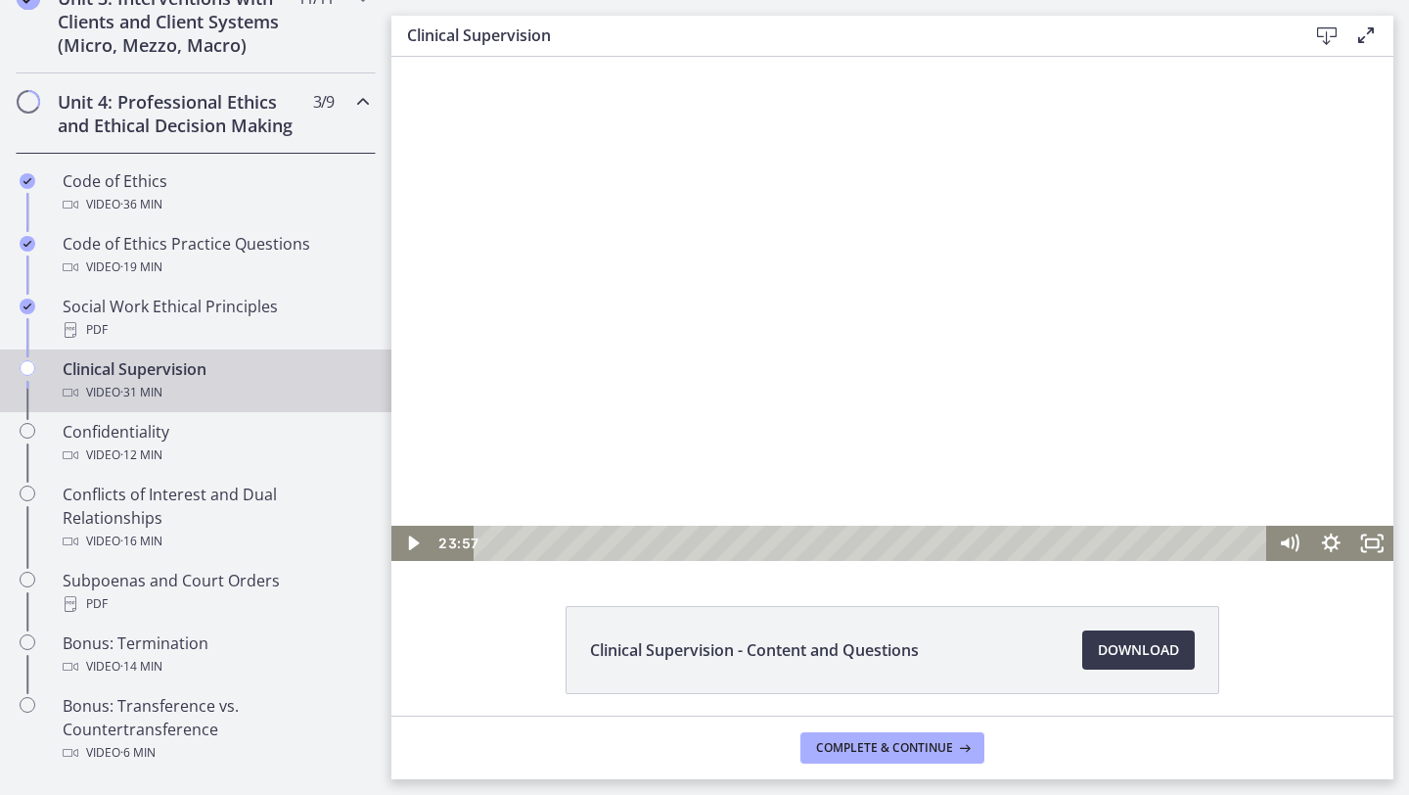
click at [688, 381] on div at bounding box center [892, 309] width 1002 height 504
click at [1159, 395] on div at bounding box center [892, 309] width 1002 height 504
click at [1380, 541] on icon "Fullscreen" at bounding box center [1372, 543] width 50 height 42
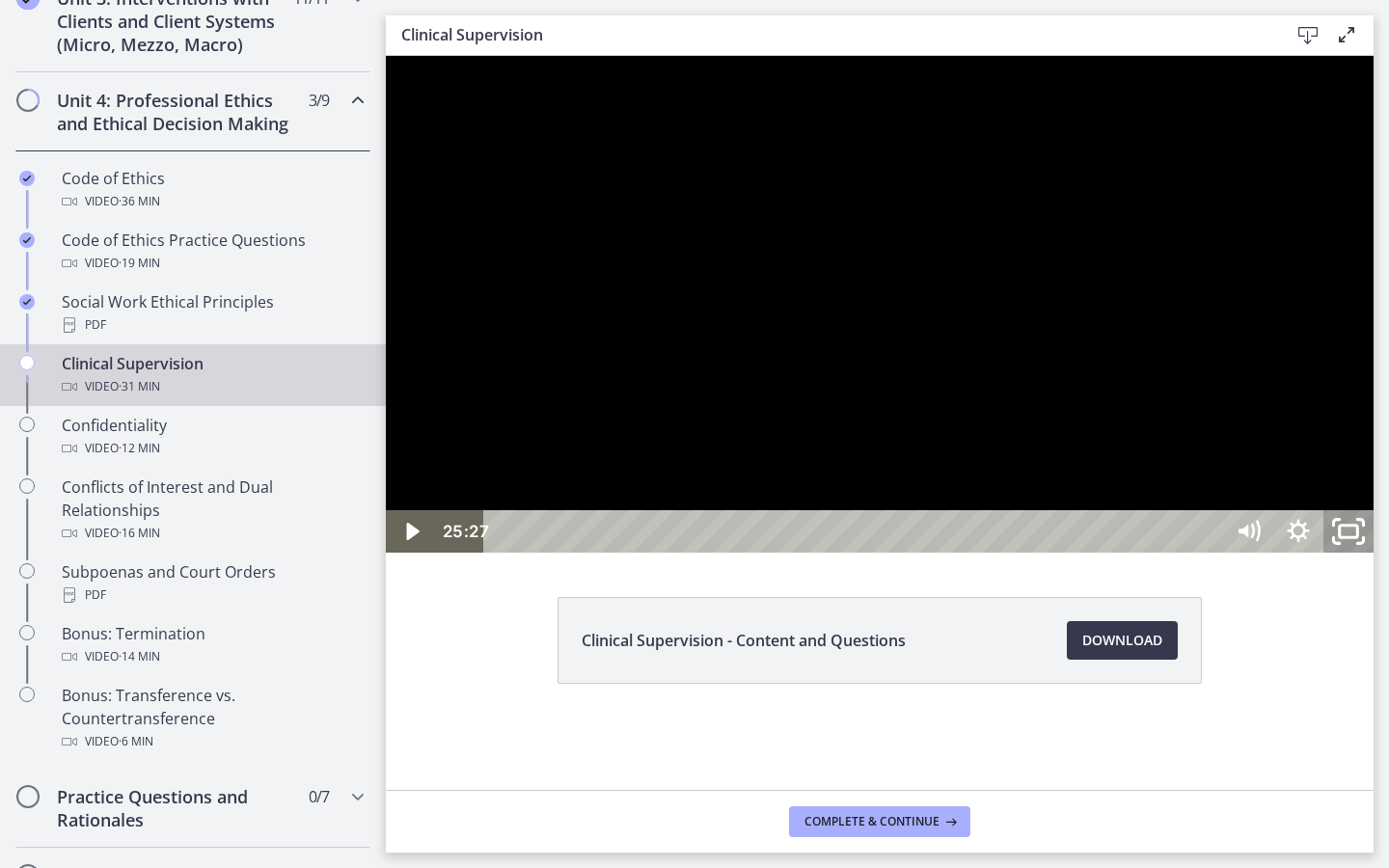
click at [1378, 558] on icon "Unfullscreen" at bounding box center [1349, 532] width 60 height 51
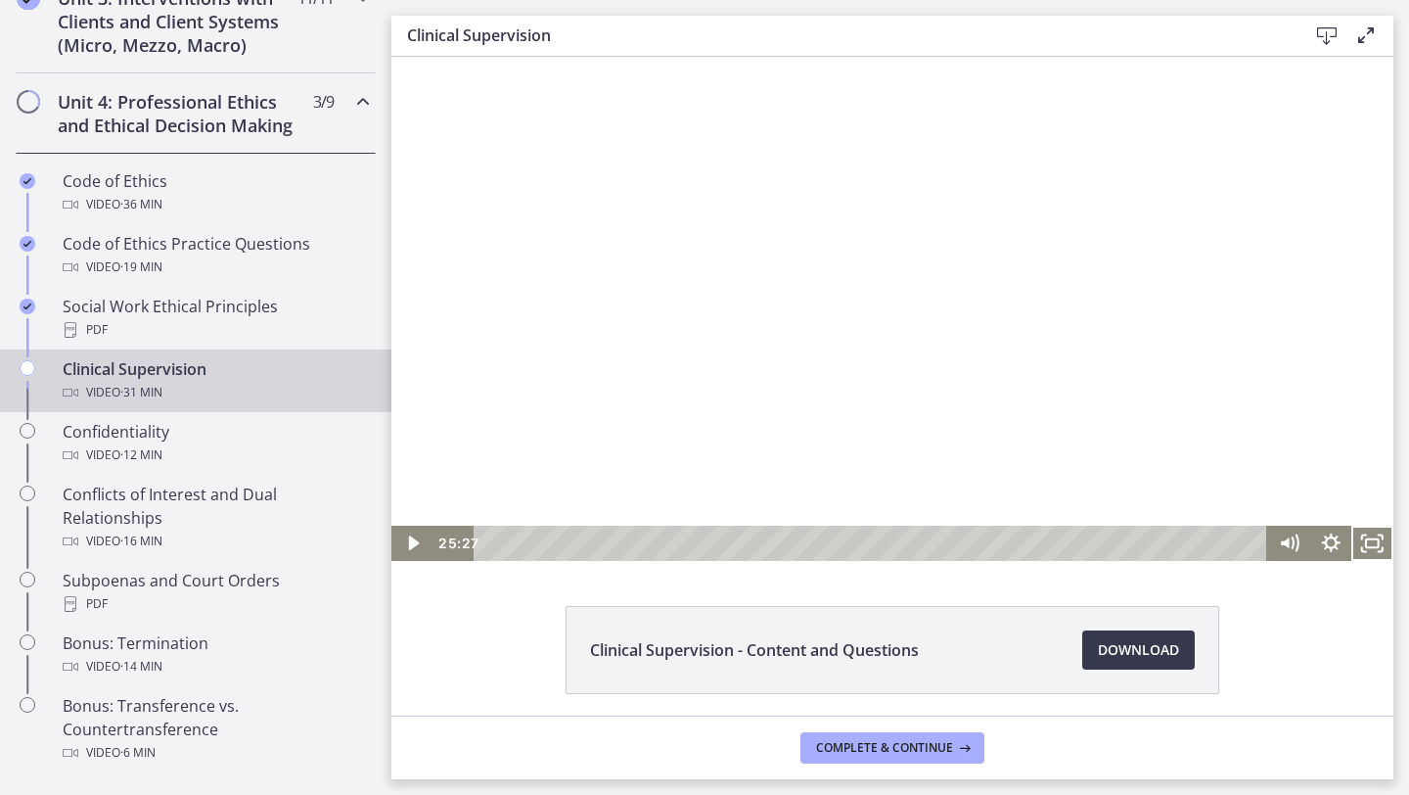
click at [707, 484] on div at bounding box center [892, 309] width 1002 height 504
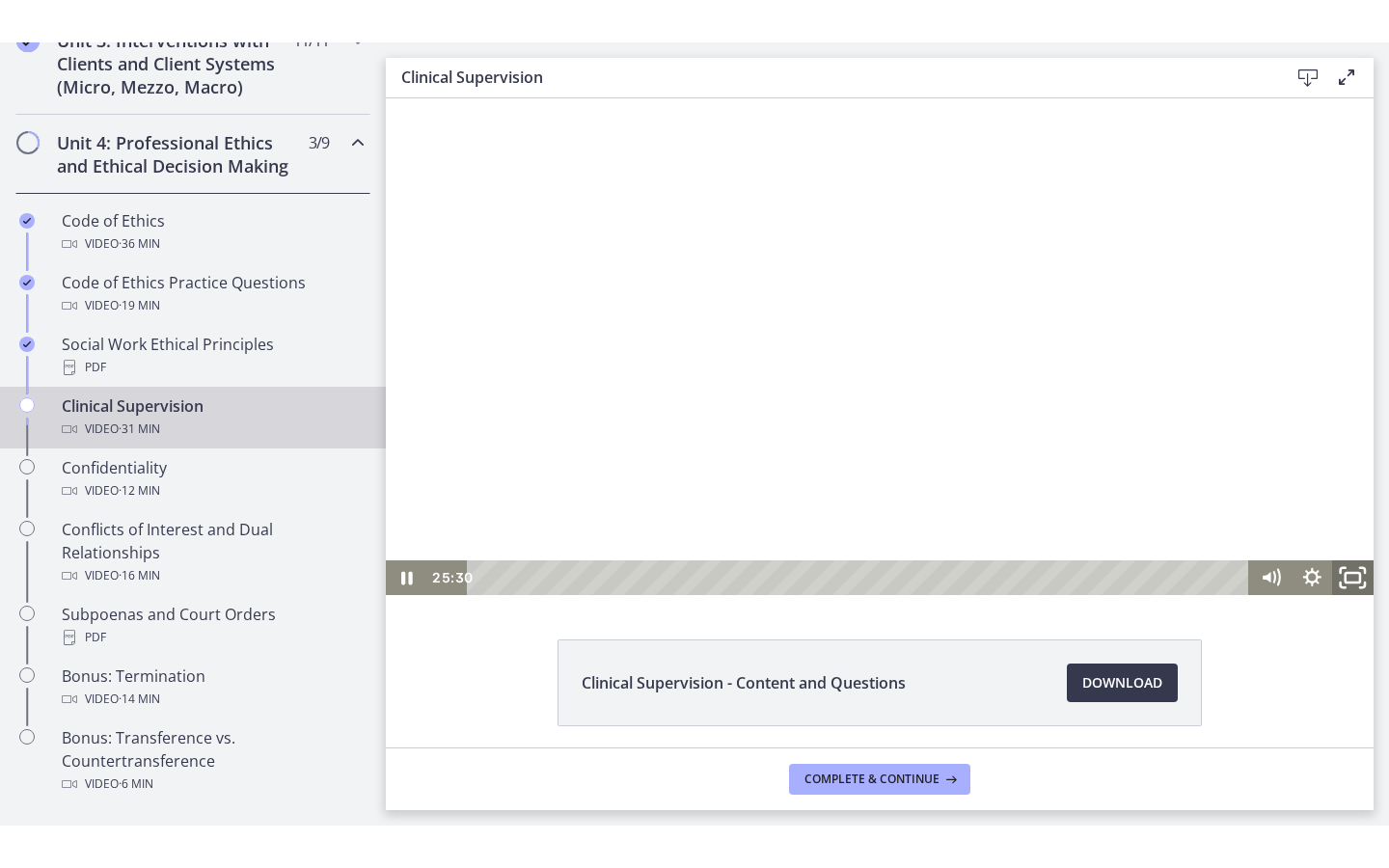
click at [1361, 571] on icon "Fullscreen" at bounding box center [1353, 577] width 49 height 41
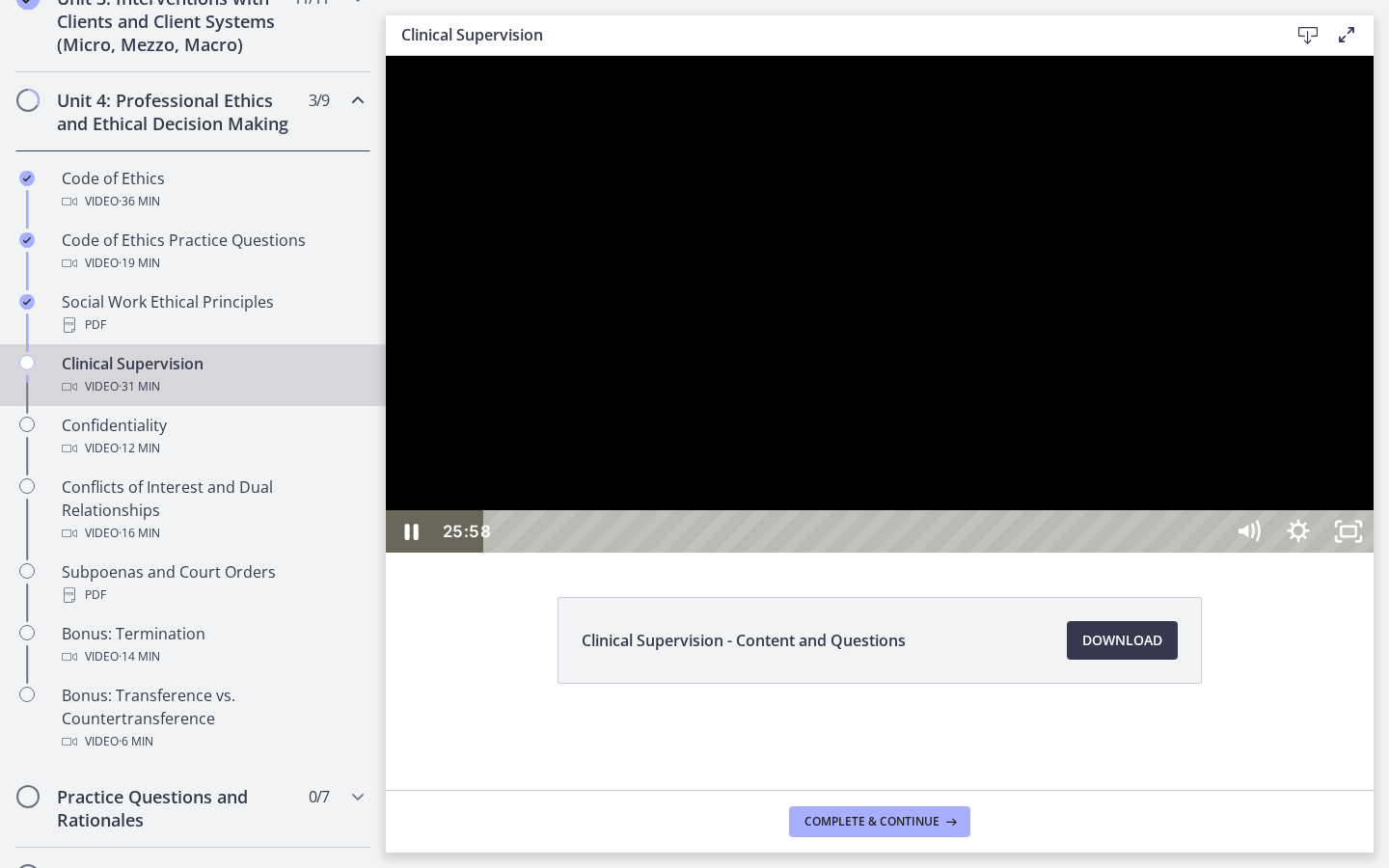
click at [1373, 553] on div at bounding box center [879, 304] width 988 height 497
click at [1373, 435] on div at bounding box center [879, 304] width 988 height 497
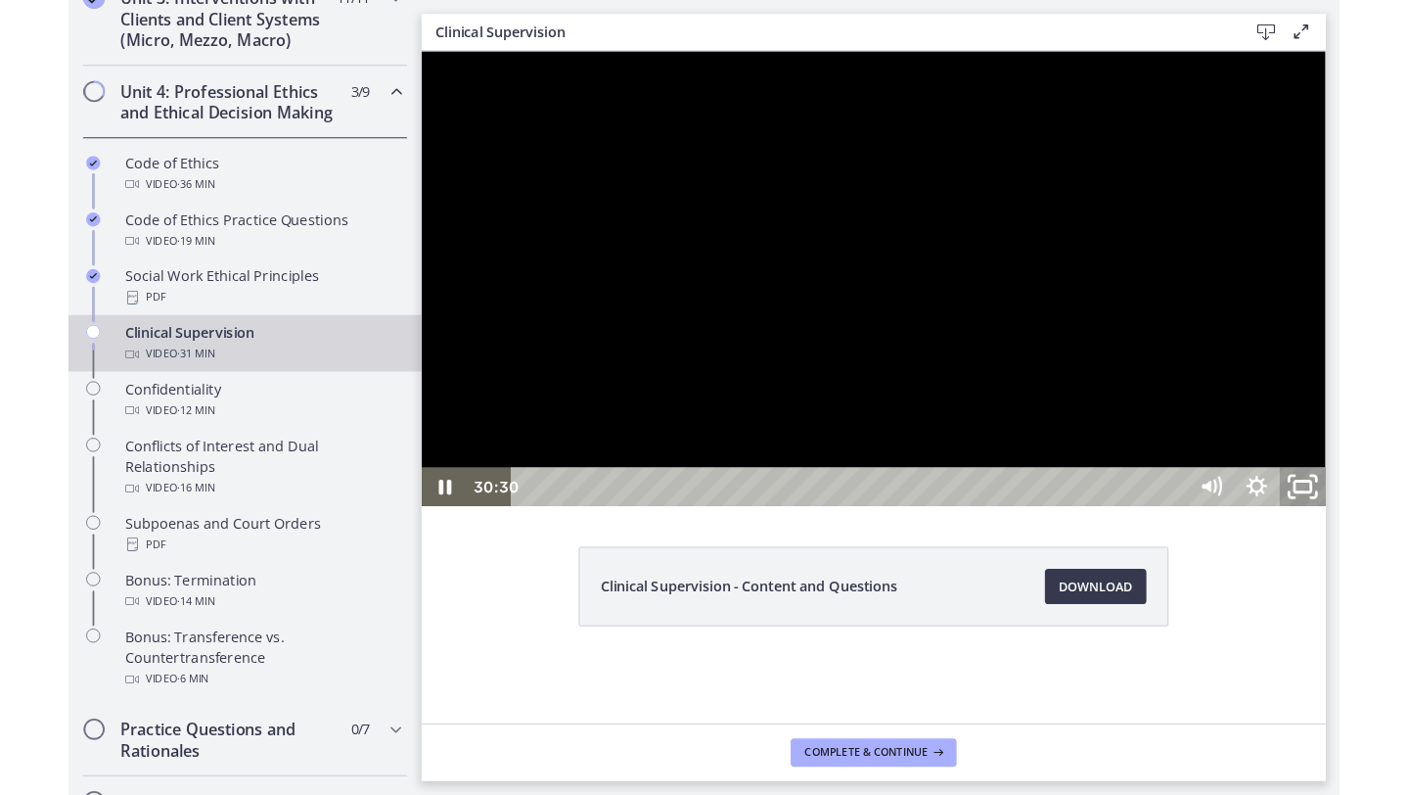
drag, startPoint x: 1781, startPoint y: 905, endPoint x: 1781, endPoint y: 819, distance: 86.1
click at [1408, 560] on icon "Unfullscreen" at bounding box center [1398, 534] width 61 height 52
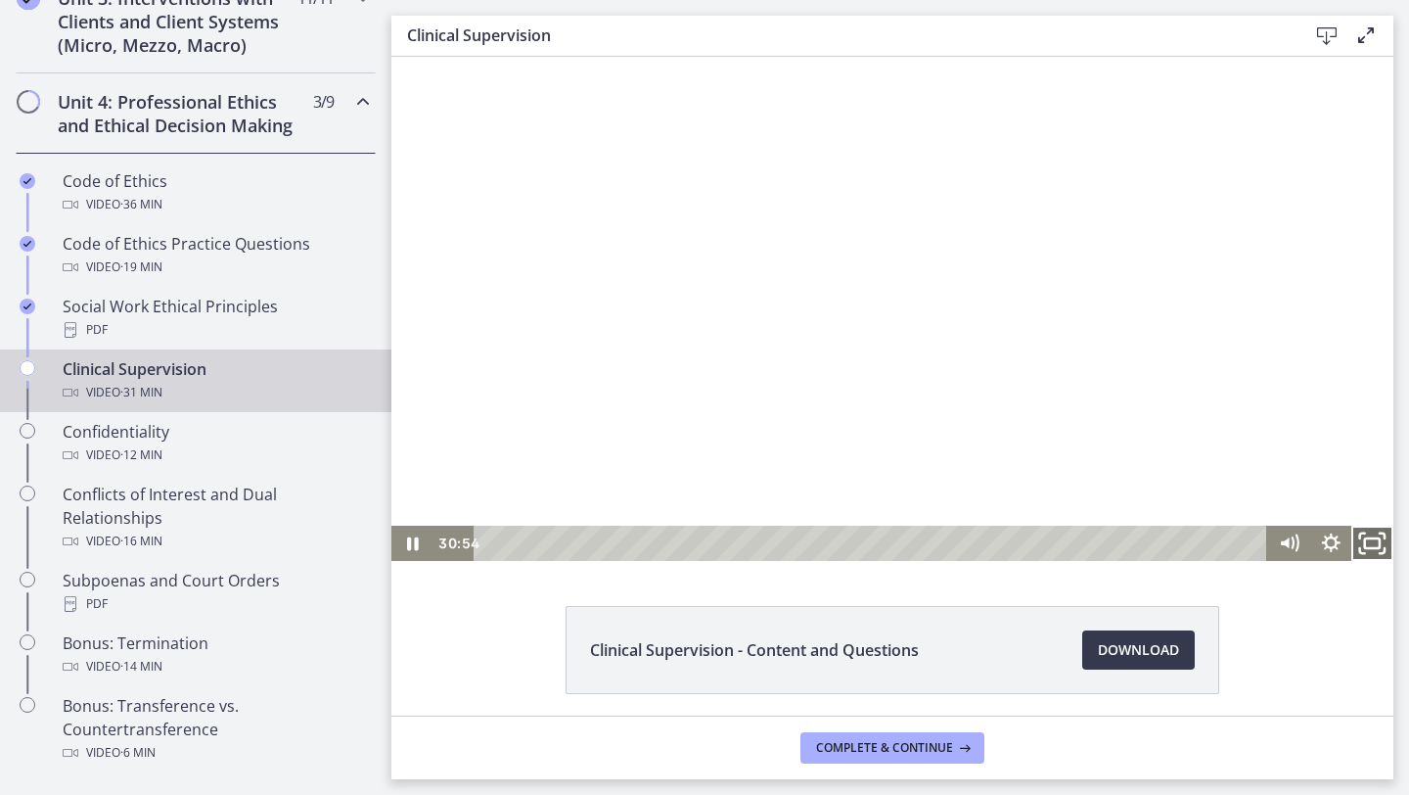
click at [1383, 543] on icon "Fullscreen" at bounding box center [1372, 543] width 50 height 42
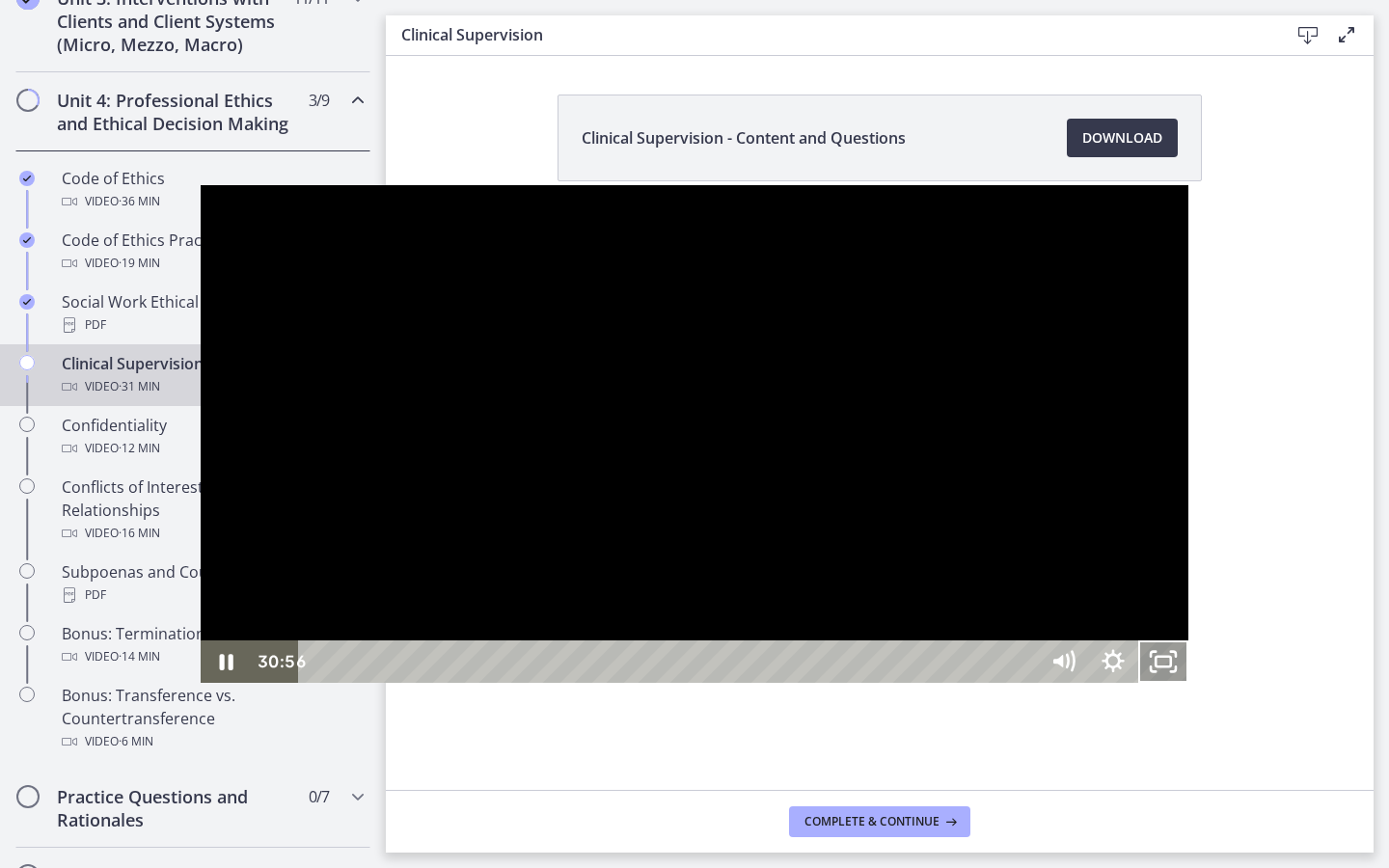
click at [1171, 665] on rect "Unfullscreen" at bounding box center [1163, 660] width 16 height 10
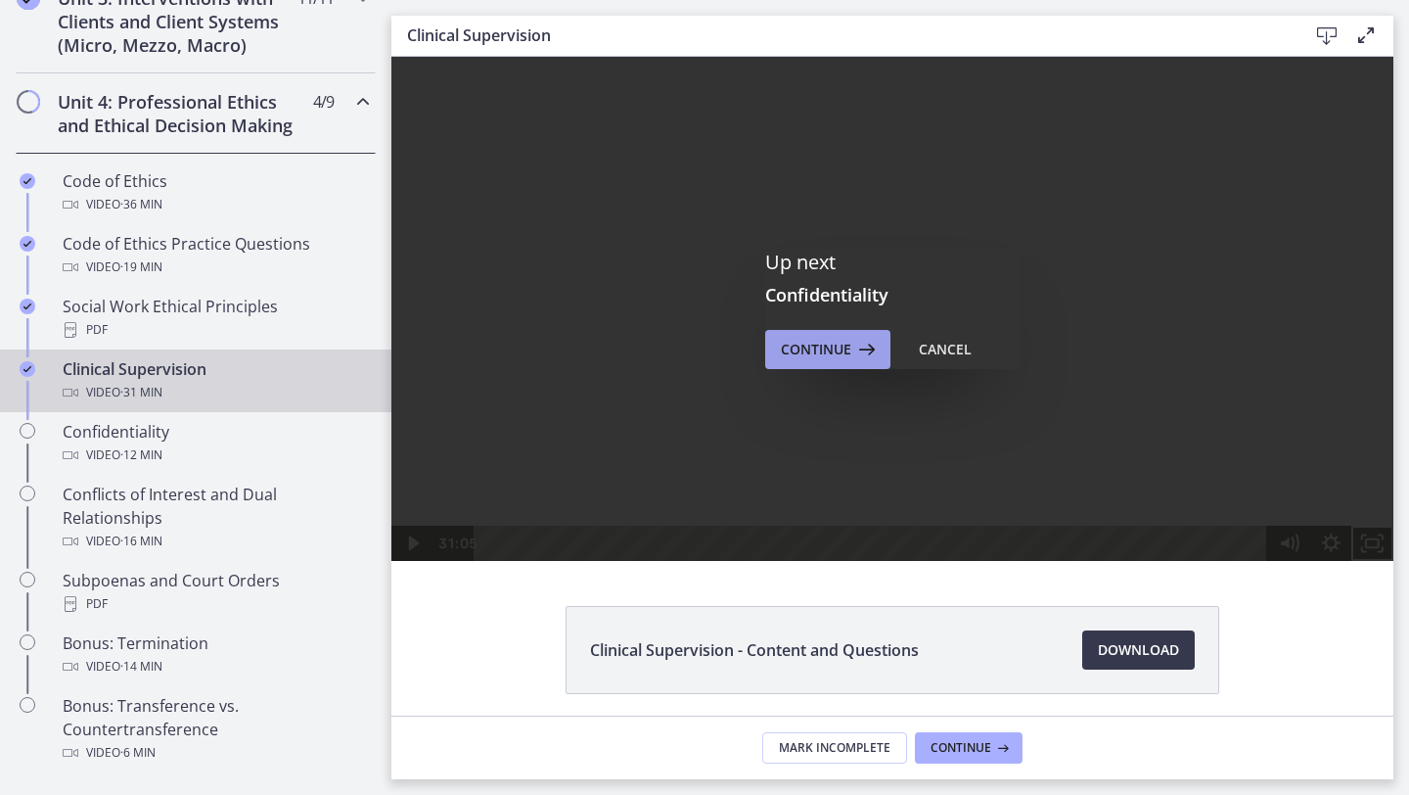
click at [811, 342] on span "Continue" at bounding box center [816, 349] width 70 height 23
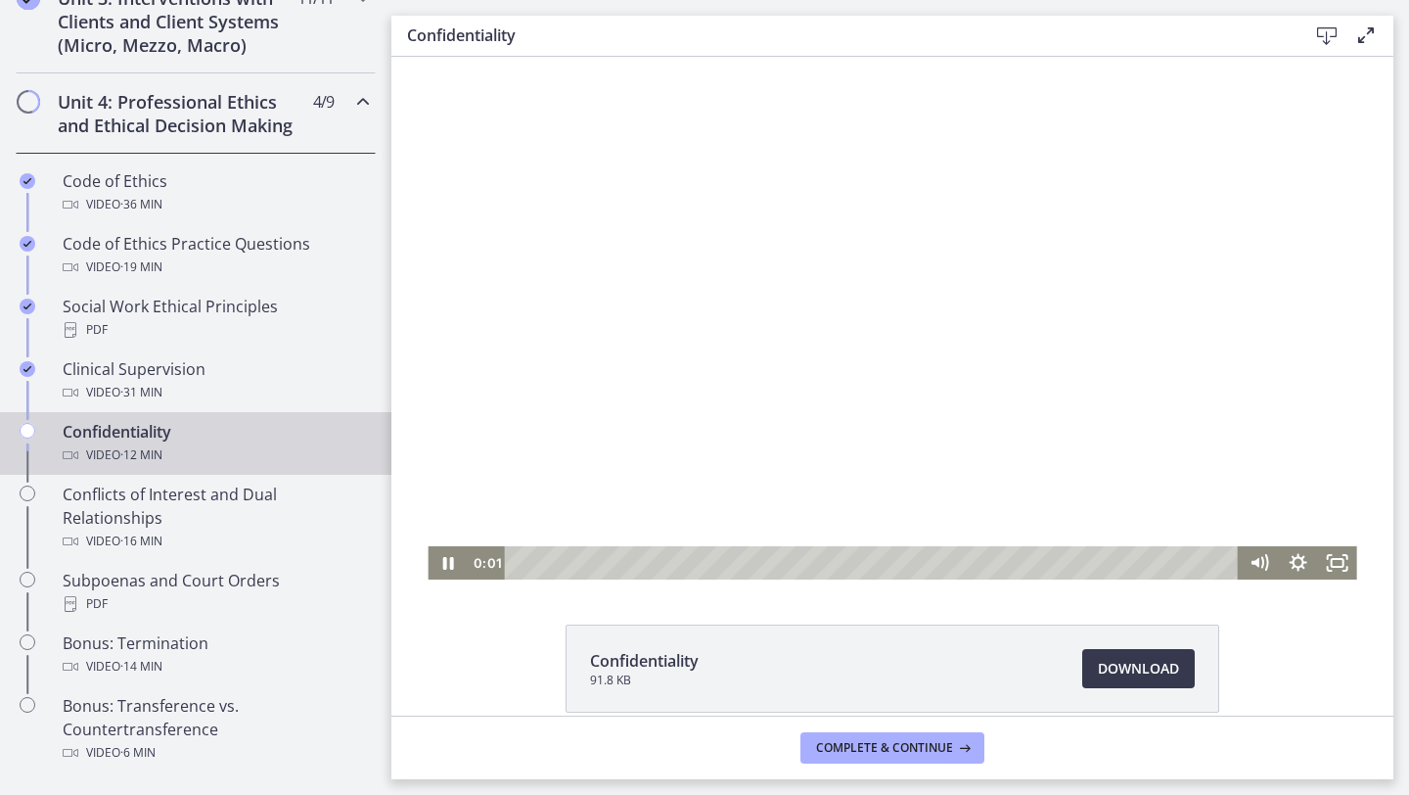
click at [907, 394] on div at bounding box center [892, 318] width 929 height 523
